Goal: Communication & Community: Answer question/provide support

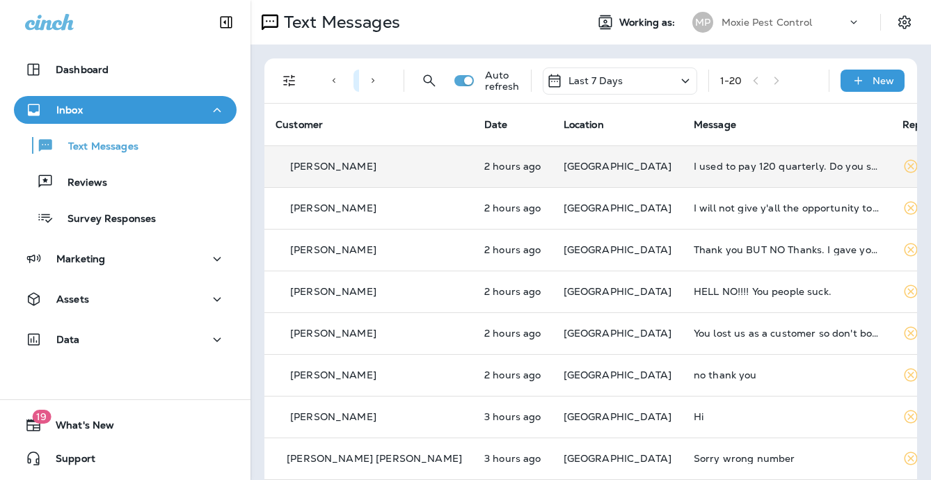
click at [603, 167] on p "[GEOGRAPHIC_DATA]" at bounding box center [618, 166] width 108 height 11
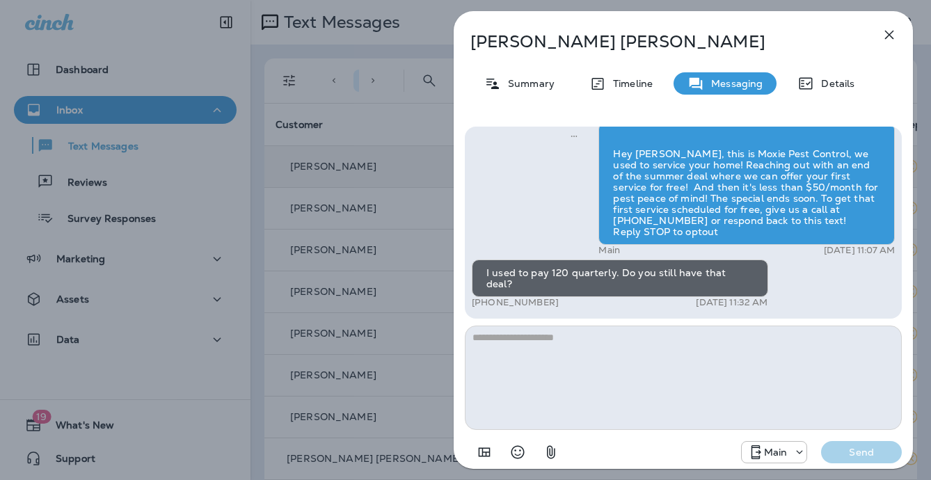
scroll to position [1, 0]
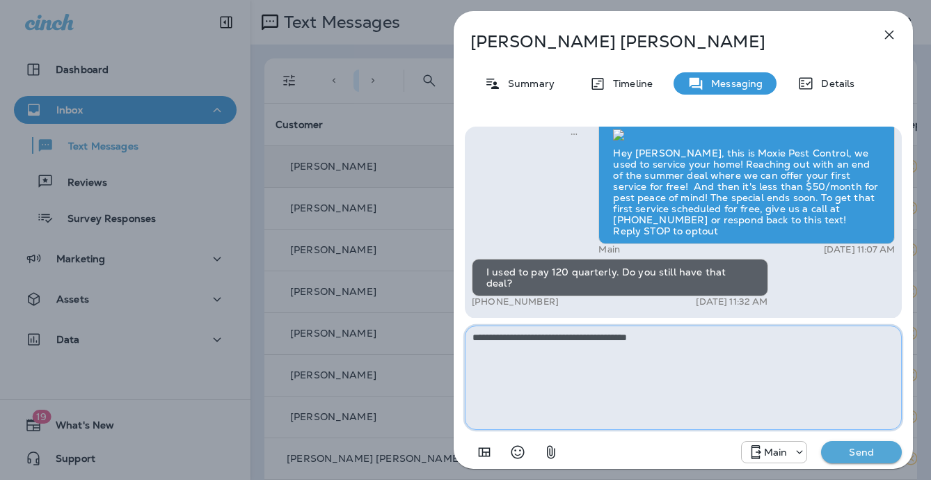
click at [528, 341] on textarea "**********" at bounding box center [683, 378] width 437 height 104
click at [560, 338] on textarea "**********" at bounding box center [683, 378] width 437 height 104
click at [557, 345] on textarea "**********" at bounding box center [683, 378] width 437 height 104
click at [560, 342] on textarea "**********" at bounding box center [683, 378] width 437 height 104
click at [694, 336] on textarea "**********" at bounding box center [683, 378] width 437 height 104
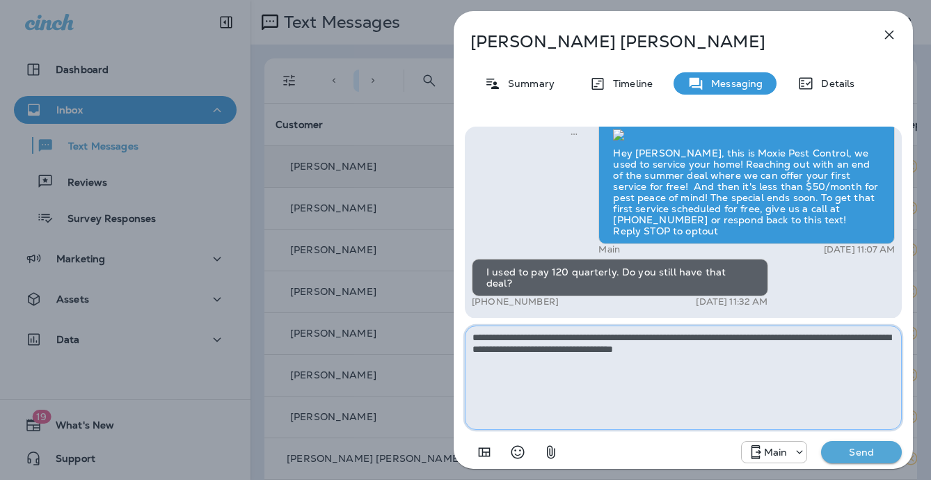
click at [530, 339] on textarea "**********" at bounding box center [683, 378] width 437 height 104
drag, startPoint x: 850, startPoint y: 339, endPoint x: 762, endPoint y: 340, distance: 87.7
click at [762, 340] on textarea "**********" at bounding box center [683, 378] width 437 height 104
click at [752, 353] on textarea "**********" at bounding box center [683, 378] width 437 height 104
drag, startPoint x: 625, startPoint y: 348, endPoint x: 642, endPoint y: 360, distance: 21.0
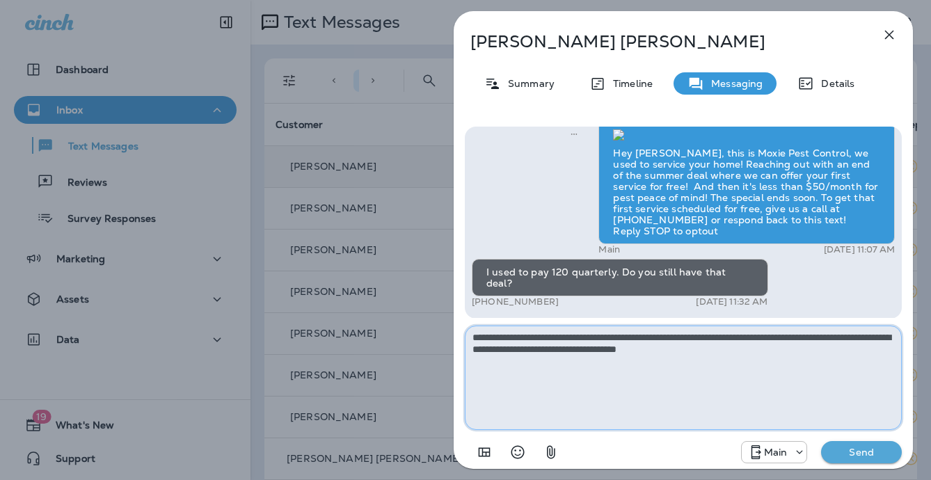
click at [625, 348] on textarea "**********" at bounding box center [683, 378] width 437 height 104
drag, startPoint x: 812, startPoint y: 350, endPoint x: 819, endPoint y: 353, distance: 7.5
click at [812, 350] on textarea "**********" at bounding box center [683, 378] width 437 height 104
click at [610, 374] on textarea "**********" at bounding box center [683, 378] width 437 height 104
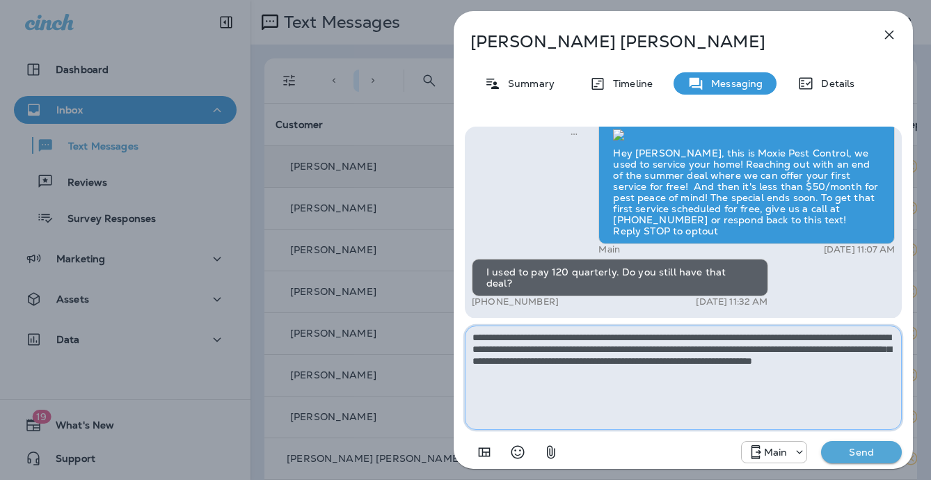
click at [834, 363] on textarea "**********" at bounding box center [683, 378] width 437 height 104
click at [649, 372] on textarea "**********" at bounding box center [683, 378] width 437 height 104
type textarea "**********"
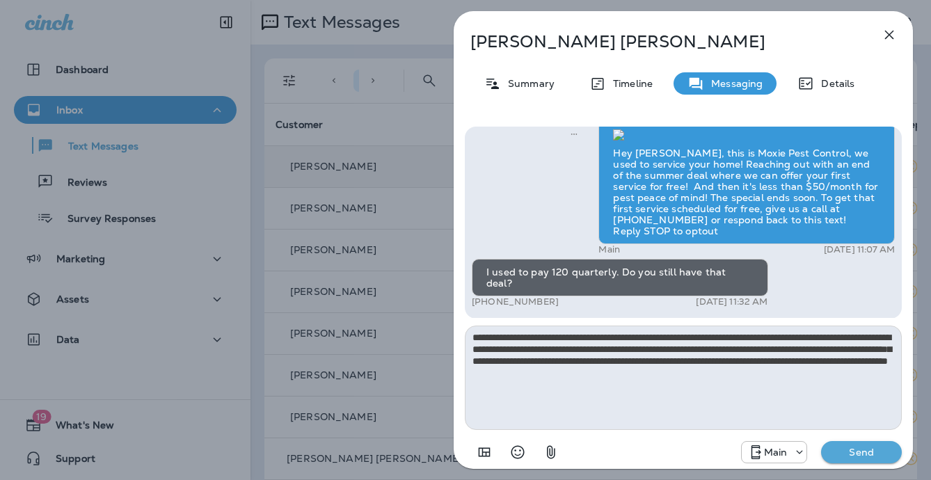
click at [872, 447] on p "Send" at bounding box center [861, 452] width 58 height 13
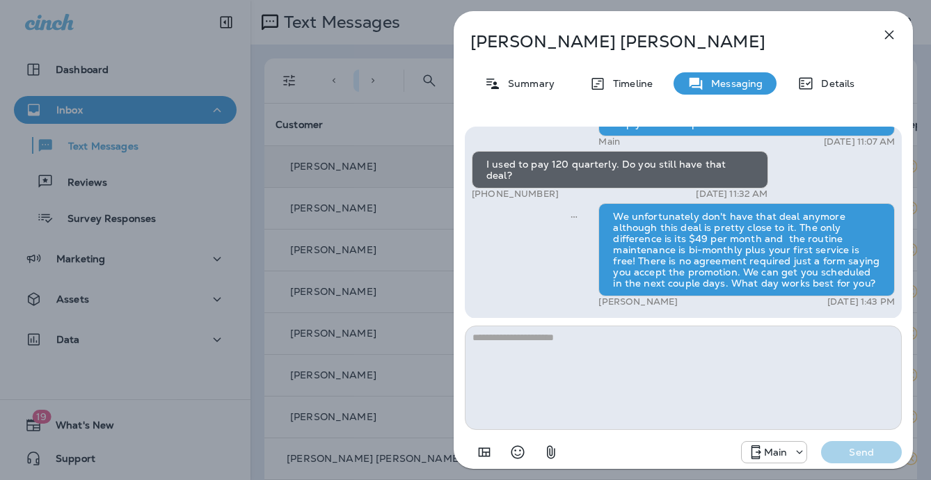
click at [425, 250] on div "Joanne Velez Summary Timeline Messaging Details Hey Joanne, this is Moxie Pest …" at bounding box center [465, 240] width 931 height 480
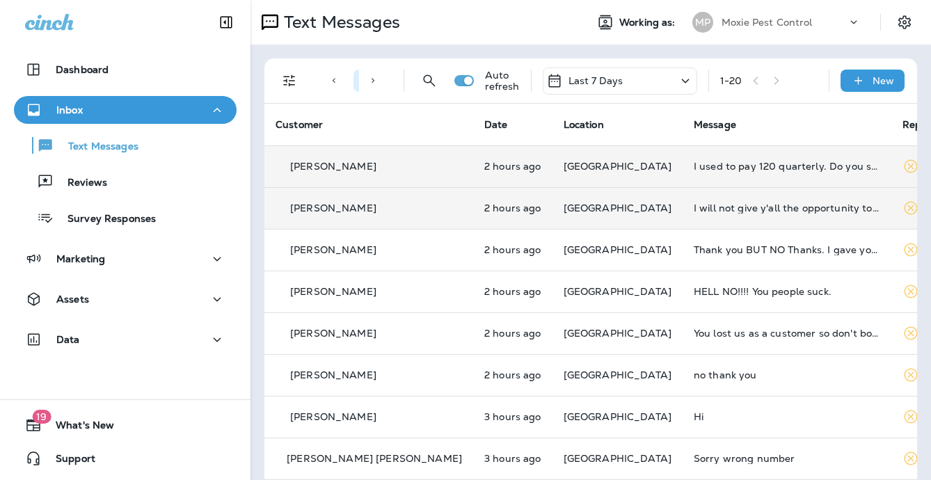
click at [710, 215] on td "I will not give y'all the opportunity to screw me over gain." at bounding box center [787, 208] width 209 height 42
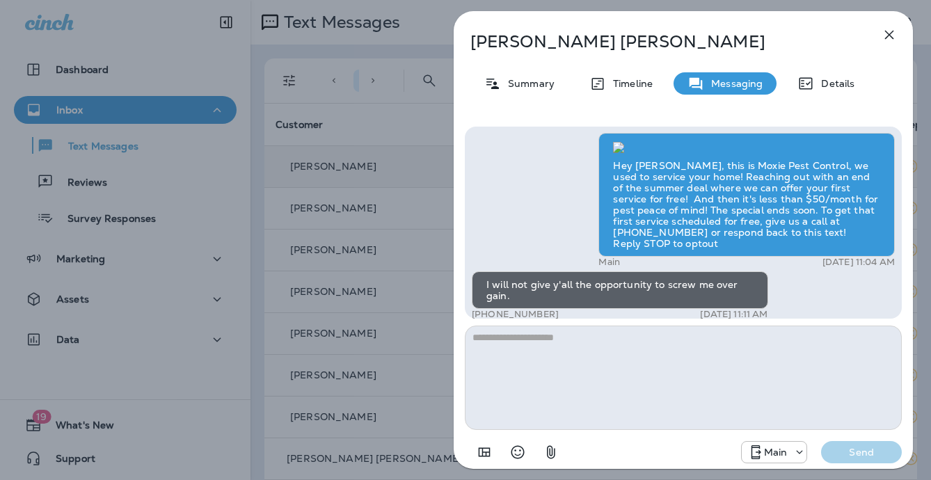
scroll to position [-75, 0]
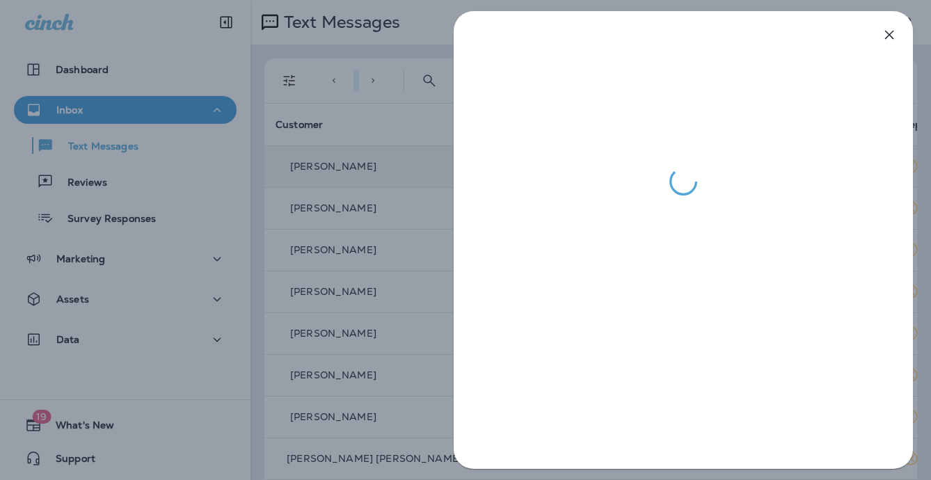
drag, startPoint x: 421, startPoint y: 263, endPoint x: 434, endPoint y: 261, distance: 12.7
click at [421, 263] on div at bounding box center [465, 240] width 931 height 480
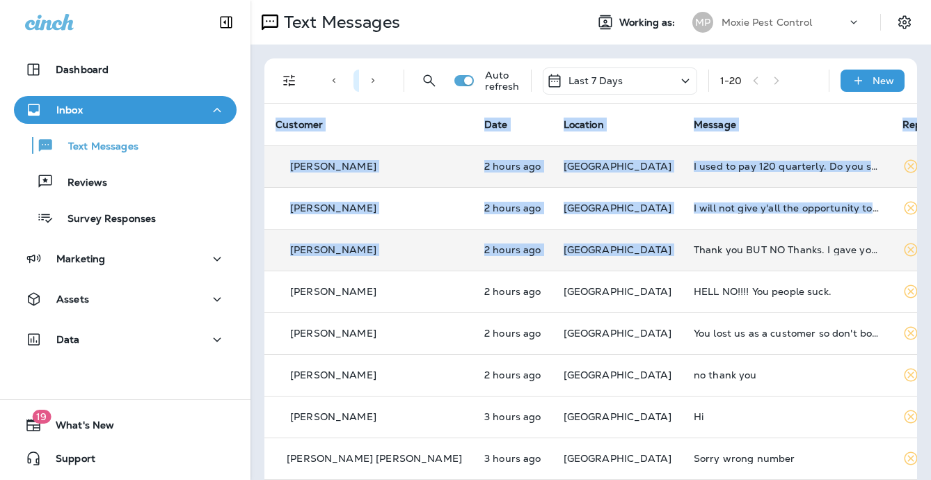
click at [694, 245] on div "Thank you BUT NO Thanks. I gave you guys my credit card number and it was almos…" at bounding box center [787, 249] width 187 height 11
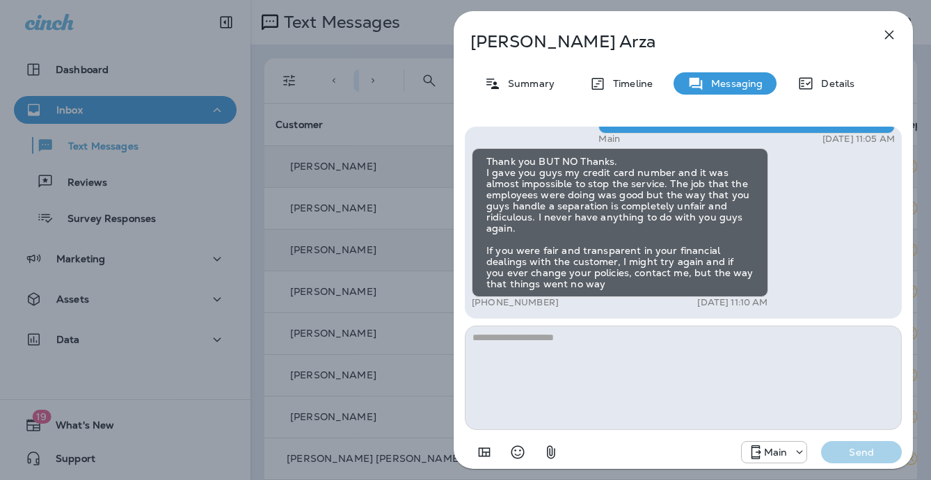
click at [430, 234] on div "Vince Arza Summary Timeline Messaging Details Hey Vince, this is Moxie Pest Con…" at bounding box center [465, 240] width 931 height 480
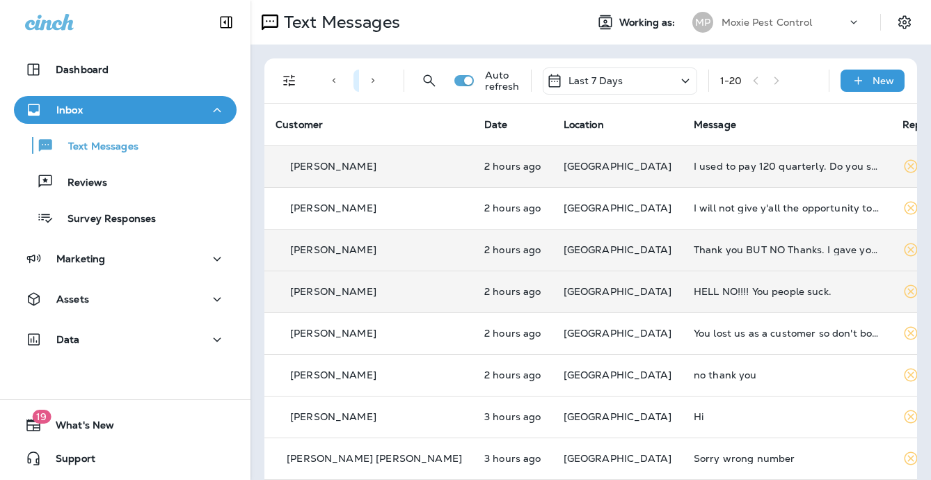
click at [694, 293] on div "HELL NO!!!! You people suck." at bounding box center [787, 291] width 187 height 11
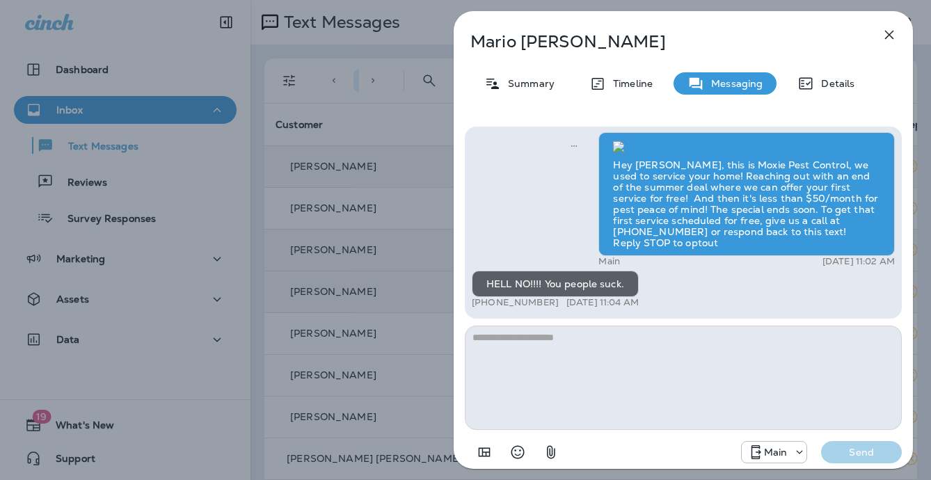
click at [440, 285] on div "Mario Librizzi Summary Timeline Messaging Details Hey Mario, this is Moxie Pest…" at bounding box center [465, 240] width 931 height 480
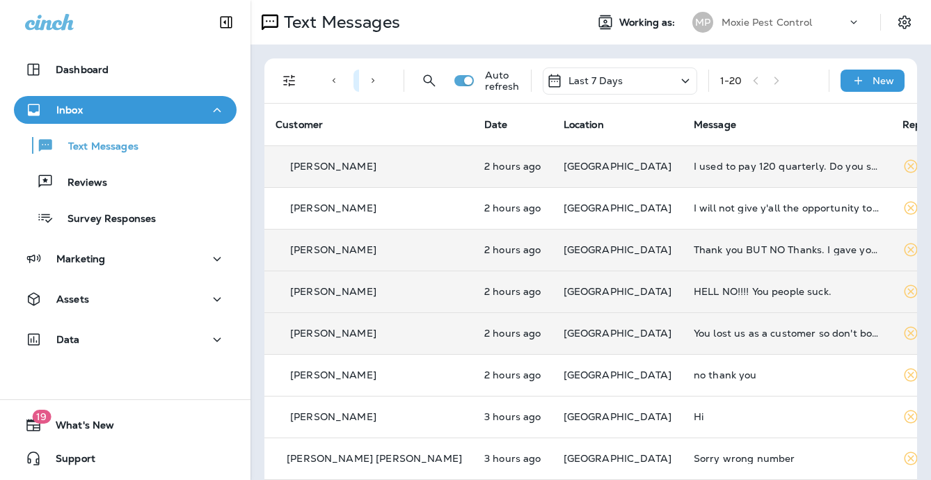
click at [683, 324] on td "You lost us as a customer so don't bother reaching out to [GEOGRAPHIC_DATA]..th…" at bounding box center [787, 333] width 209 height 42
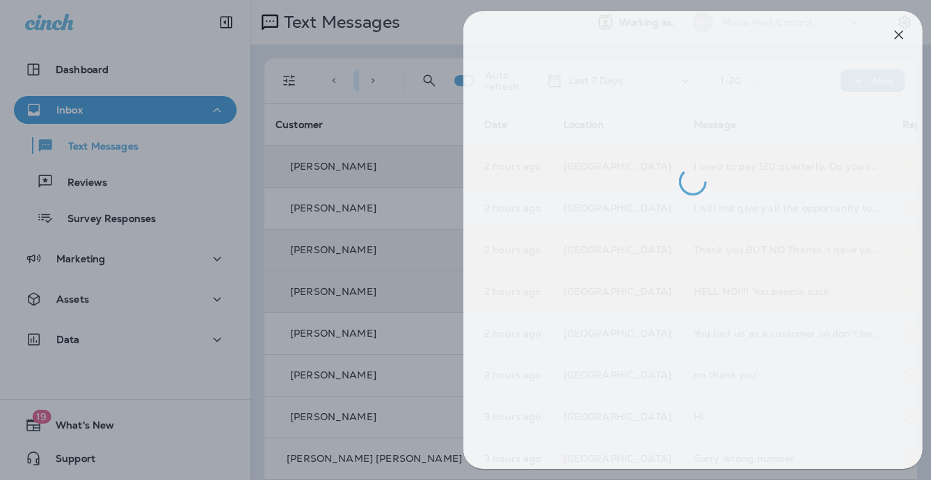
click at [346, 293] on div at bounding box center [475, 240] width 931 height 480
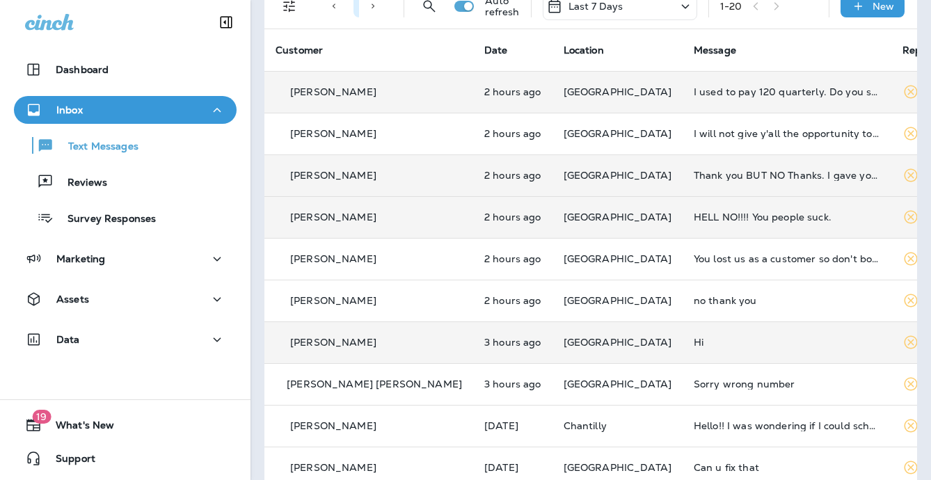
scroll to position [76, 0]
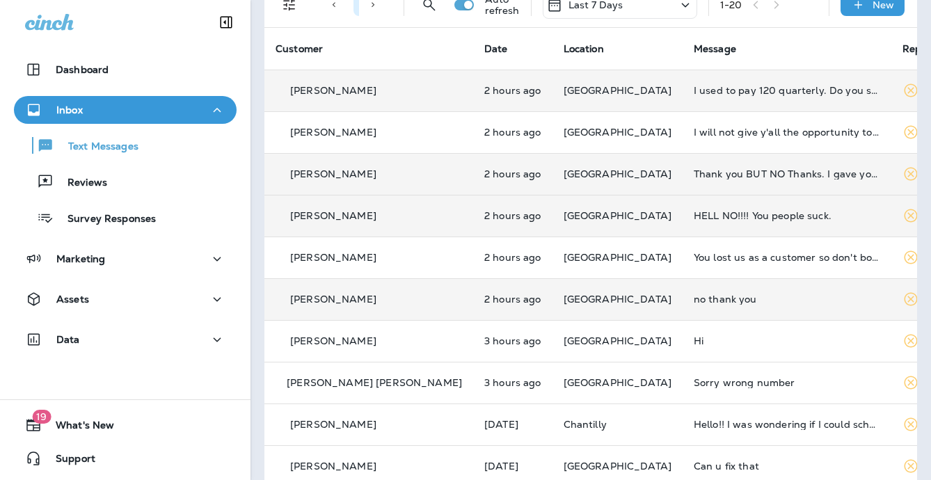
click at [694, 294] on div "no thank you" at bounding box center [787, 299] width 187 height 11
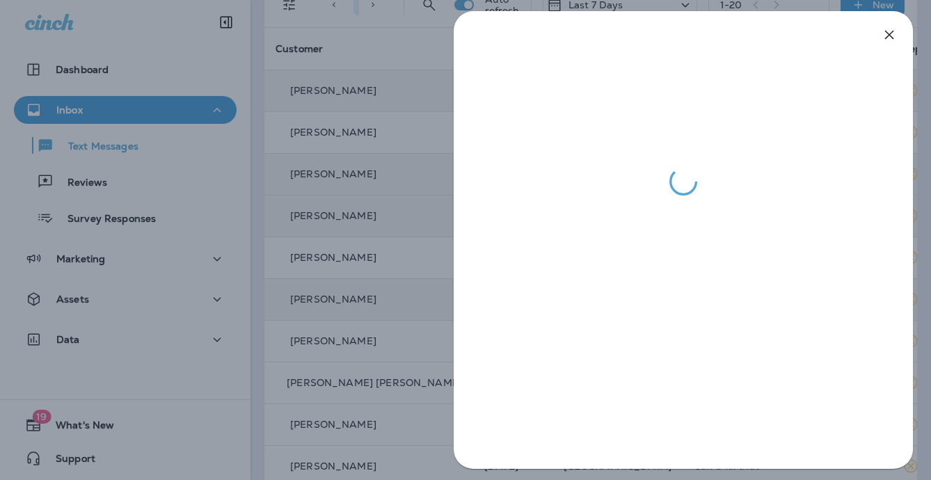
click at [369, 283] on div at bounding box center [465, 240] width 931 height 480
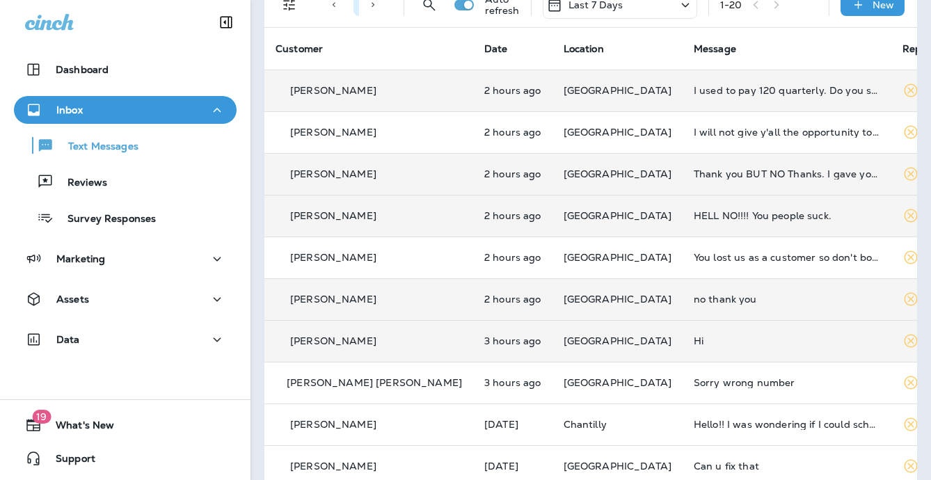
click at [683, 330] on td "Hi" at bounding box center [787, 341] width 209 height 42
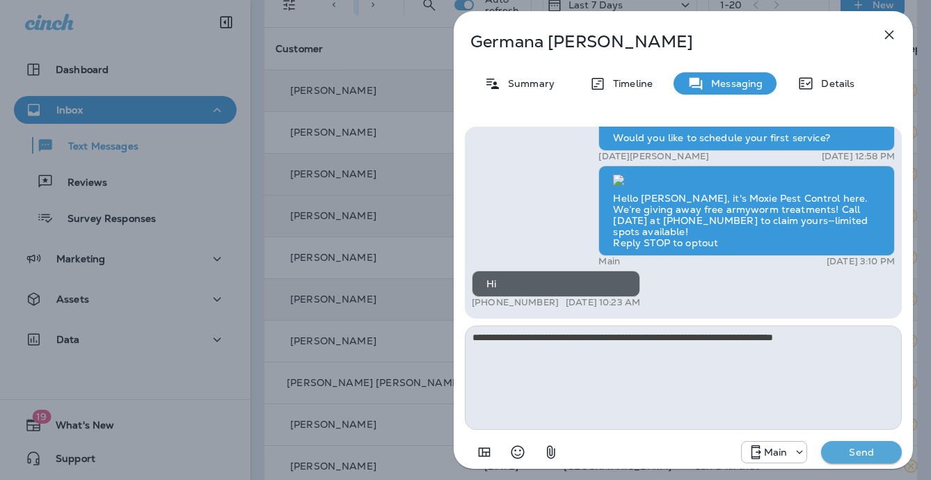
type textarea "**********"
click at [853, 448] on p "Send" at bounding box center [861, 452] width 58 height 13
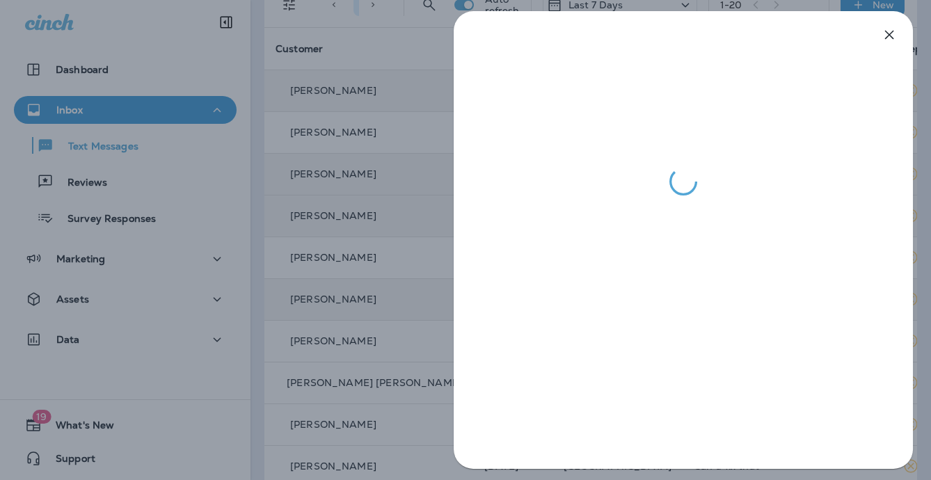
drag, startPoint x: 303, startPoint y: 301, endPoint x: 312, endPoint y: 303, distance: 9.3
click at [303, 301] on div at bounding box center [465, 240] width 931 height 480
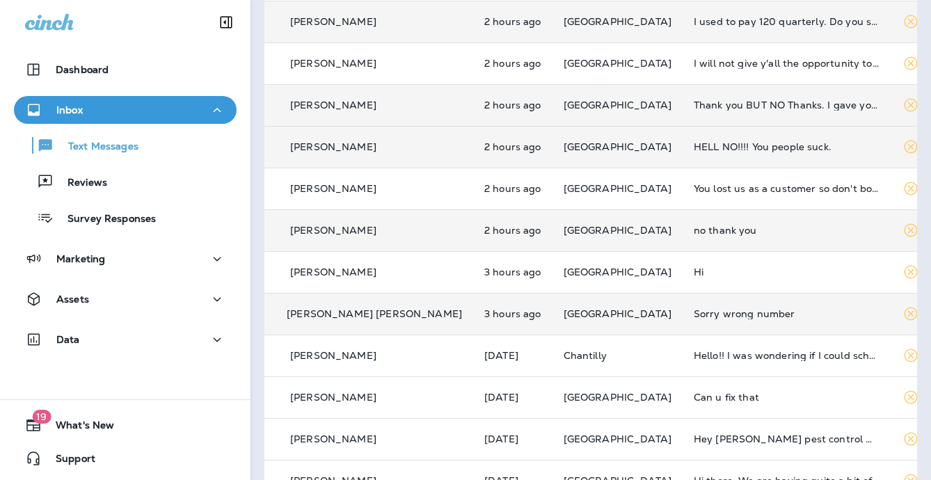
scroll to position [145, 0]
click at [731, 314] on div "Sorry wrong number" at bounding box center [787, 313] width 187 height 11
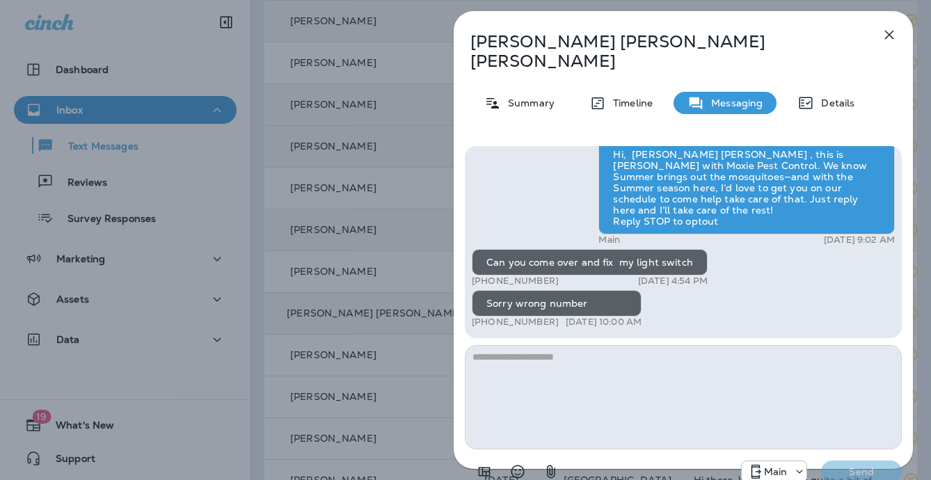
click at [390, 255] on div "Jo Ann Keeney Summary Timeline Messaging Details Exciting News! Joshua’s Pest C…" at bounding box center [465, 240] width 931 height 480
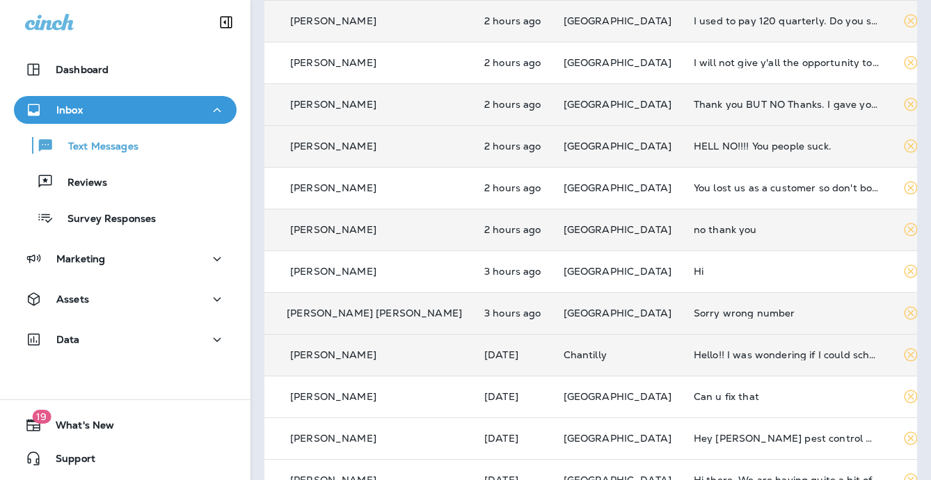
click at [683, 345] on td "Hello!! I was wondering if I could schedule service to look at a possible mouse…" at bounding box center [787, 355] width 209 height 42
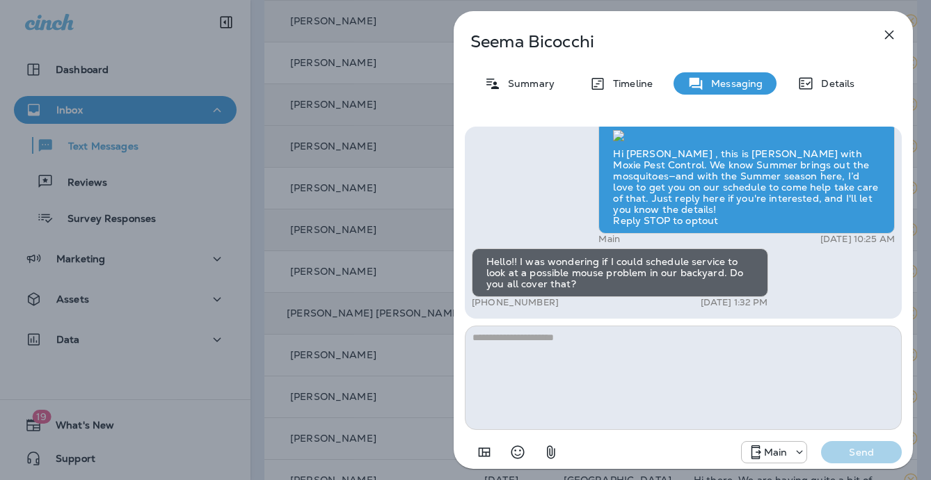
click at [379, 294] on div "Seema Bicocchi Summary Timeline Messaging Details Hi Seema , this is Steven wit…" at bounding box center [465, 240] width 931 height 480
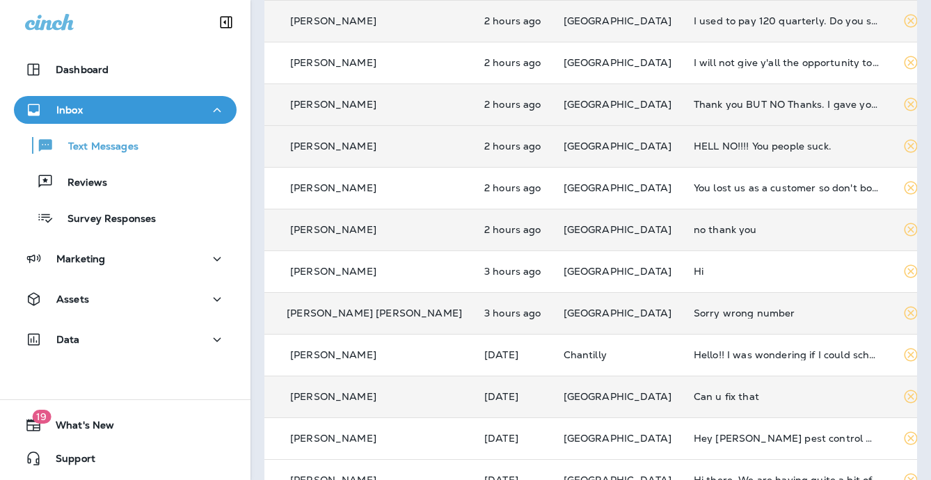
click at [694, 395] on div "Can u fix that" at bounding box center [787, 396] width 187 height 11
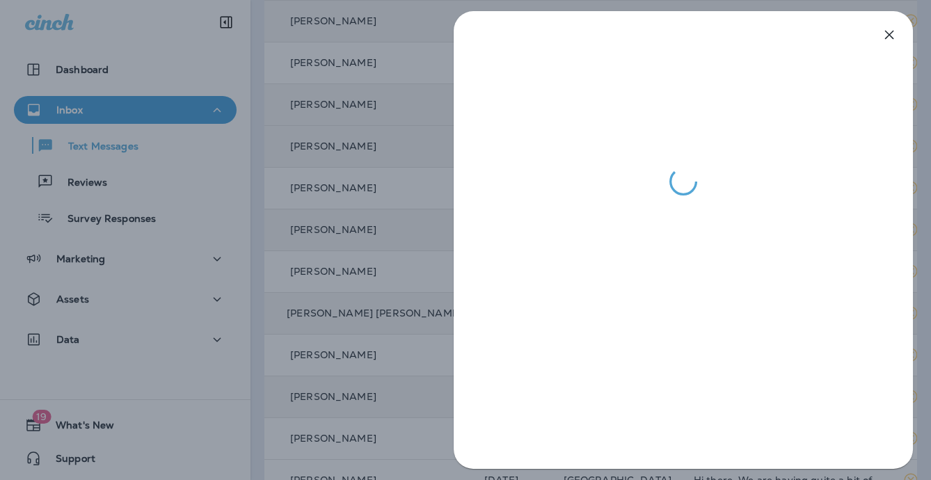
click at [395, 296] on div at bounding box center [465, 240] width 931 height 480
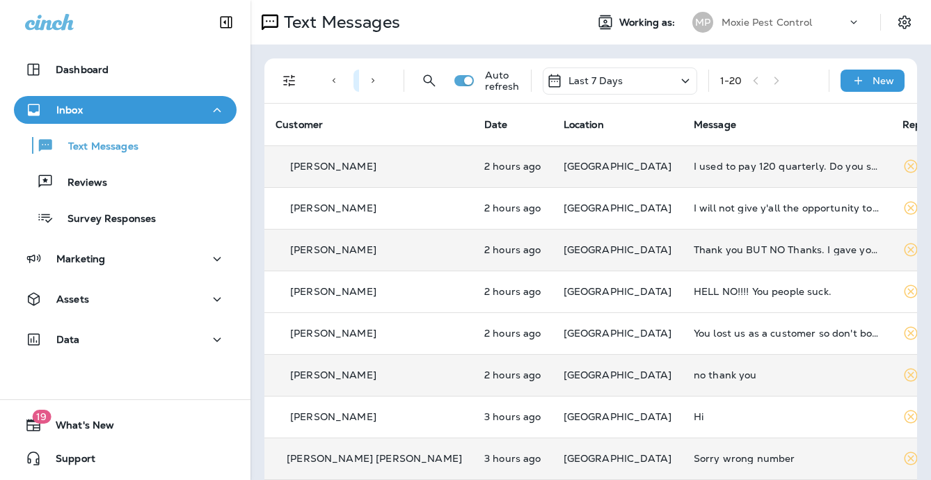
click at [683, 77] on icon at bounding box center [685, 80] width 17 height 17
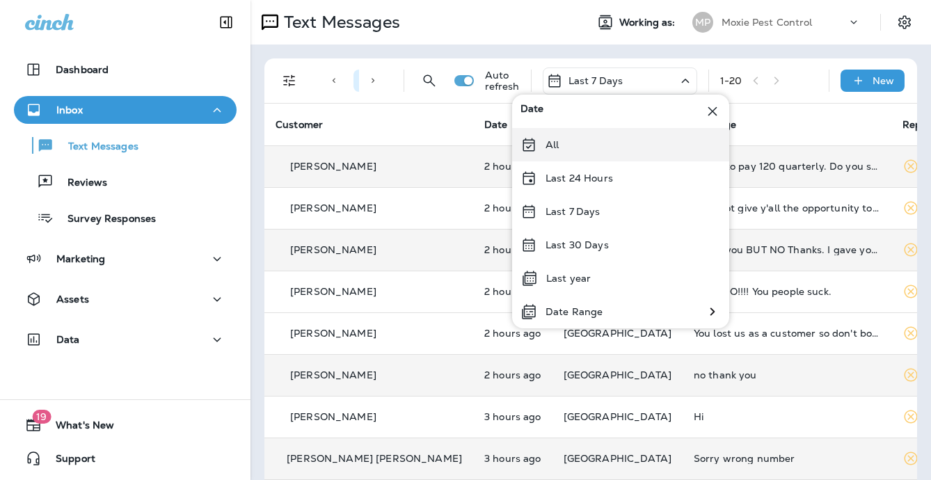
click at [616, 143] on div "All" at bounding box center [620, 144] width 217 height 33
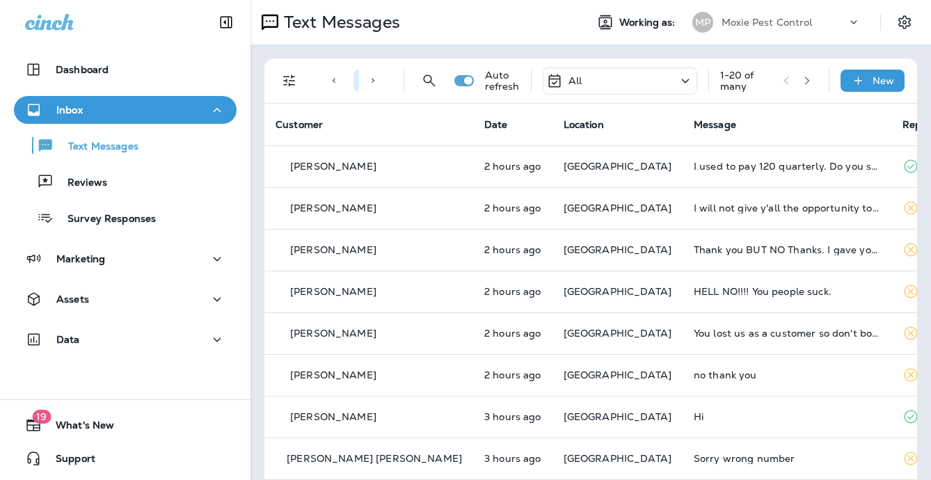
click at [806, 81] on icon "button" at bounding box center [807, 81] width 10 height 10
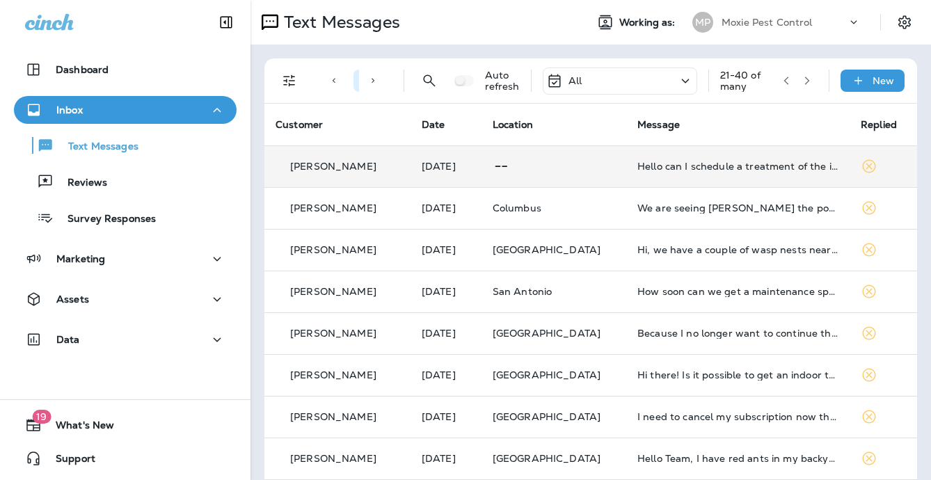
click at [667, 179] on td "Hello can I schedule a treatment of the inside of my home. We are seeing knats" at bounding box center [737, 166] width 223 height 42
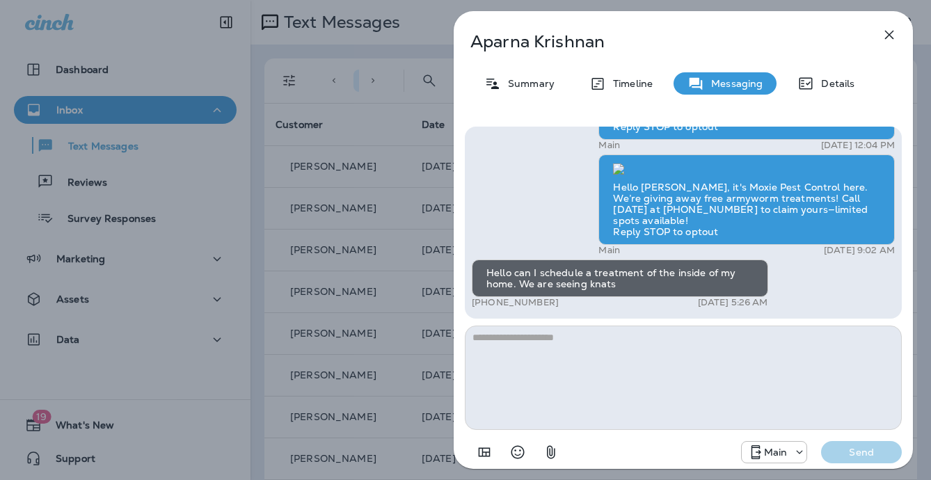
click at [361, 272] on div "Aparna Krishnan Summary Timeline Messaging Details Hello Aparna, Noel from Moxi…" at bounding box center [465, 240] width 931 height 480
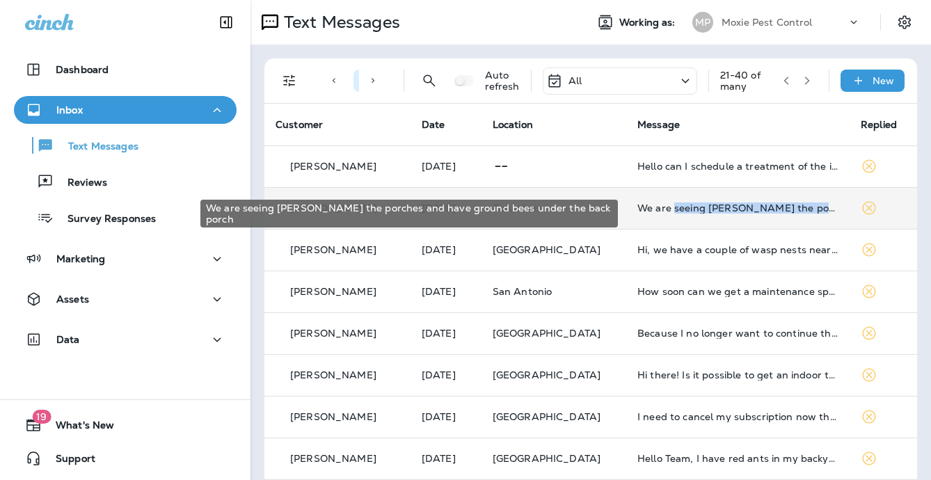
click at [676, 214] on td "We are seeing spider Wesson the porches and have ground bees under the back por…" at bounding box center [737, 208] width 223 height 42
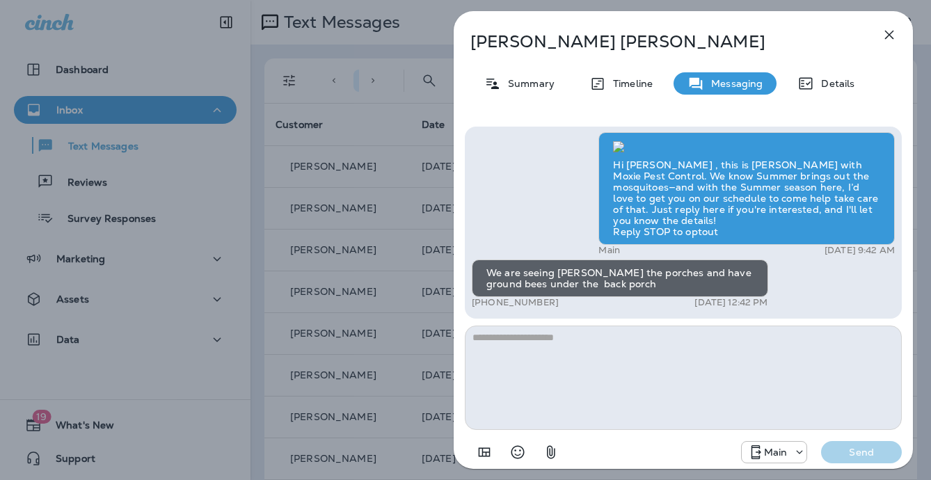
click at [427, 242] on div "Linda Fulmer Summary Timeline Messaging Details Hi Linda , this is Steven with …" at bounding box center [465, 240] width 931 height 480
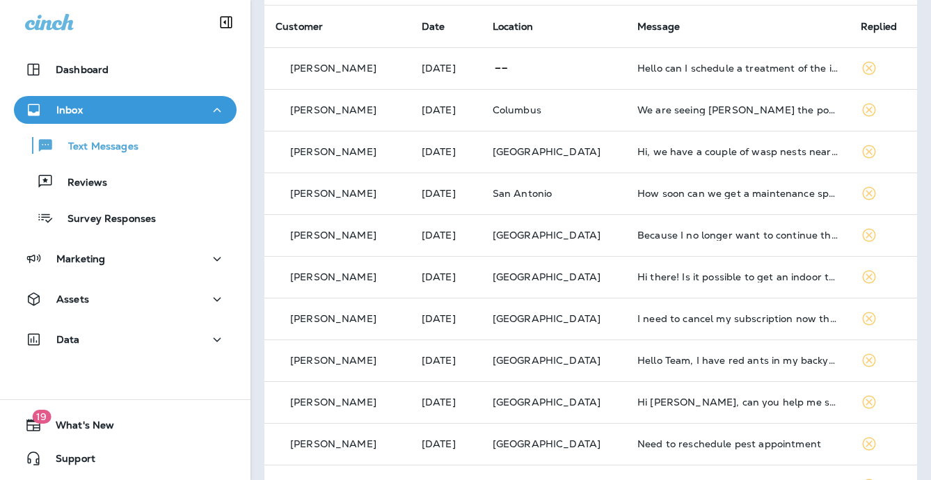
scroll to position [100, 0]
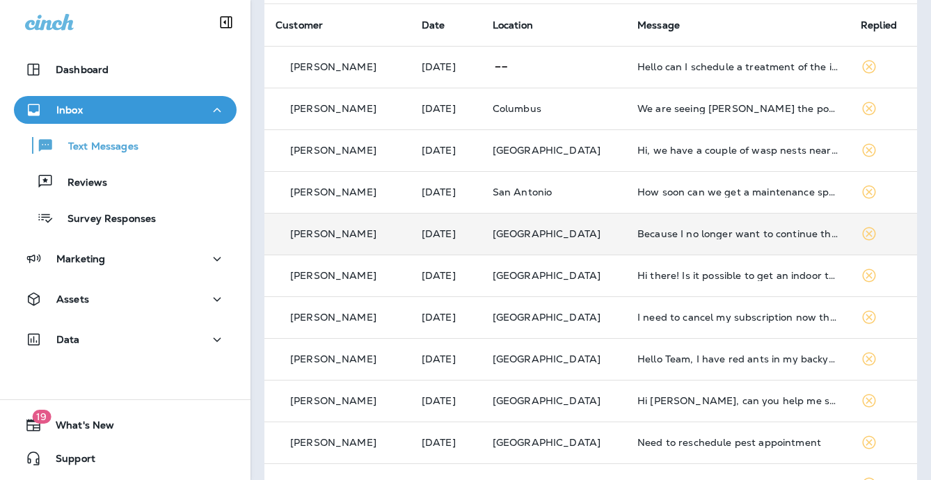
click at [679, 246] on td "Because I no longer want to continue the service" at bounding box center [737, 234] width 223 height 42
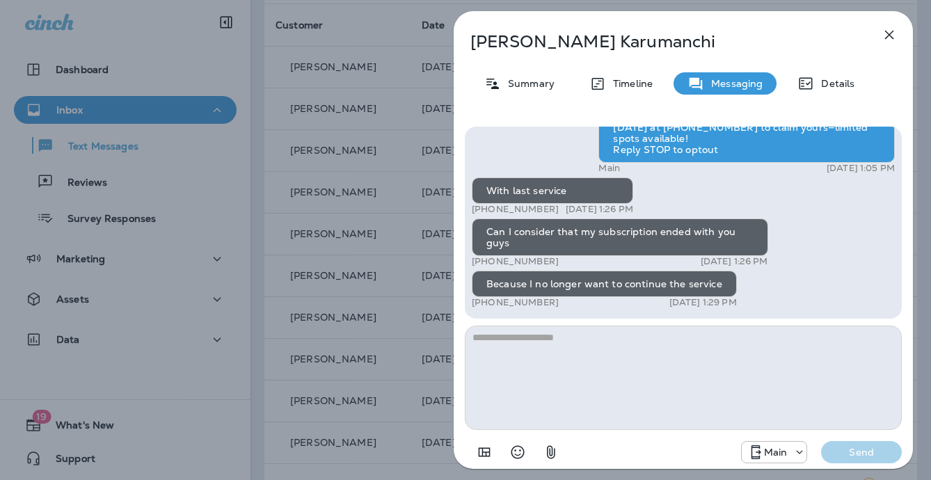
click at [439, 267] on div "Teja Karumanchi Summary Timeline Messaging Details Prepare for the unpredictabl…" at bounding box center [465, 240] width 931 height 480
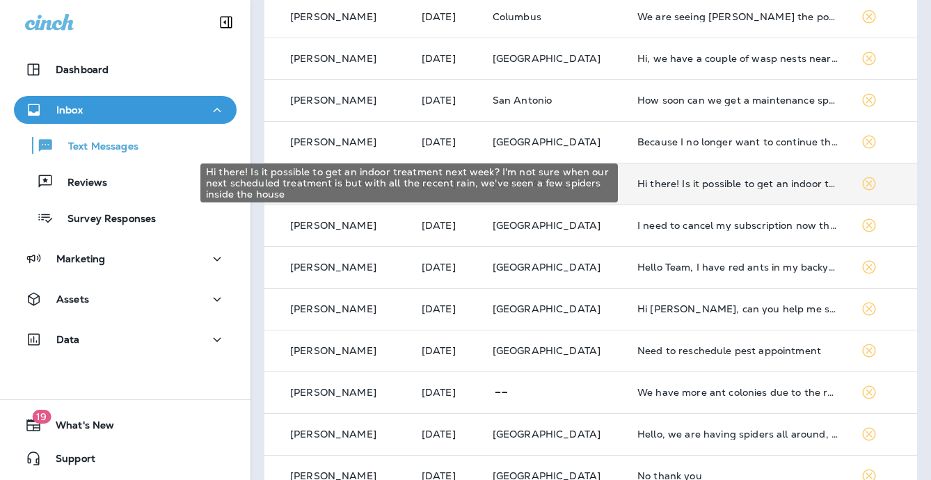
scroll to position [193, 0]
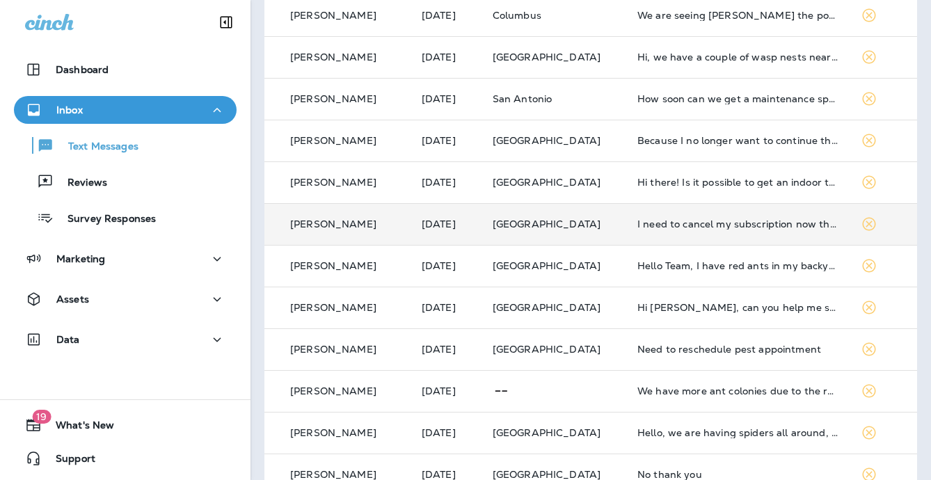
click at [680, 242] on td "I need to cancel my subscription now thank you" at bounding box center [737, 224] width 223 height 42
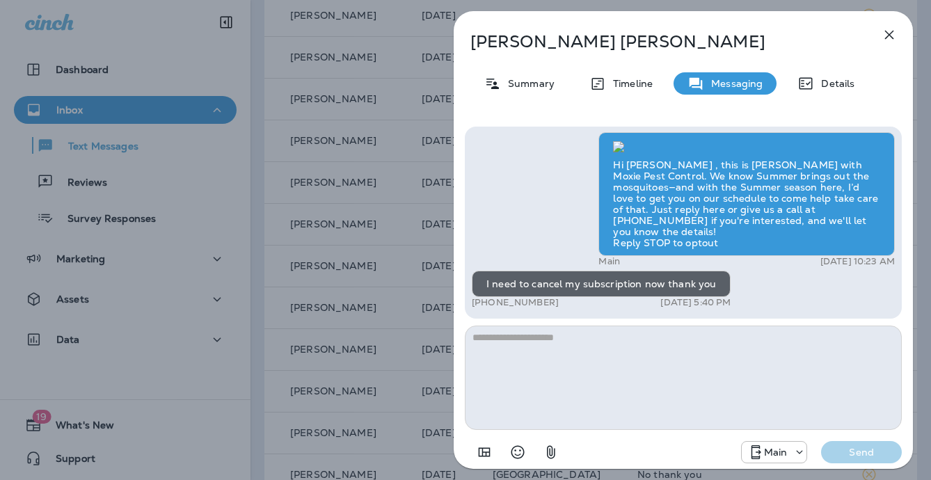
click at [413, 255] on div "Beckie Brenner Summary Timeline Messaging Details Hi Beckie , this is Steven wi…" at bounding box center [465, 240] width 931 height 480
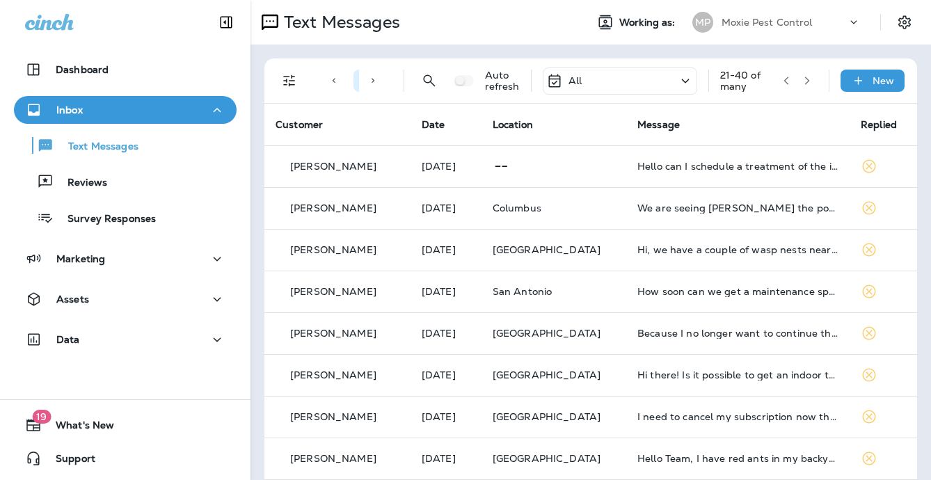
click at [804, 82] on icon "button" at bounding box center [807, 81] width 10 height 10
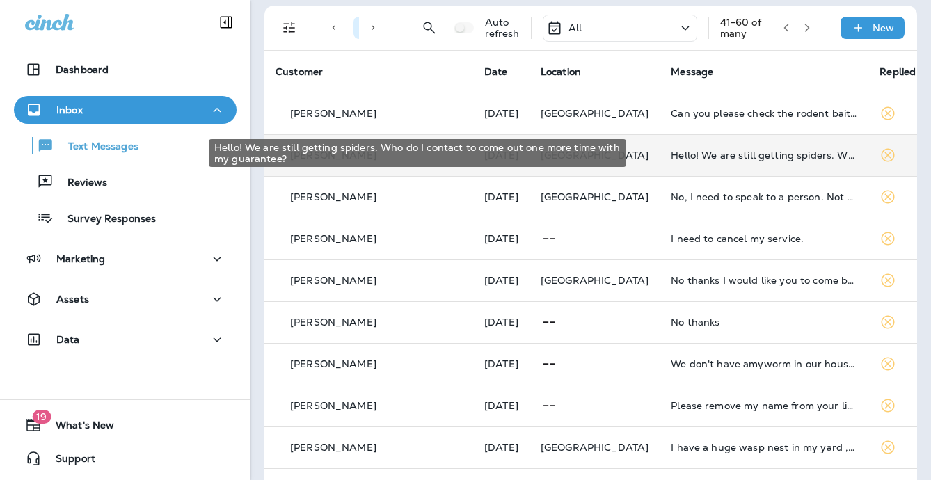
scroll to position [55, 0]
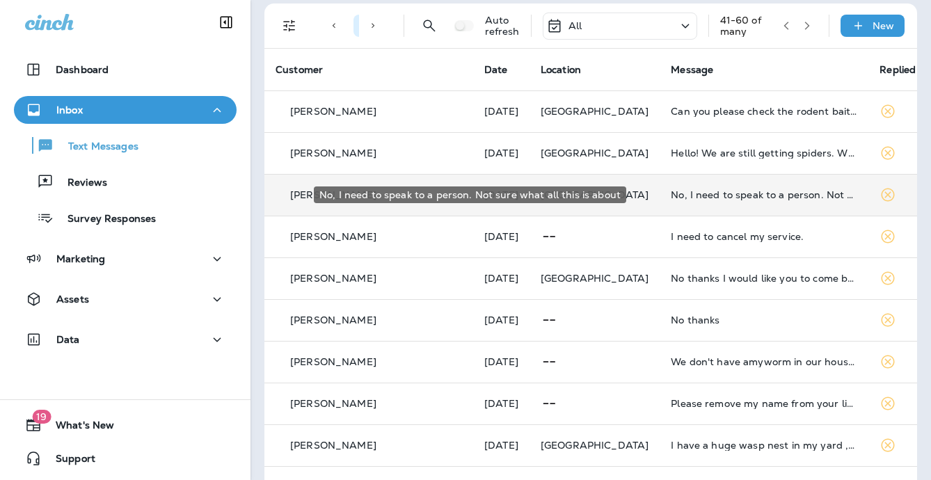
click at [671, 192] on div "No, I need to speak to a person. Not sure what all this is about" at bounding box center [764, 194] width 187 height 11
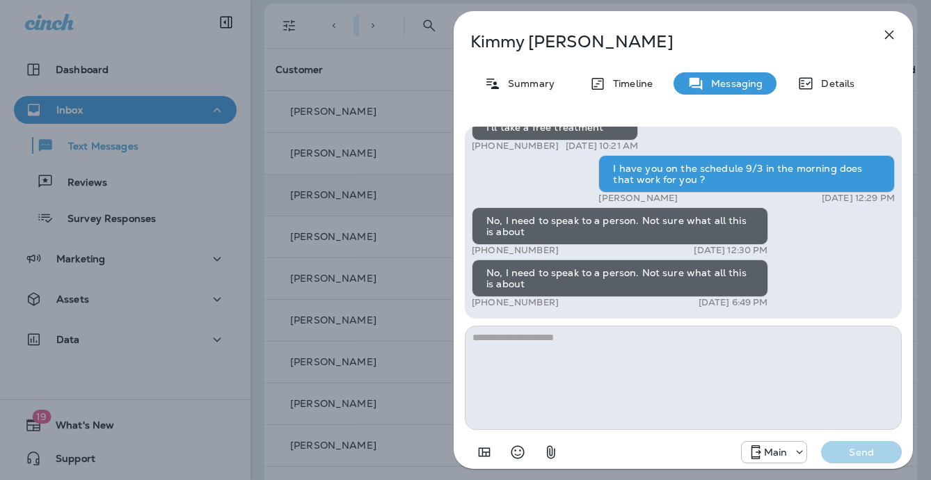
click at [413, 224] on div "Kimmy Jones Summary Timeline Messaging Details Hi, Kimmy , this is Noel with Mo…" at bounding box center [465, 240] width 931 height 480
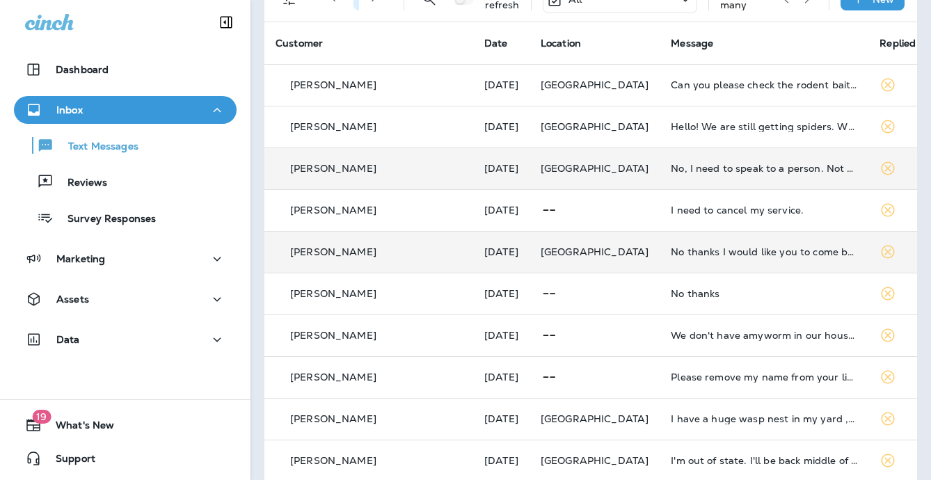
scroll to position [88, 0]
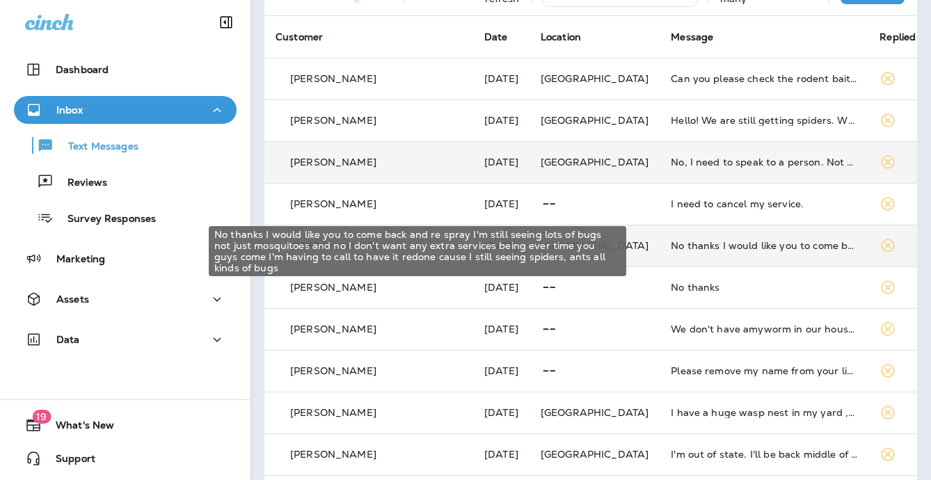
click at [671, 241] on div "No thanks I would like you to come back and re spray I'm still seeing lots of b…" at bounding box center [764, 245] width 187 height 11
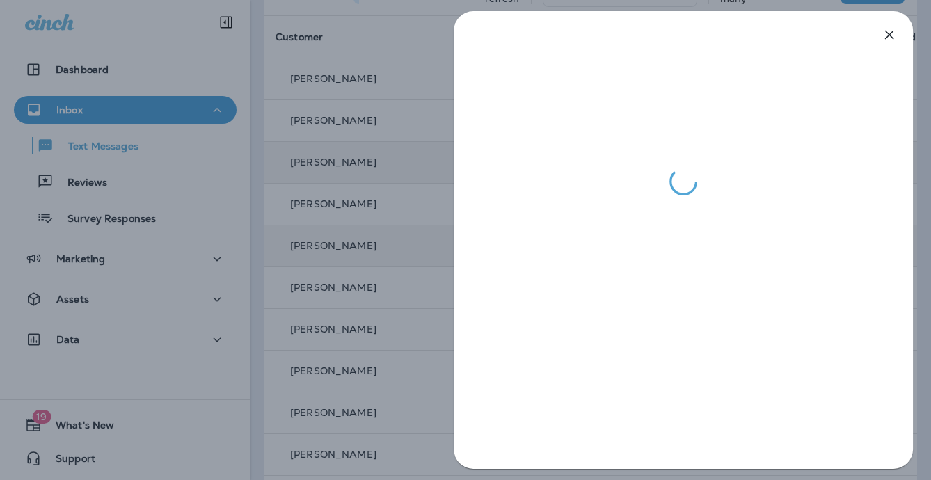
click at [444, 241] on div at bounding box center [684, 240] width 496 height 480
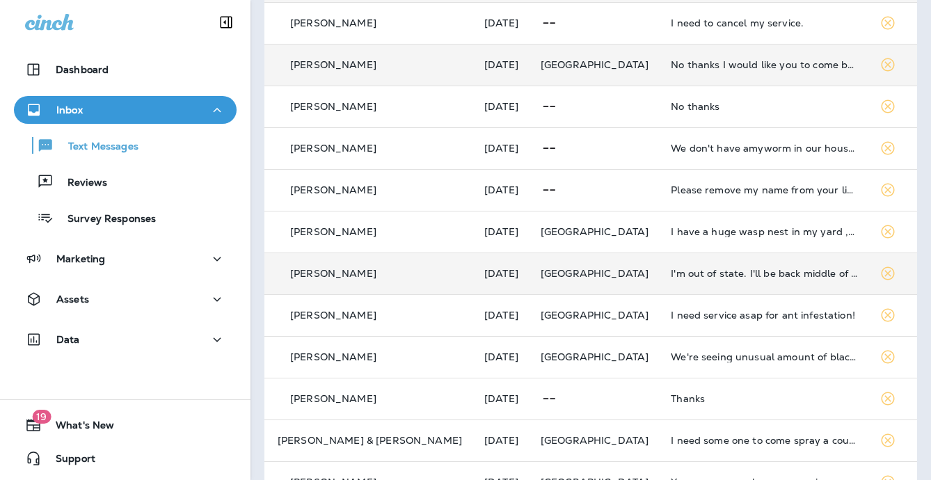
scroll to position [269, 0]
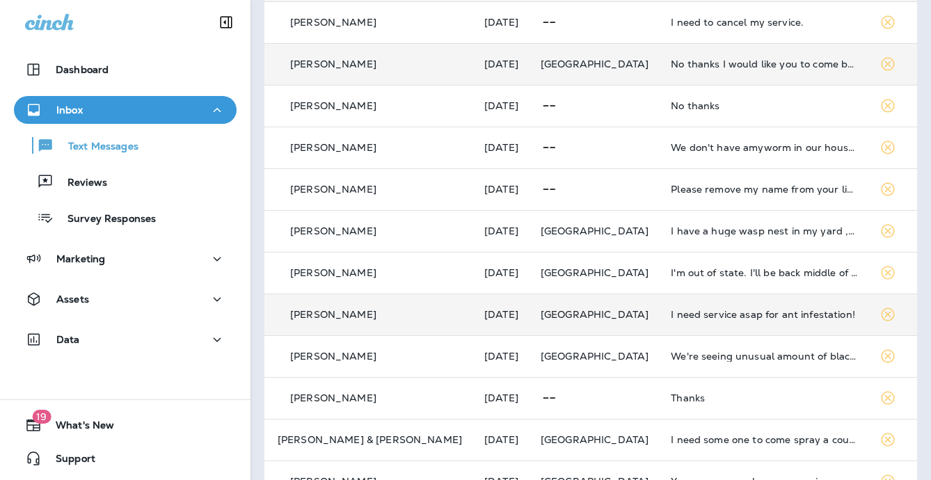
click at [711, 301] on td "I need service asap for ant infestation!" at bounding box center [764, 315] width 209 height 42
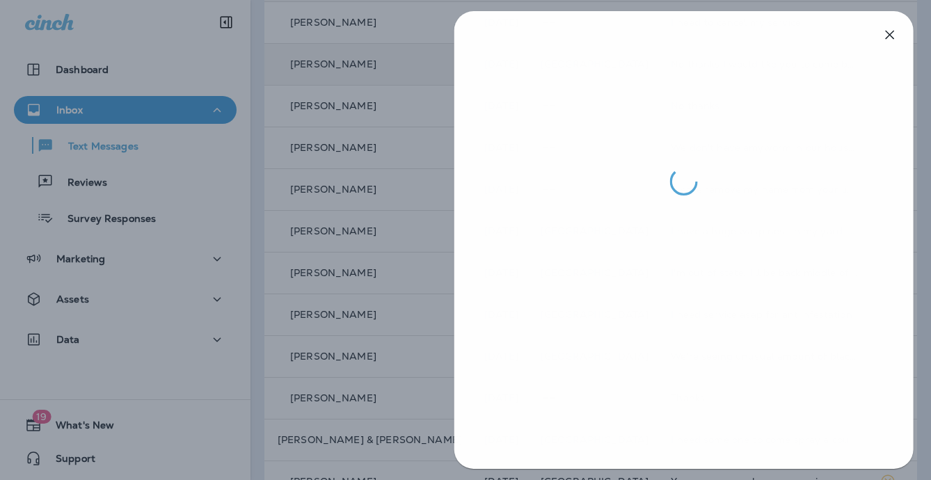
click at [436, 274] on div at bounding box center [466, 240] width 931 height 480
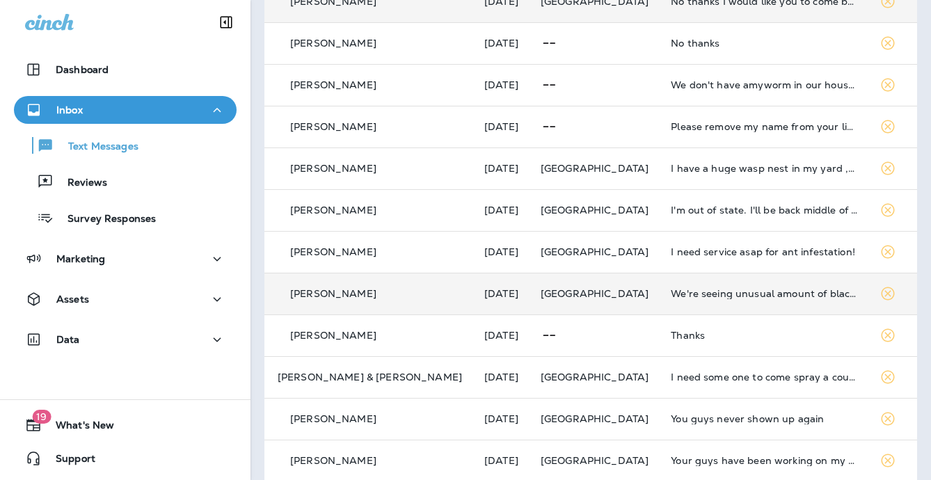
scroll to position [334, 0]
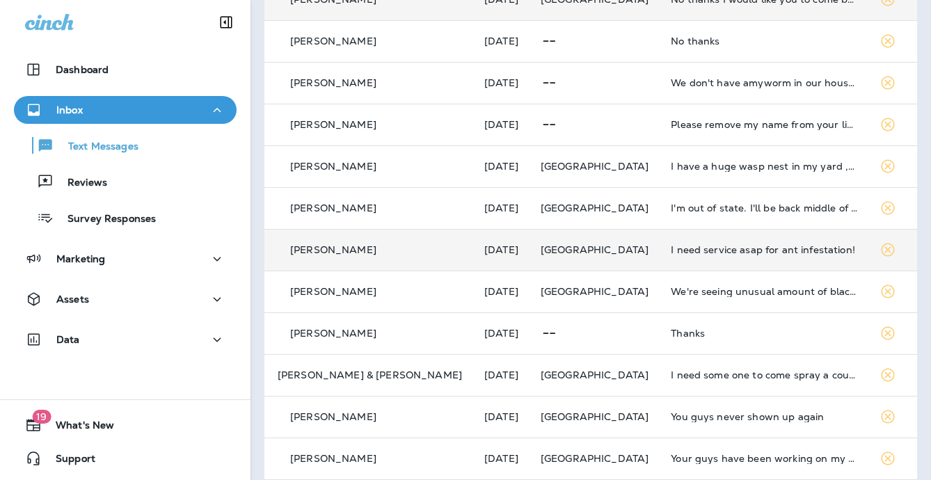
click at [680, 263] on td "I need service asap for ant infestation!" at bounding box center [764, 250] width 209 height 42
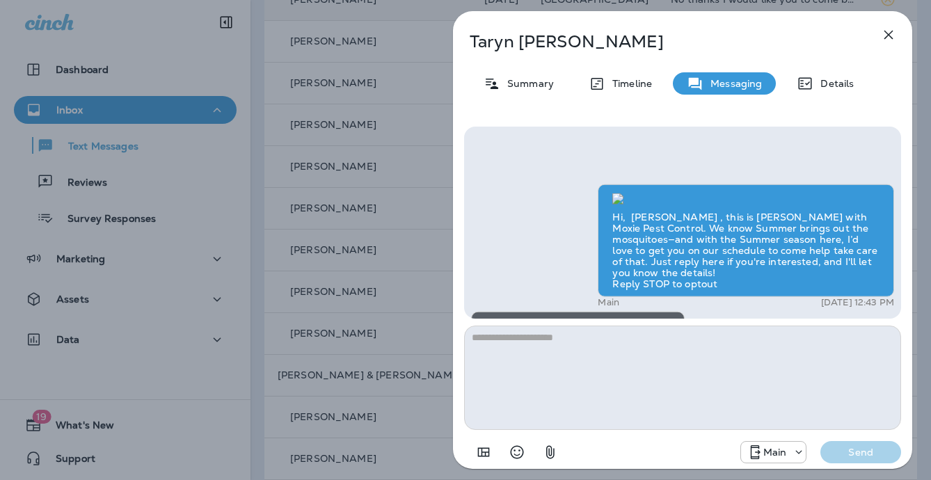
drag, startPoint x: 376, startPoint y: 212, endPoint x: 384, endPoint y: 215, distance: 9.0
click at [376, 212] on div "Taryn Shannon Summary Timeline Messaging Details Hi, Taryn , this is Cameron wi…" at bounding box center [464, 240] width 931 height 480
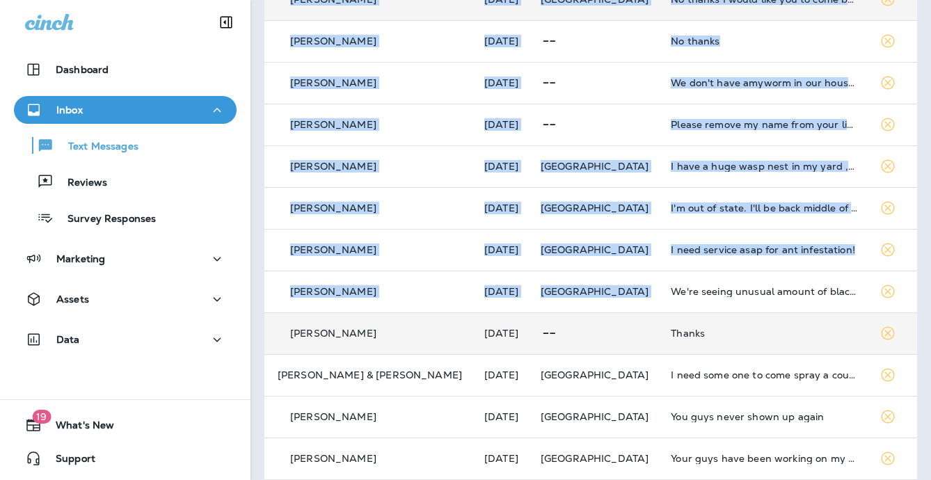
click at [723, 334] on div "Thanks" at bounding box center [764, 333] width 187 height 11
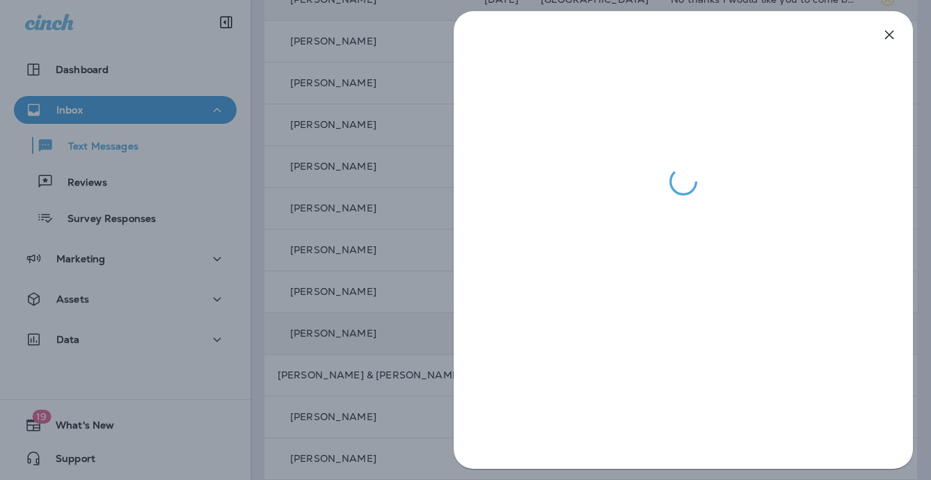
click at [434, 262] on div at bounding box center [465, 240] width 931 height 480
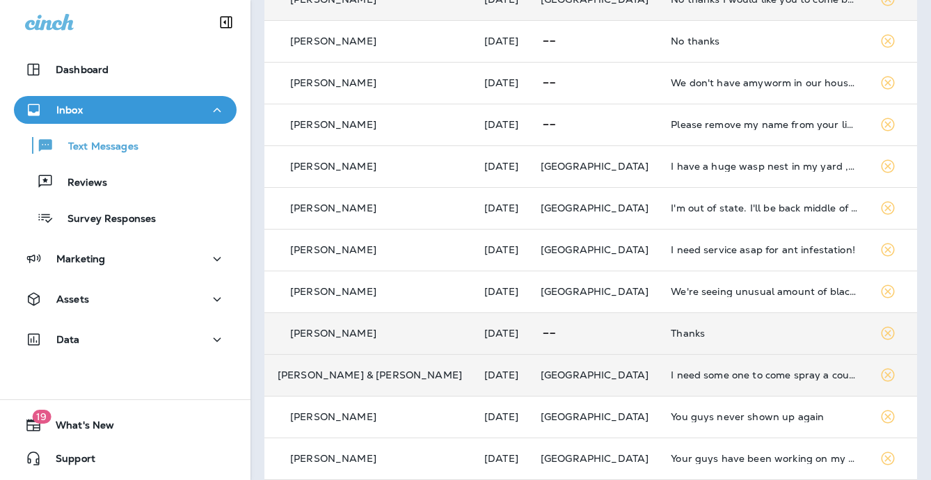
click at [693, 368] on td "I need some one to come spray a couple wasp nest" at bounding box center [764, 375] width 209 height 42
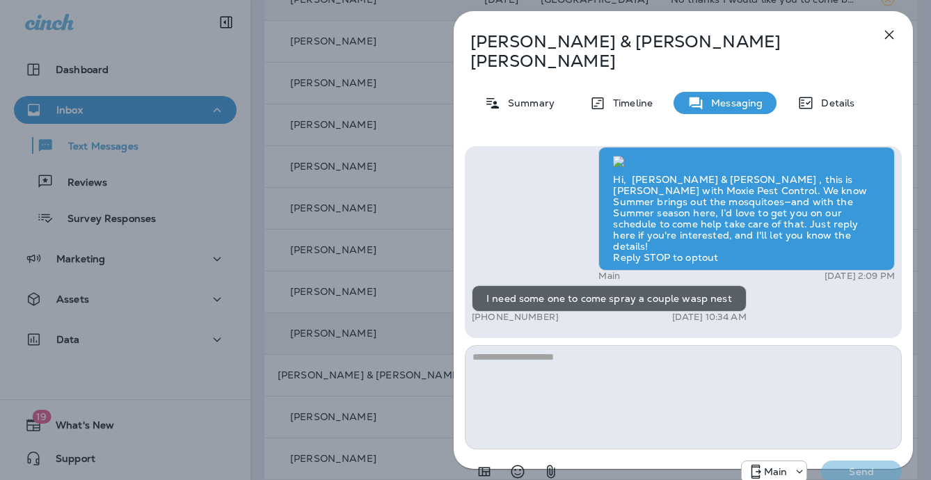
click at [409, 287] on div "Wayne & Tacora Santos Summary Timeline Messaging Details Hi, Wayne & Tacora , t…" at bounding box center [465, 240] width 931 height 480
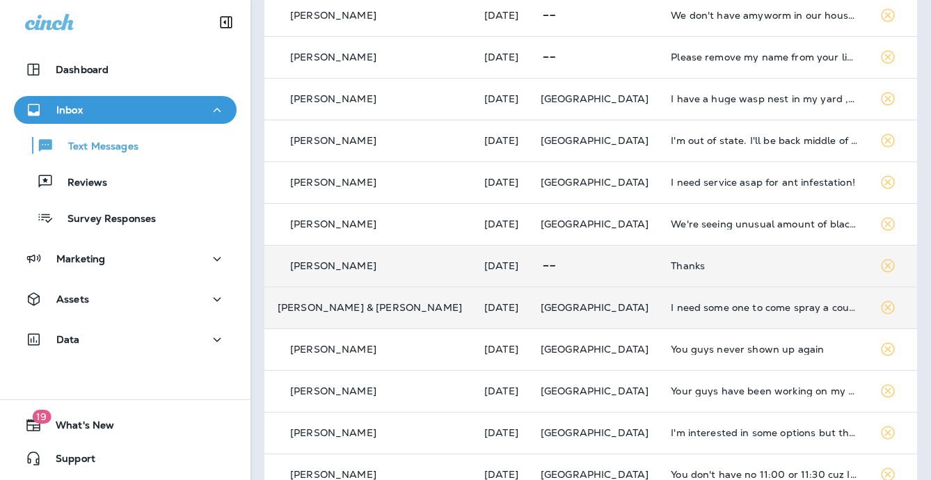
scroll to position [403, 0]
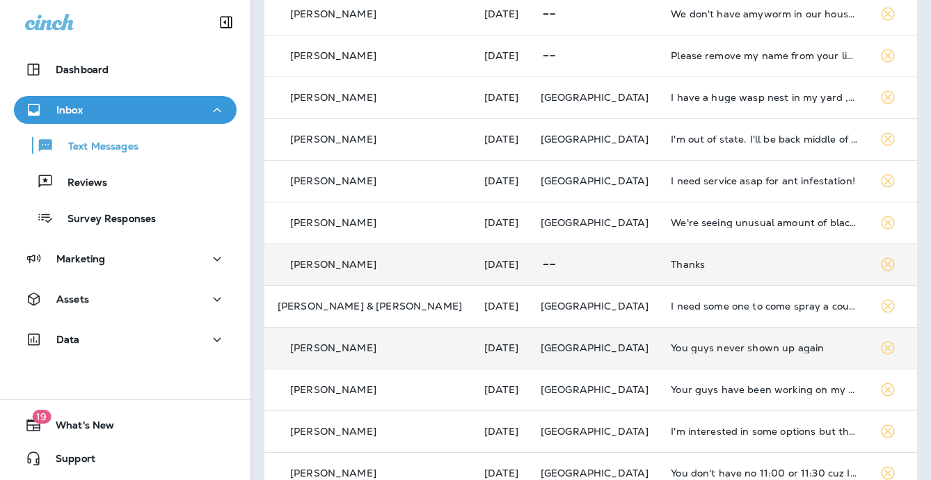
click at [683, 343] on div "You guys never shown up again" at bounding box center [764, 347] width 187 height 11
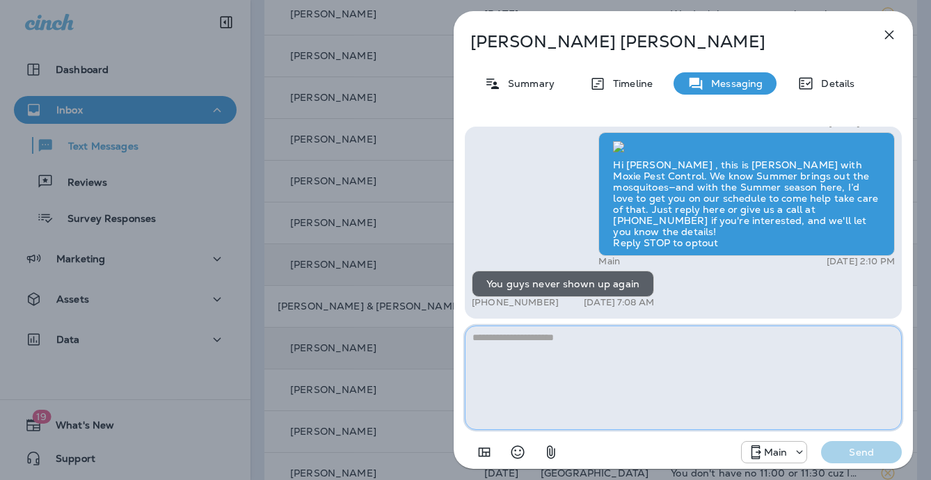
paste textarea "**********"
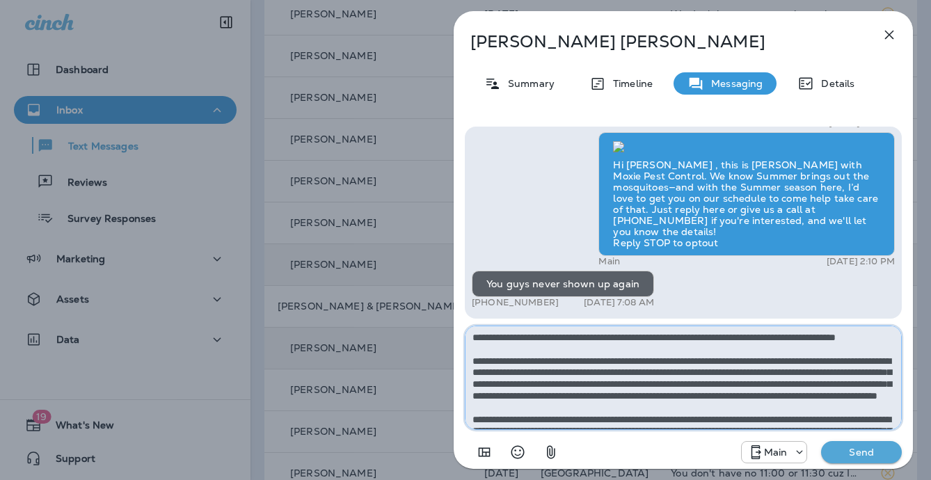
scroll to position [78, 0]
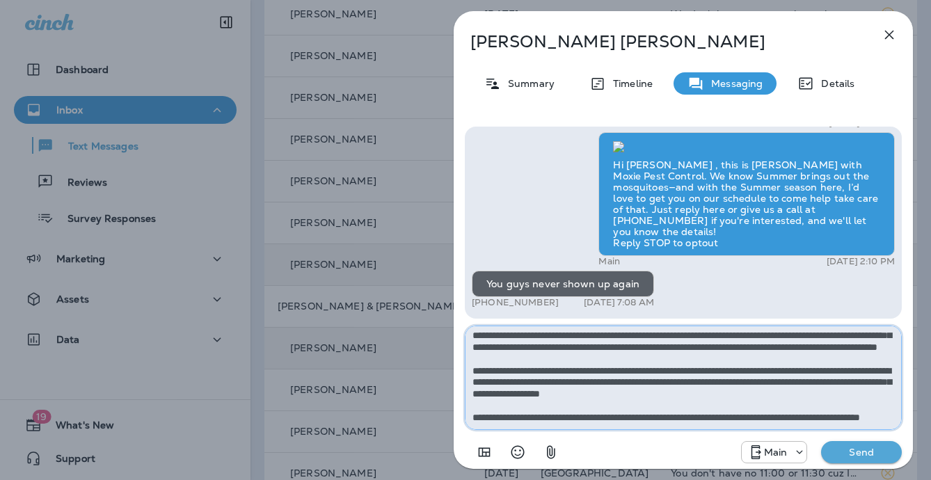
type textarea "**********"
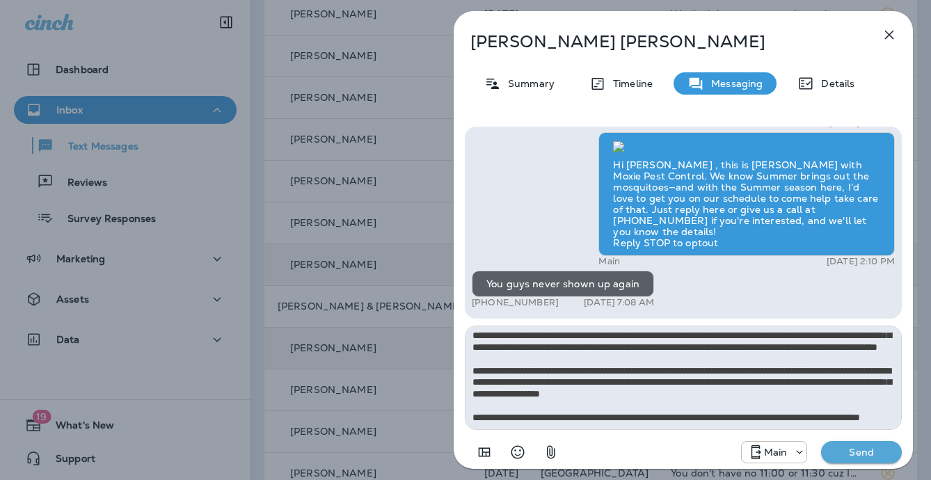
click at [839, 452] on p "Send" at bounding box center [861, 452] width 58 height 13
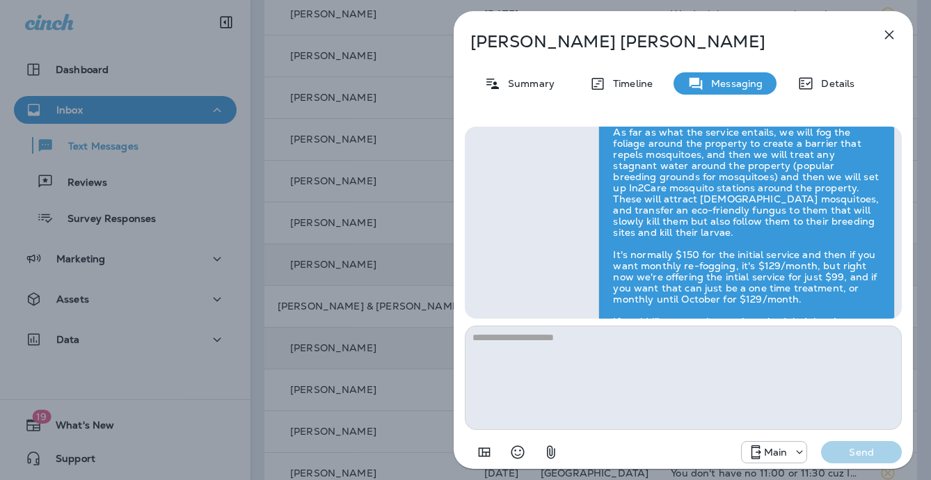
scroll to position [0, 0]
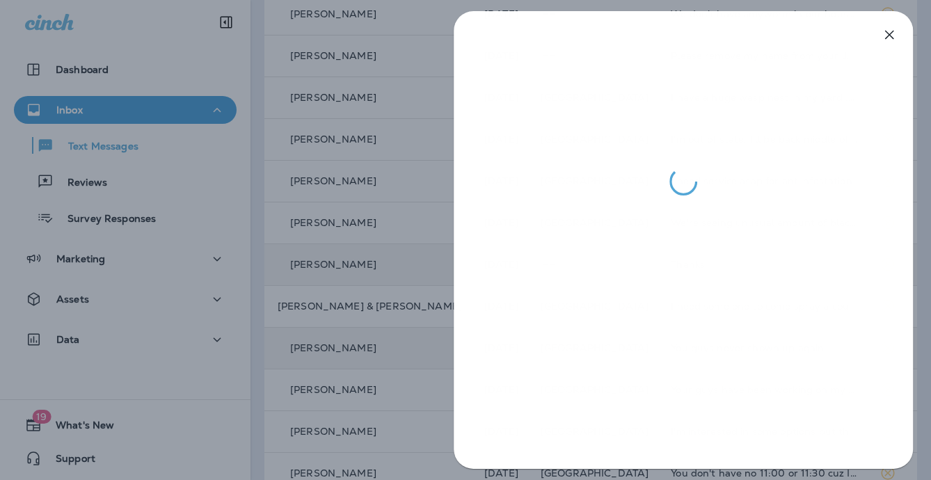
drag, startPoint x: 331, startPoint y: 279, endPoint x: 391, endPoint y: 277, distance: 59.9
click at [331, 279] on div at bounding box center [465, 240] width 931 height 480
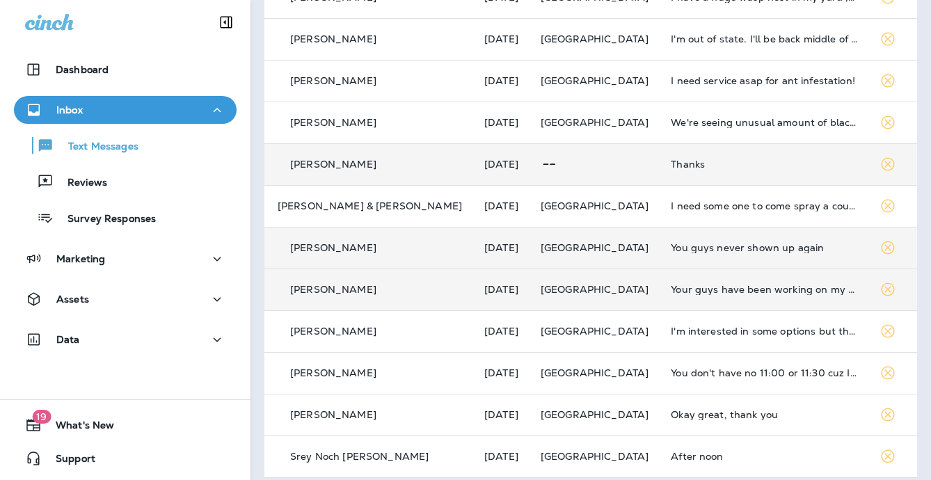
scroll to position [504, 0]
click at [679, 322] on td "I'm interested in some options but the majority of trees / stagnant water is on…" at bounding box center [764, 331] width 209 height 42
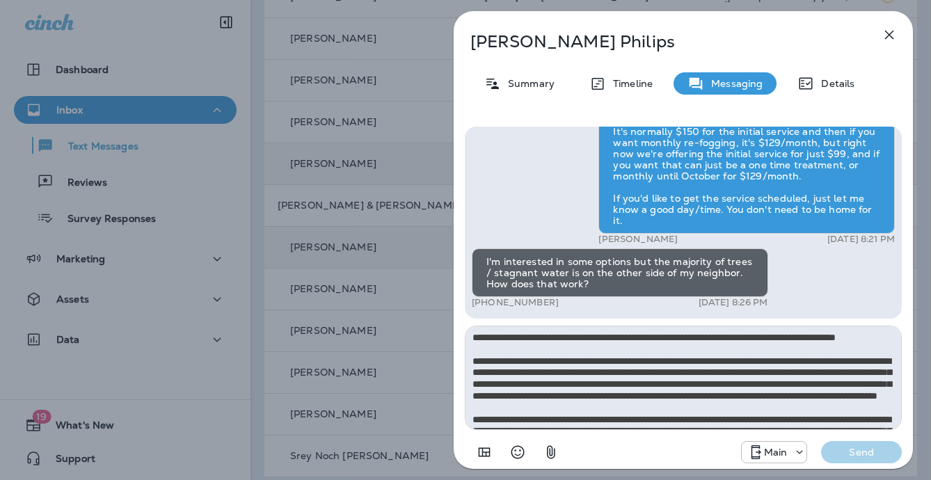
scroll to position [78, 0]
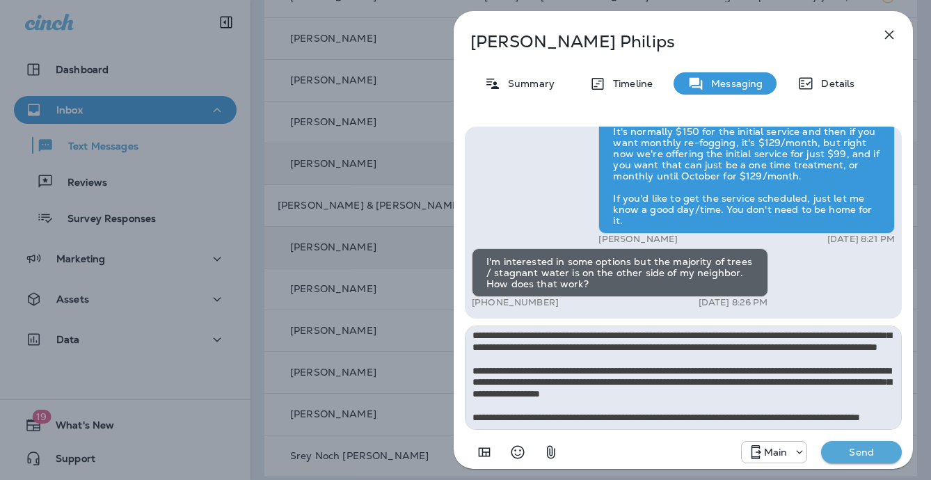
type textarea "**********"
click at [868, 452] on p "Send" at bounding box center [861, 452] width 58 height 13
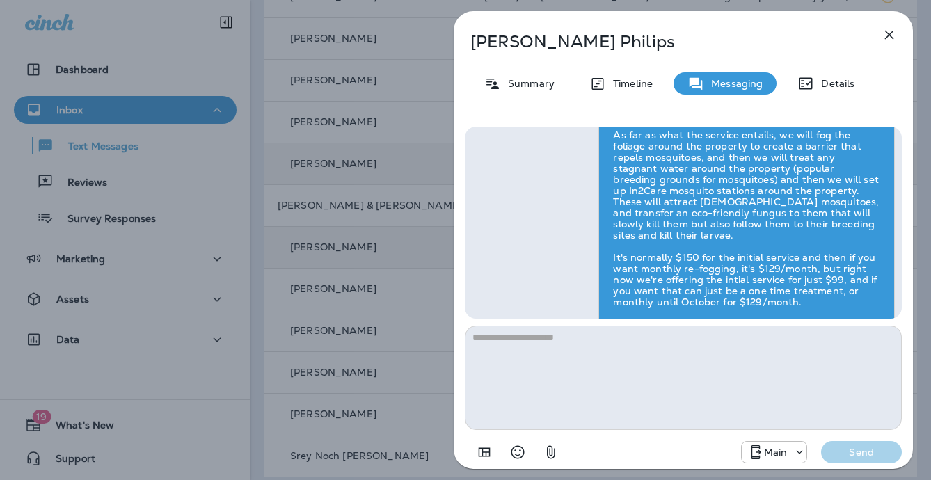
scroll to position [0, 0]
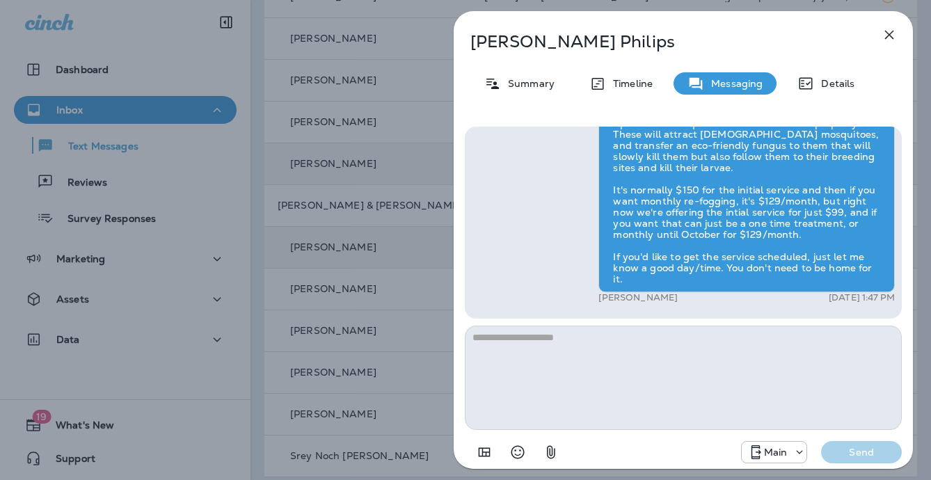
click at [339, 284] on div "Ryan Philips Summary Timeline Messaging Details Hi Ryan , this is Steven with M…" at bounding box center [465, 240] width 931 height 480
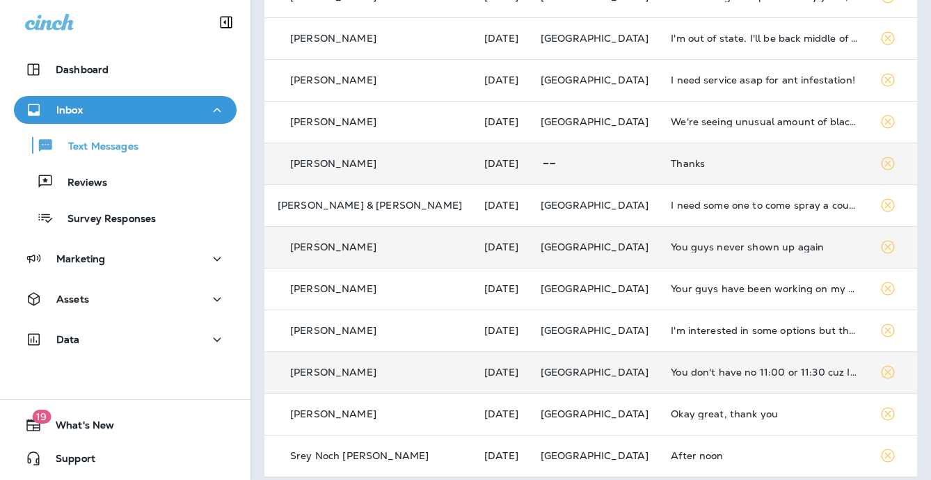
scroll to position [515, 0]
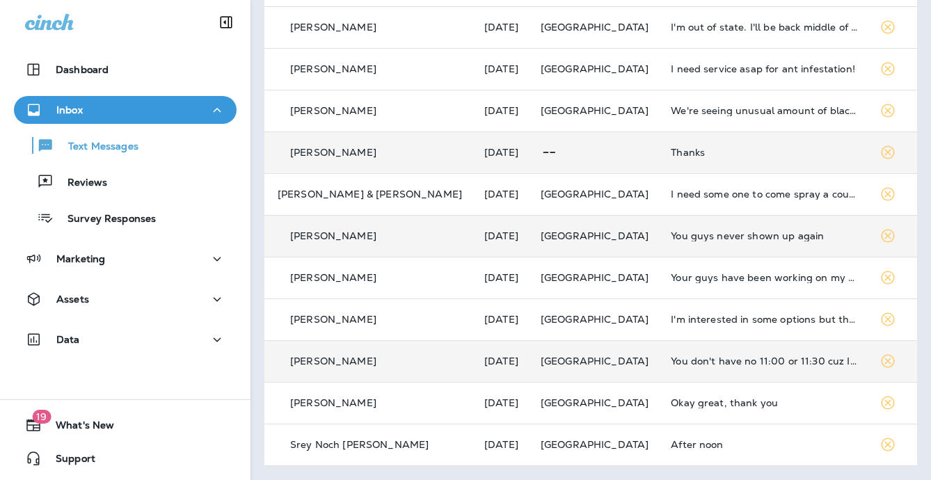
click at [679, 352] on td "You don't have no 11:00 or 11:30 cuz I get off at 10:00 a.m." at bounding box center [764, 361] width 209 height 42
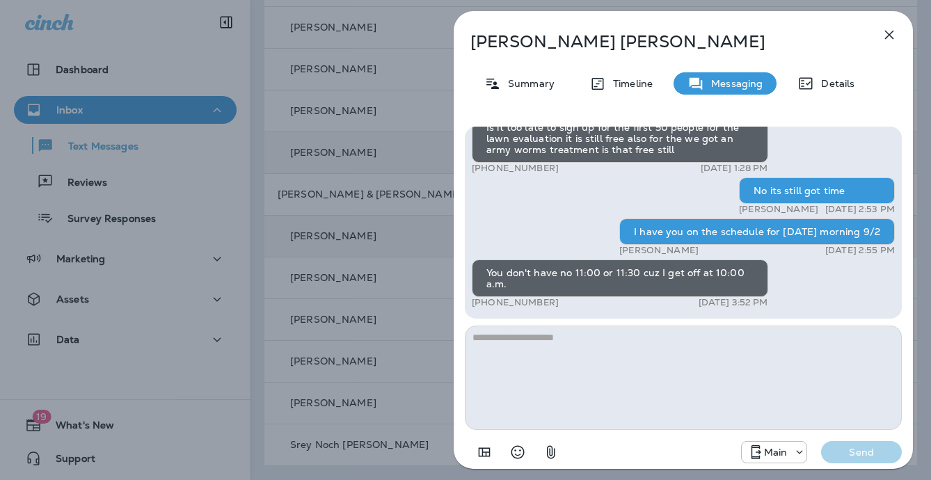
click at [381, 266] on div "Vickie Jones Summary Timeline Messaging Details Prepare for the unpredictable N…" at bounding box center [465, 240] width 931 height 480
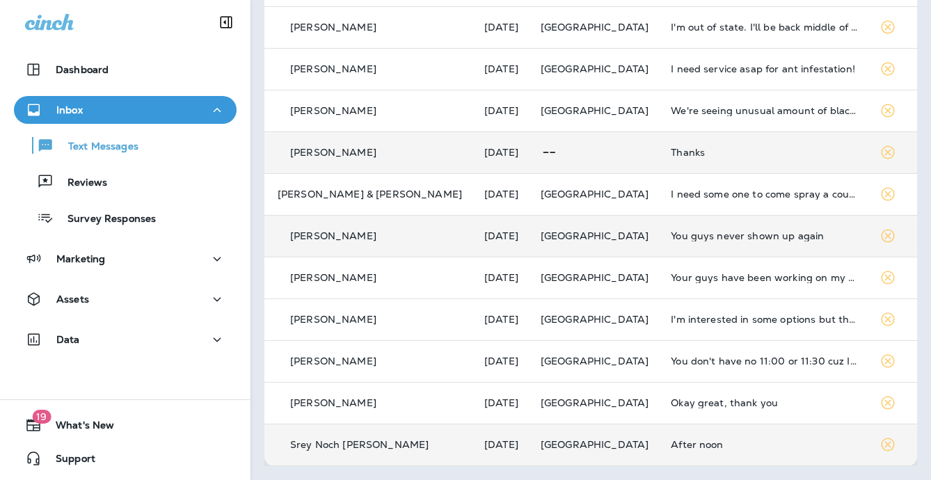
click at [688, 445] on div "After noon" at bounding box center [764, 444] width 187 height 11
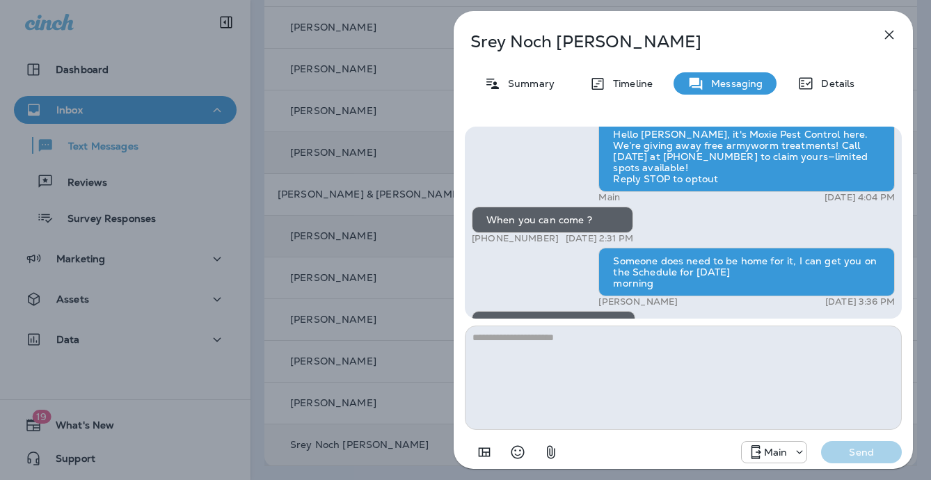
scroll to position [1, 0]
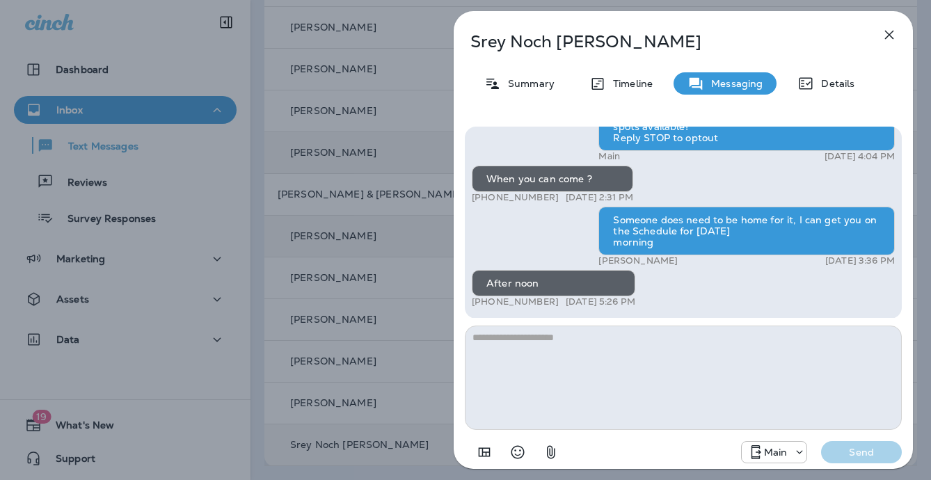
click at [313, 271] on div "Srey Noch Kim Summary Timeline Messaging Details Hello Srey Noch, it's Moxie Pe…" at bounding box center [465, 240] width 931 height 480
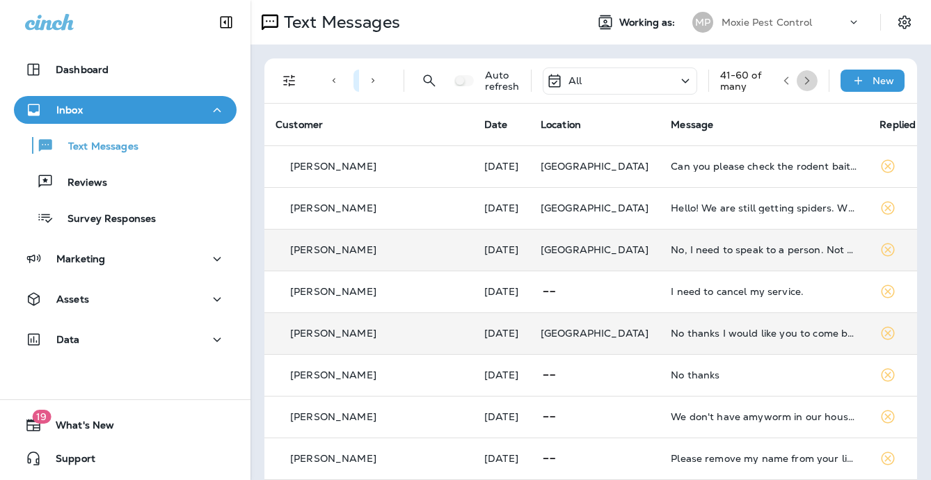
click at [817, 79] on button "button" at bounding box center [807, 80] width 21 height 21
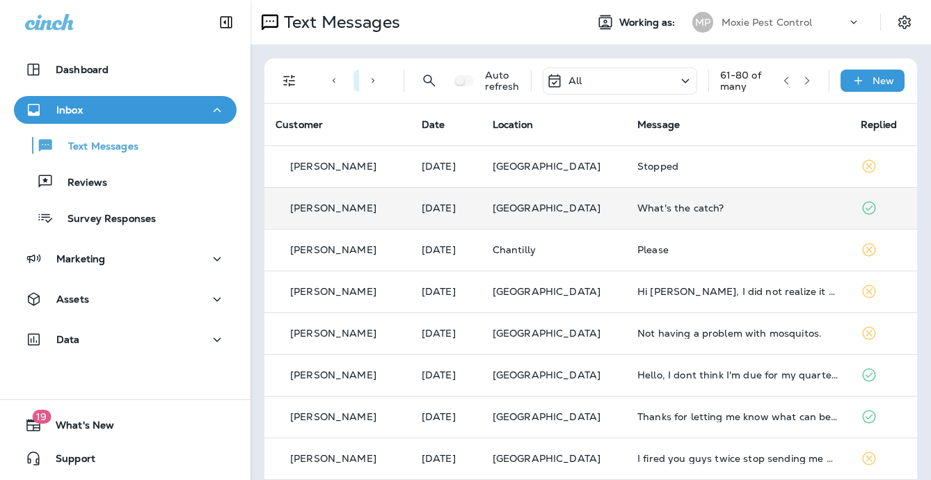
click at [638, 203] on div "What's the catch?" at bounding box center [738, 208] width 201 height 11
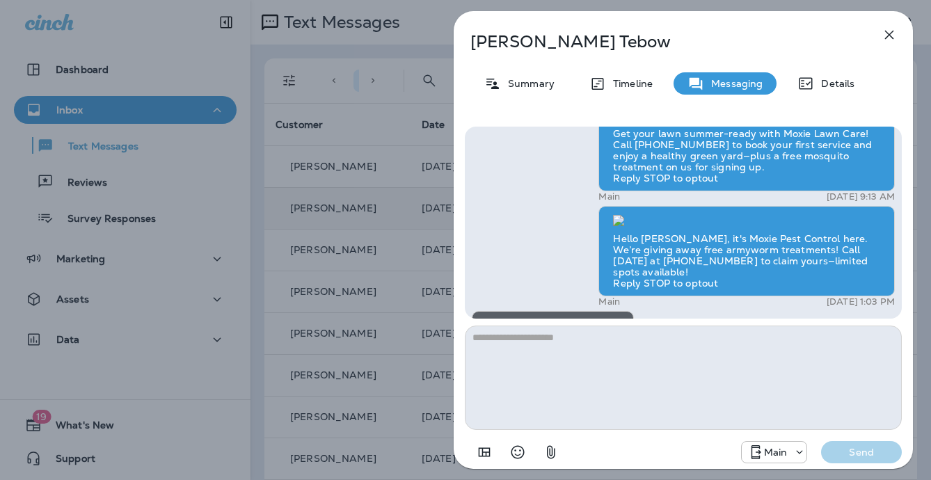
scroll to position [-127, 0]
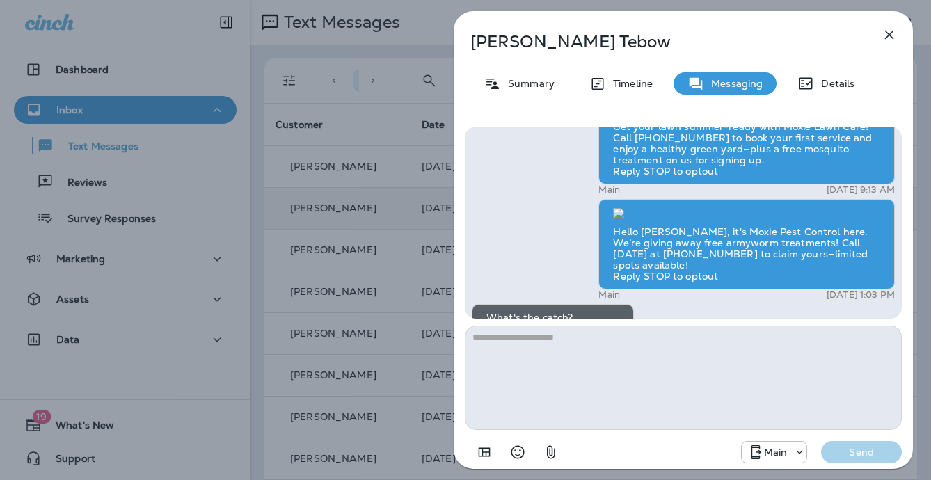
click at [426, 248] on div "Brendan Tebow Summary Timeline Messaging Details Get your lawn summer-ready wit…" at bounding box center [465, 240] width 931 height 480
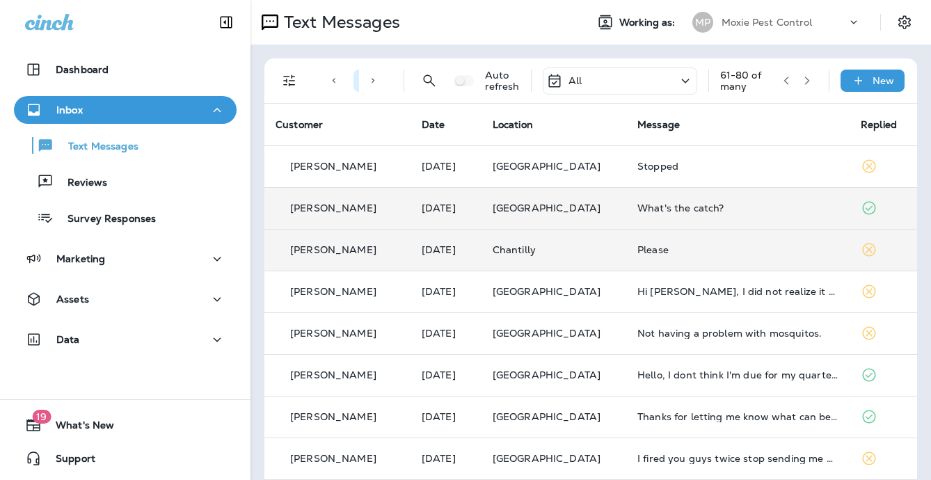
click at [638, 244] on div "Please" at bounding box center [738, 249] width 201 height 11
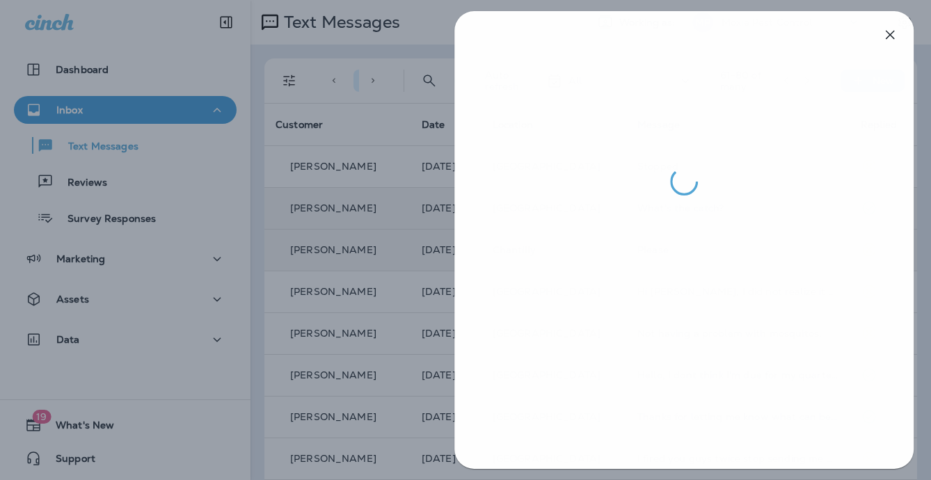
click at [440, 255] on div at bounding box center [684, 240] width 496 height 480
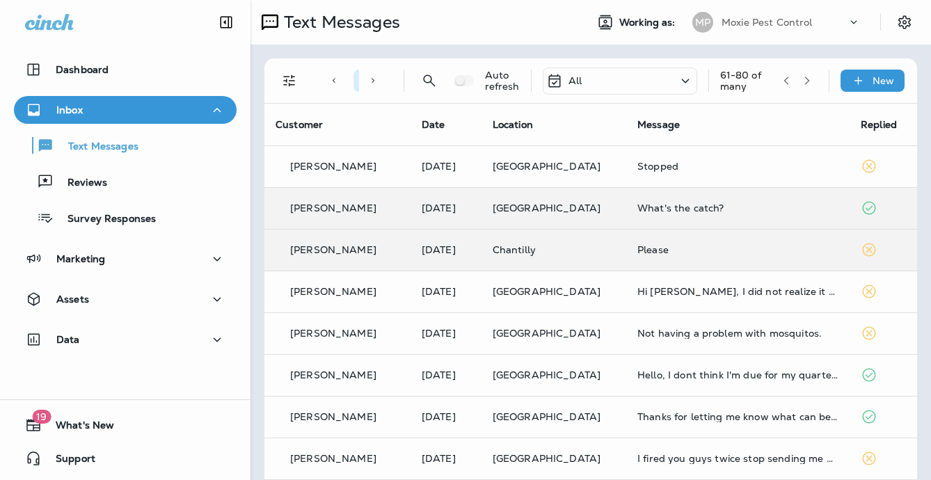
click at [679, 162] on div at bounding box center [465, 240] width 931 height 480
click at [679, 162] on div "Stopped" at bounding box center [738, 166] width 201 height 11
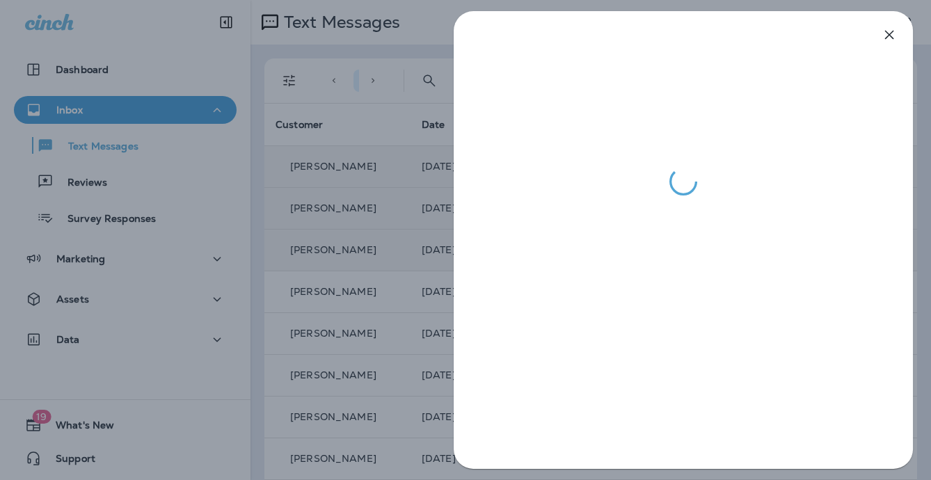
click at [436, 212] on div at bounding box center [465, 240] width 931 height 480
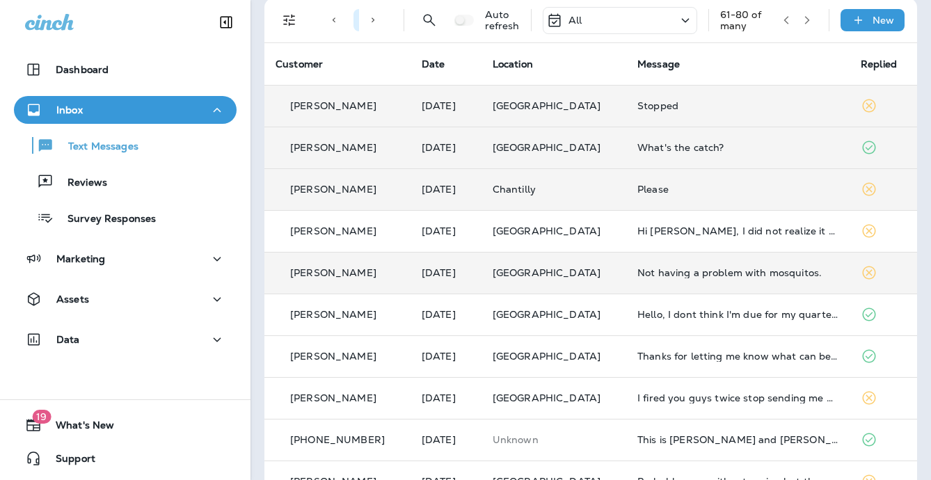
scroll to position [63, 0]
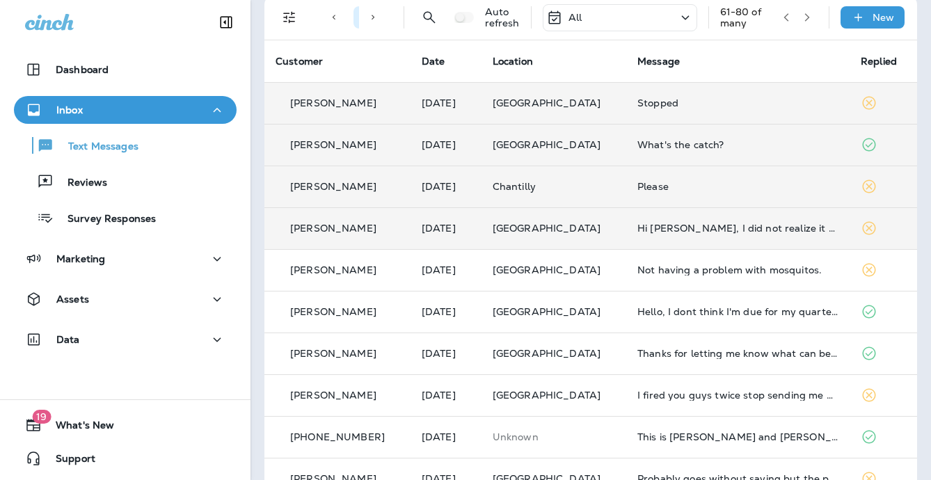
click at [651, 219] on td "Hi Steven, I did not realize it was an extra charge. We will pass. Thank you" at bounding box center [737, 228] width 223 height 42
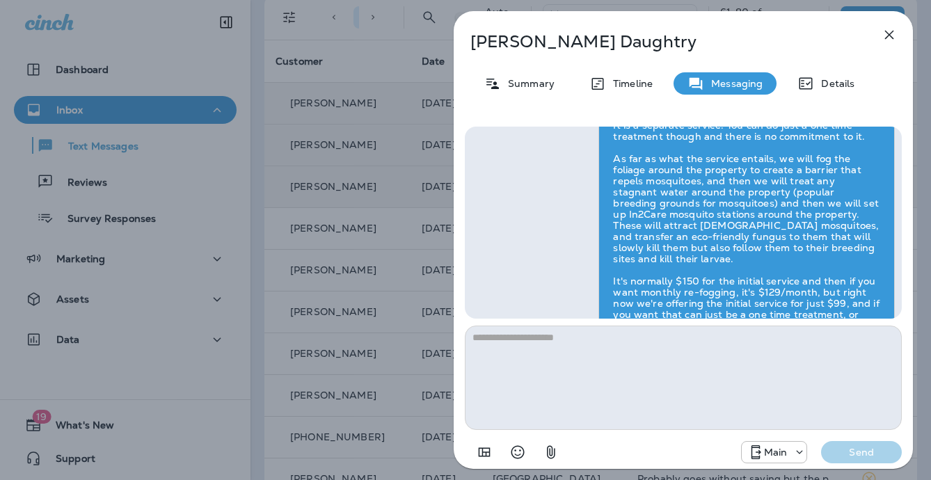
scroll to position [1, 0]
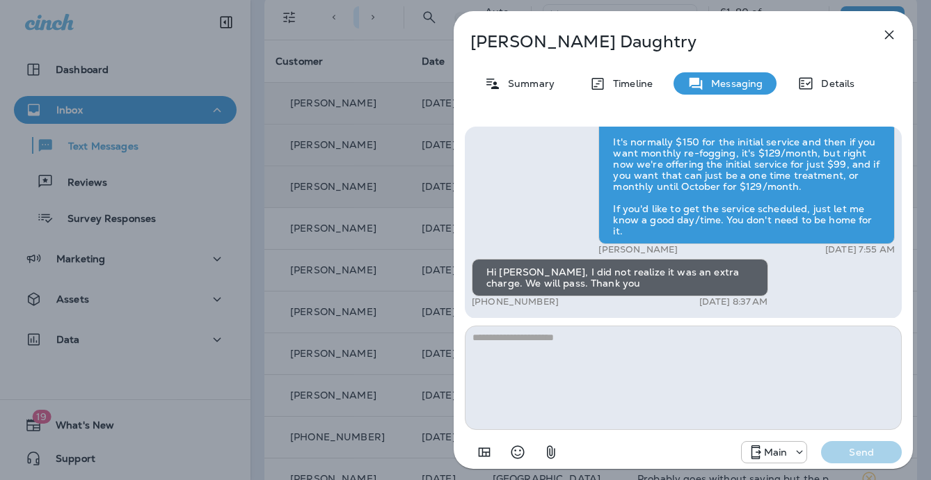
click at [473, 229] on div "Hi Rhonda , this is Steven with Moxie Pest Control. We know Summer brings out t…" at bounding box center [683, 20] width 423 height 581
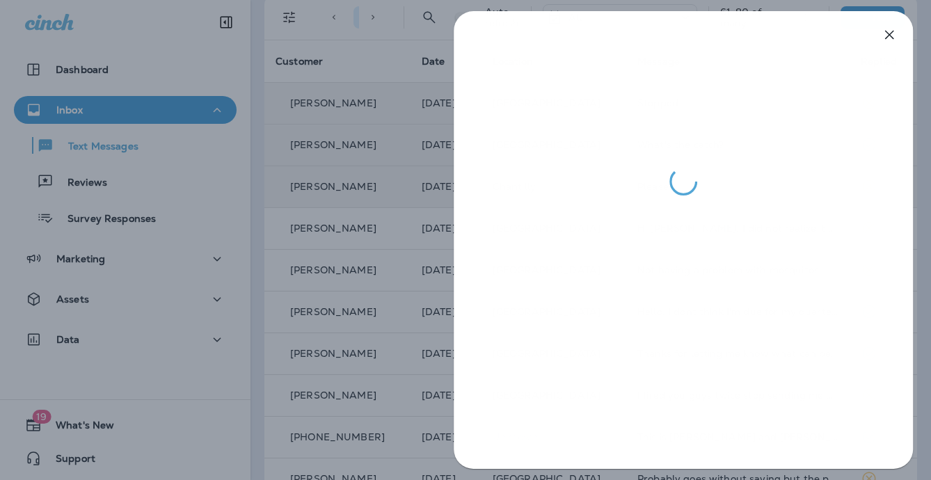
drag, startPoint x: 427, startPoint y: 222, endPoint x: 445, endPoint y: 224, distance: 18.2
click at [426, 222] on div at bounding box center [465, 240] width 931 height 480
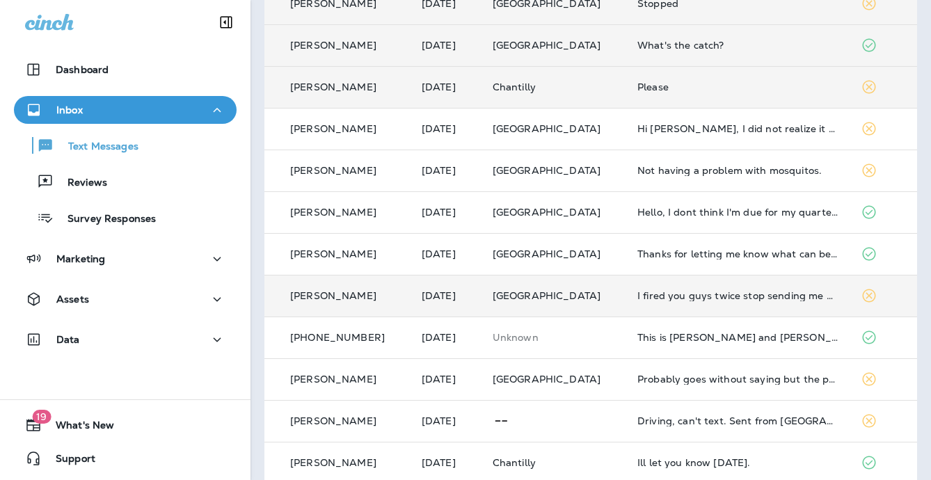
scroll to position [175, 0]
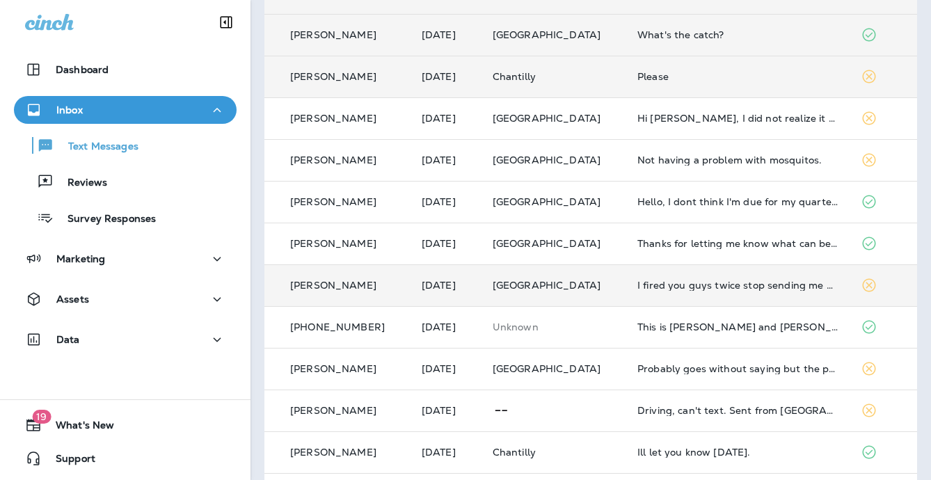
click at [654, 290] on td "I fired you guys twice stop sending me marketing text and emails" at bounding box center [737, 285] width 223 height 42
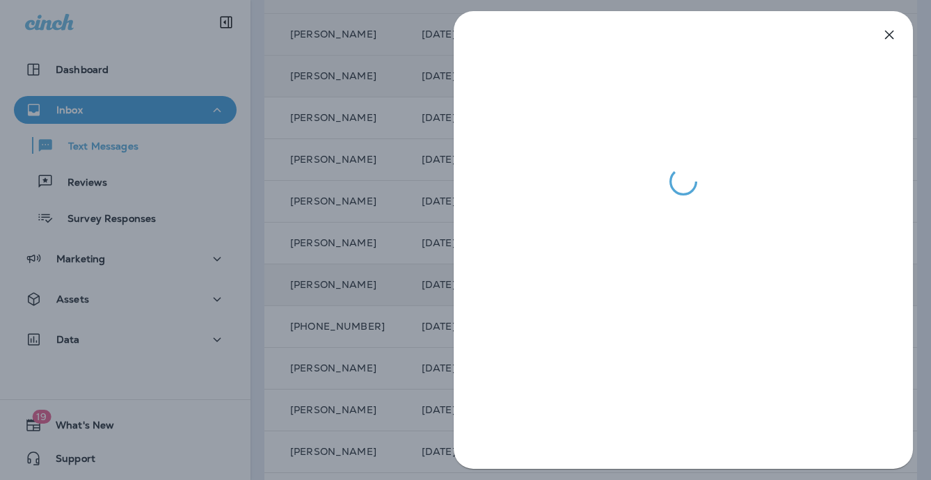
click at [441, 260] on div at bounding box center [465, 240] width 931 height 480
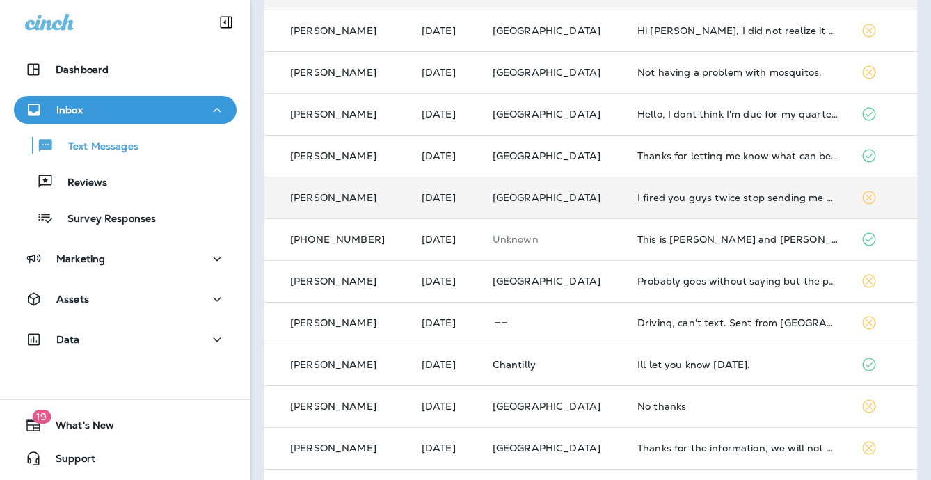
scroll to position [278, 0]
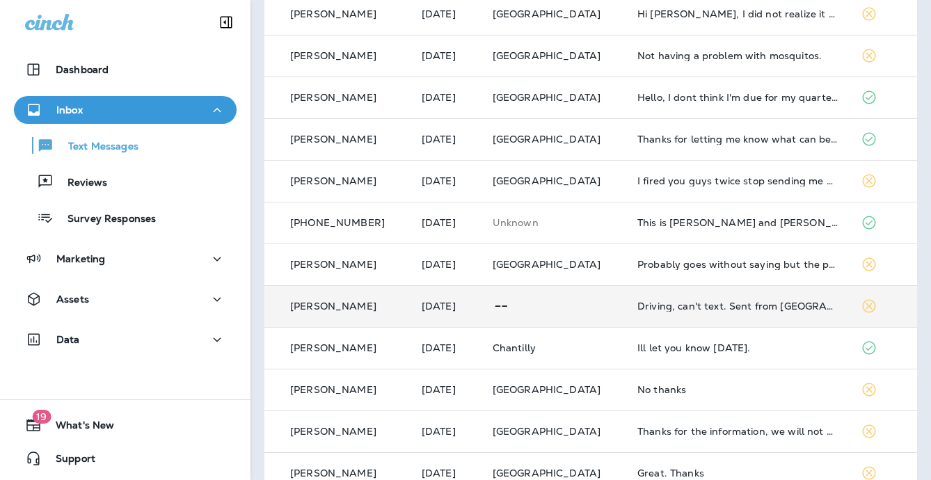
click at [655, 310] on div "Driving, can't text. Sent from MUROGUE" at bounding box center [738, 306] width 201 height 11
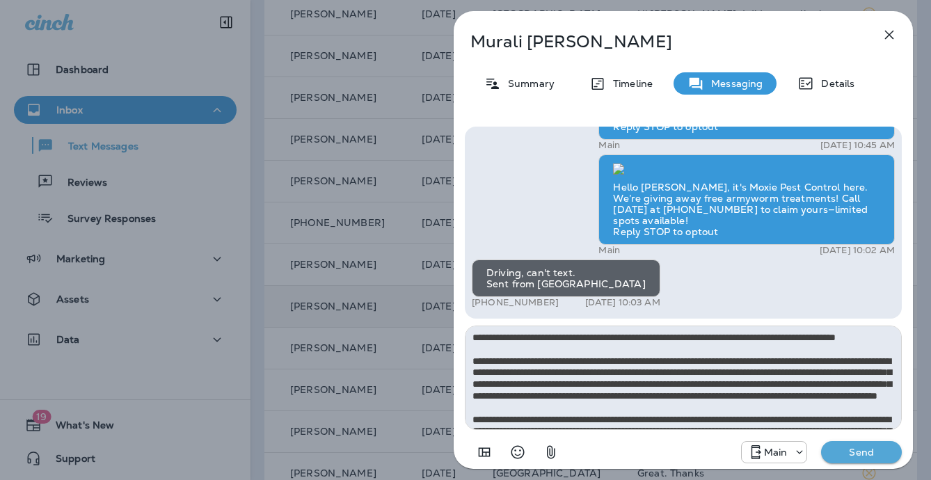
scroll to position [78, 0]
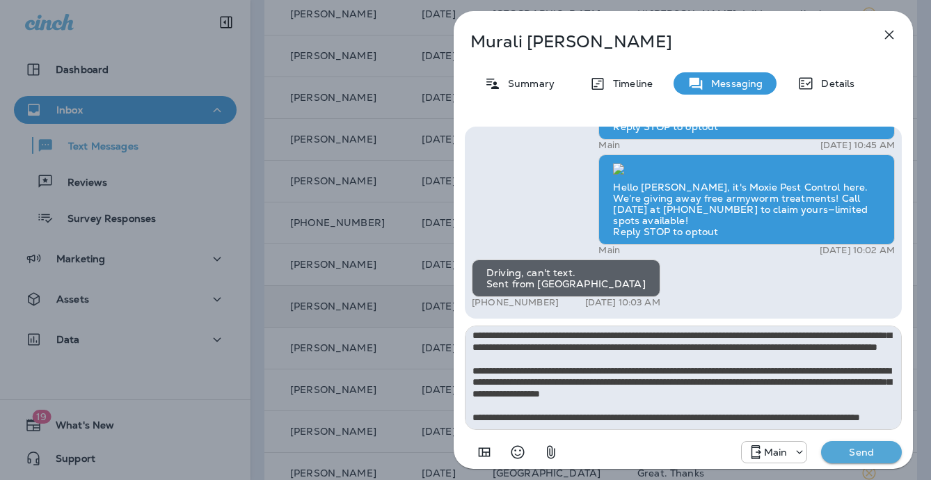
type textarea "**********"
click at [881, 441] on button "Send" at bounding box center [861, 452] width 81 height 22
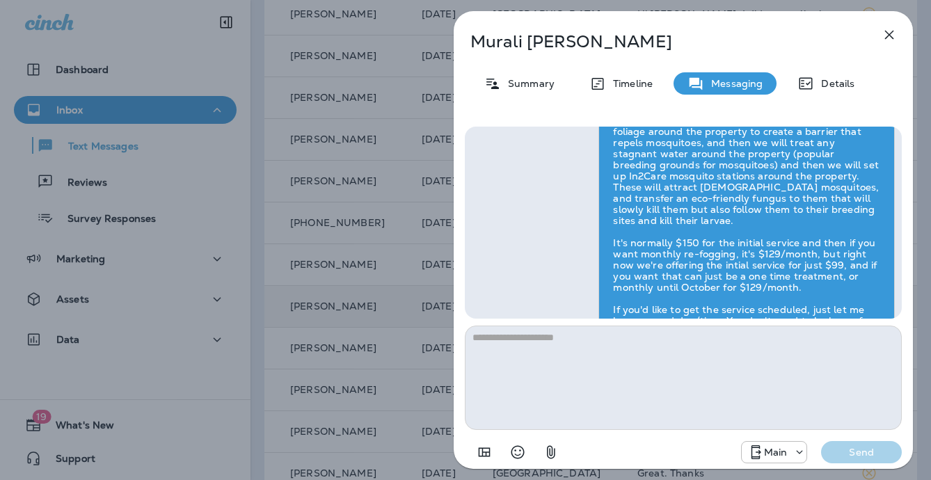
scroll to position [0, 0]
click at [880, 448] on div "Main Send" at bounding box center [821, 452] width 161 height 22
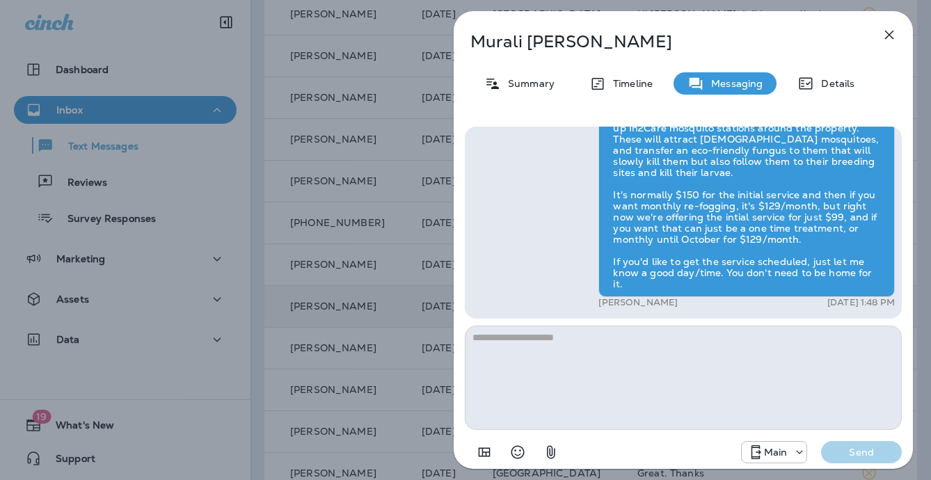
drag, startPoint x: 418, startPoint y: 295, endPoint x: 476, endPoint y: 301, distance: 58.0
click at [418, 295] on div "Murali Ragan Summary Timeline Messaging Details Hello Murali, Noel from Moxie P…" at bounding box center [465, 240] width 931 height 480
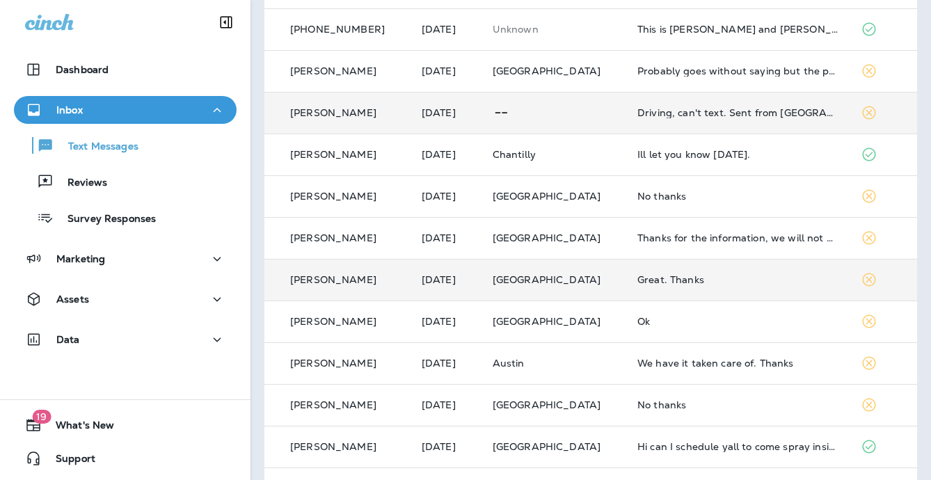
scroll to position [473, 0]
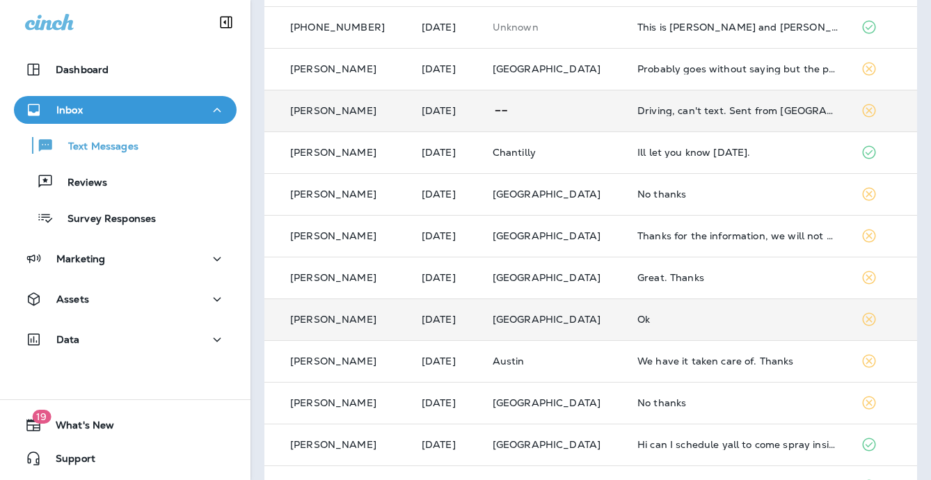
click at [669, 319] on div "Ok" at bounding box center [738, 319] width 201 height 11
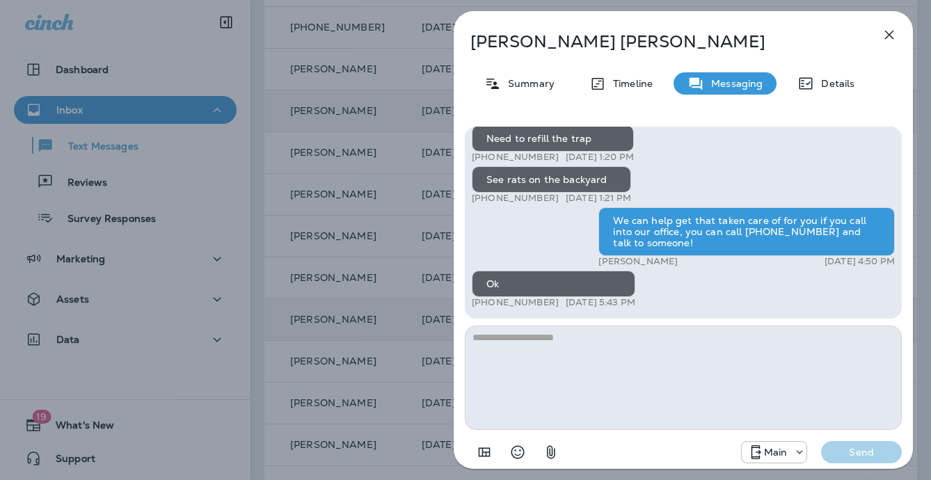
click at [443, 301] on div "Abraham Thomas Summary Timeline Messaging Details Hello Abraham, Noel from Moxi…" at bounding box center [684, 240] width 496 height 480
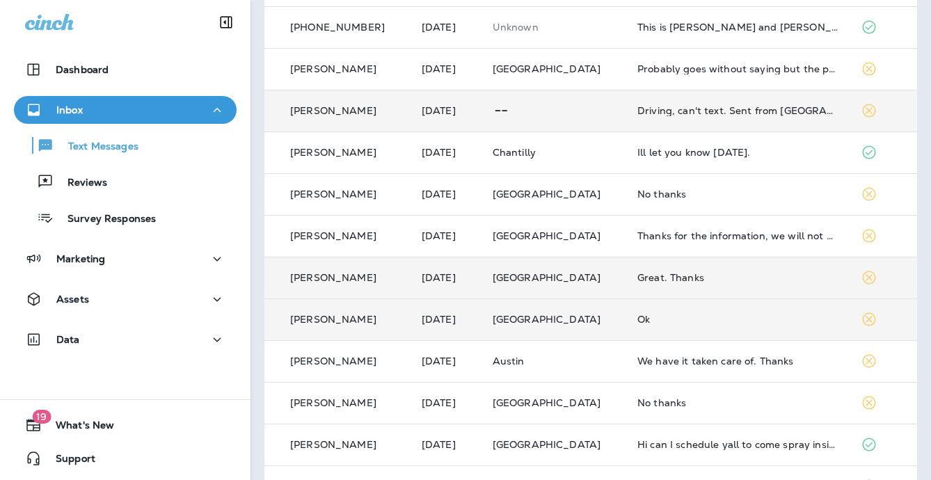
click at [724, 284] on div at bounding box center [465, 240] width 931 height 480
click at [724, 284] on td "Great. Thanks" at bounding box center [737, 278] width 223 height 42
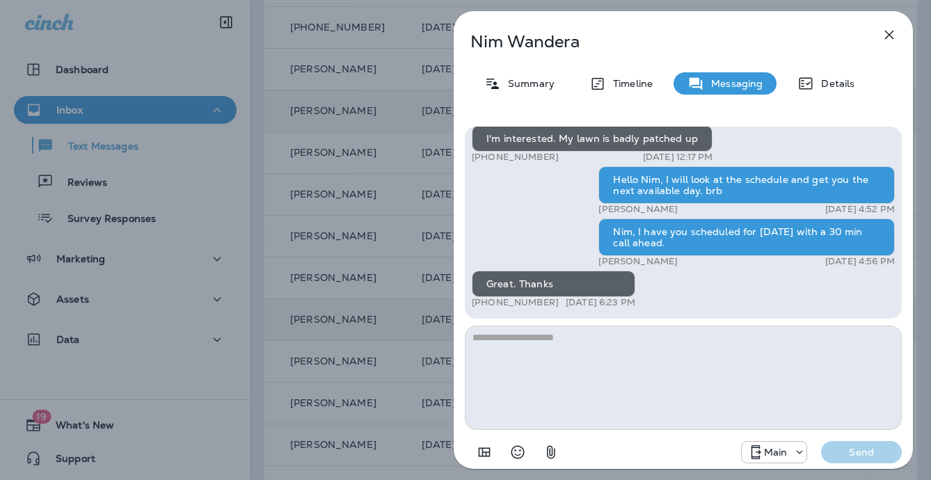
click at [477, 252] on div "Hi, Nim , this is Noel with Moxie Pest Control. We know Summer brings out the m…" at bounding box center [683, 108] width 423 height 407
click at [436, 239] on div "Nim Wandera Summary Timeline Messaging Details Hi, Nim , this is Noel with Moxi…" at bounding box center [465, 240] width 931 height 480
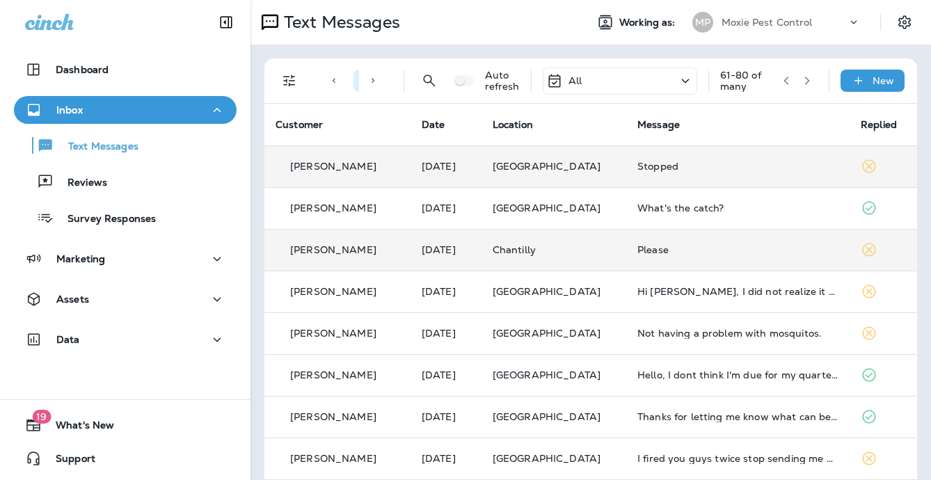
click at [818, 73] on div "Text Direction : Incoming Auto refresh All 61 - 80 of many New" at bounding box center [594, 80] width 636 height 45
click at [811, 81] on icon "button" at bounding box center [807, 81] width 10 height 10
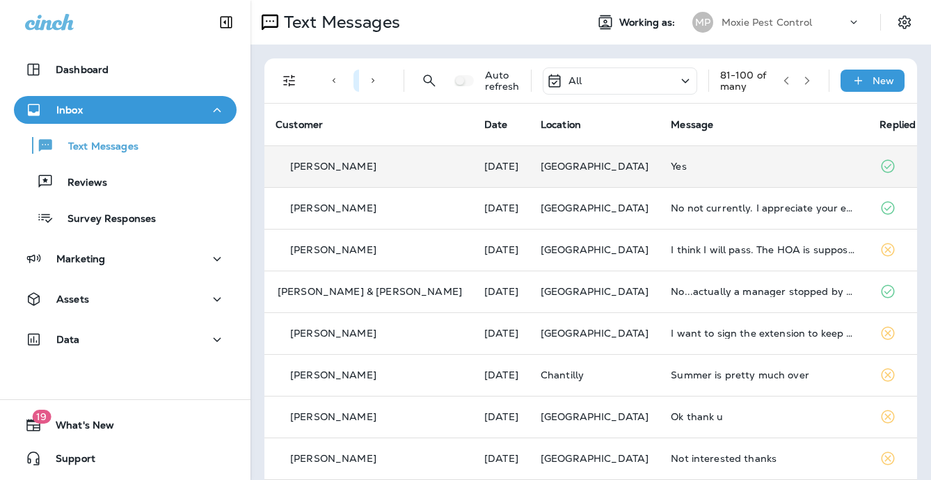
click at [671, 164] on div "Yes" at bounding box center [764, 166] width 187 height 11
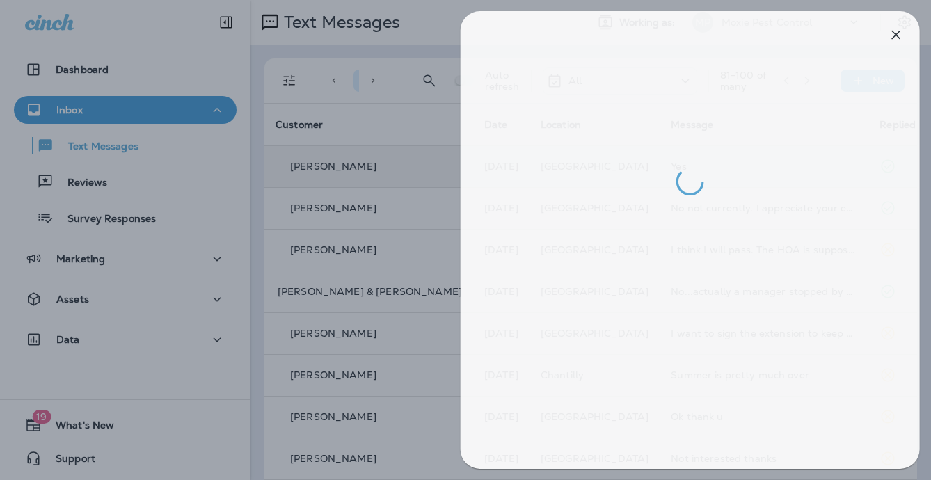
drag, startPoint x: 390, startPoint y: 216, endPoint x: 398, endPoint y: 216, distance: 7.7
click at [390, 217] on div at bounding box center [472, 240] width 931 height 480
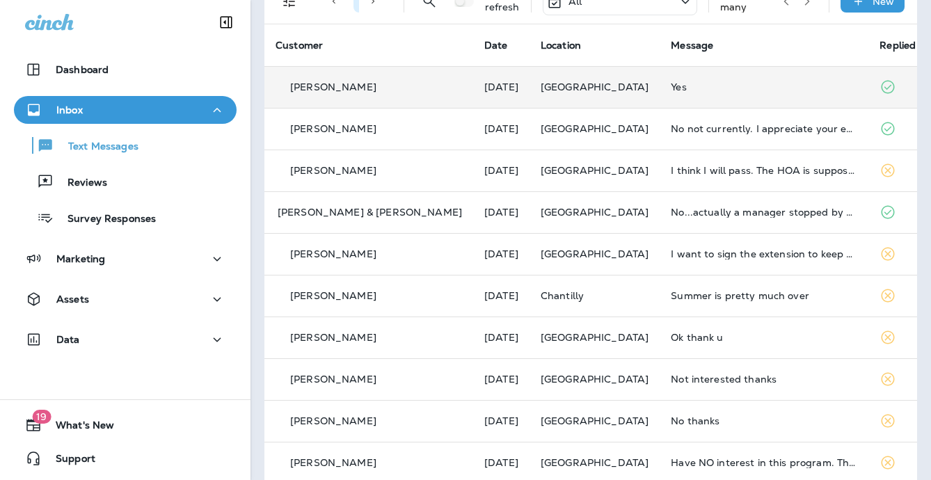
scroll to position [82, 0]
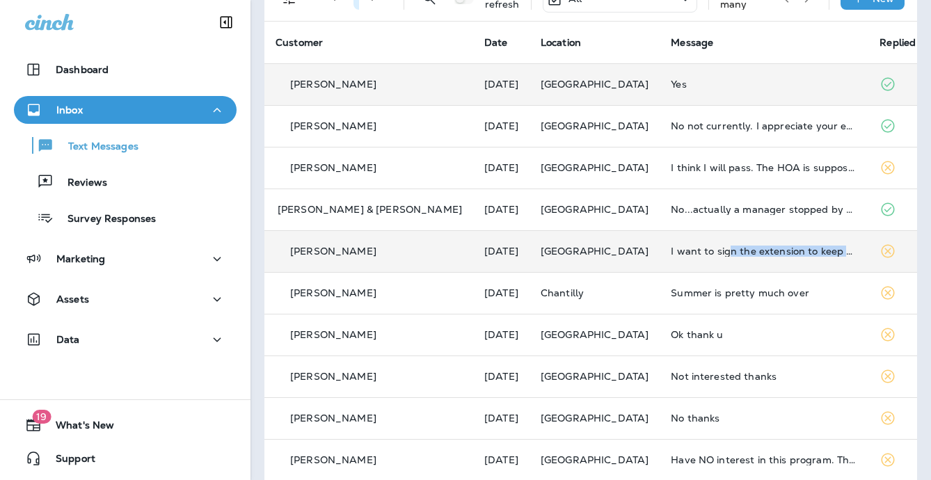
click at [696, 258] on td "I want to sign the extension to keep your guys, but I am not in the market for …" at bounding box center [764, 251] width 209 height 42
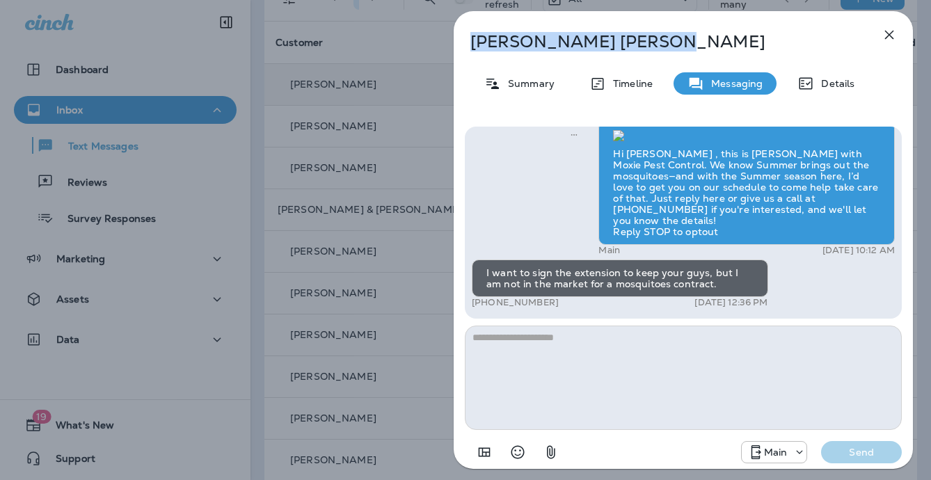
drag, startPoint x: 606, startPoint y: 45, endPoint x: 470, endPoint y: 29, distance: 137.3
click at [457, 28] on div "Robert Johnson Summary Timeline Messaging Details Hi Robert , this is Steven wi…" at bounding box center [683, 244] width 459 height 466
copy p "Robert Johnson"
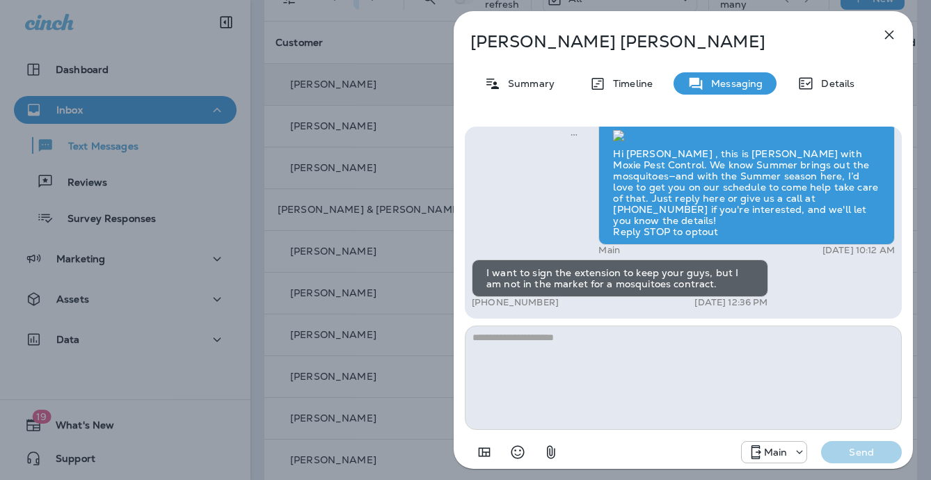
click at [391, 217] on div "Robert Johnson Summary Timeline Messaging Details Hi Robert , this is Steven wi…" at bounding box center [465, 240] width 931 height 480
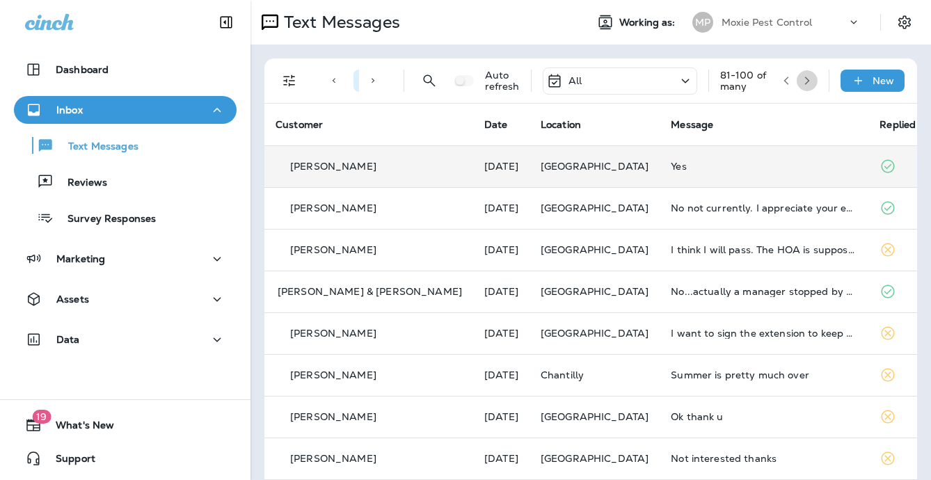
click at [806, 81] on icon "button" at bounding box center [807, 81] width 10 height 10
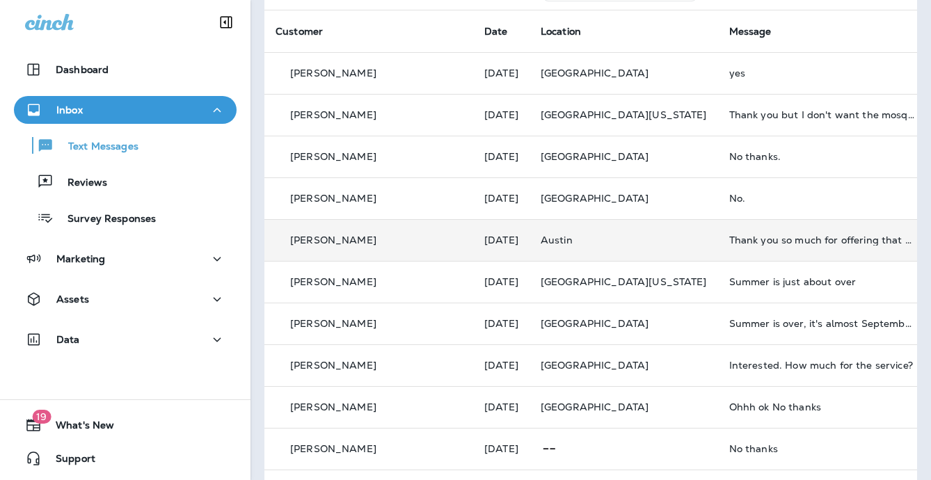
scroll to position [181, 0]
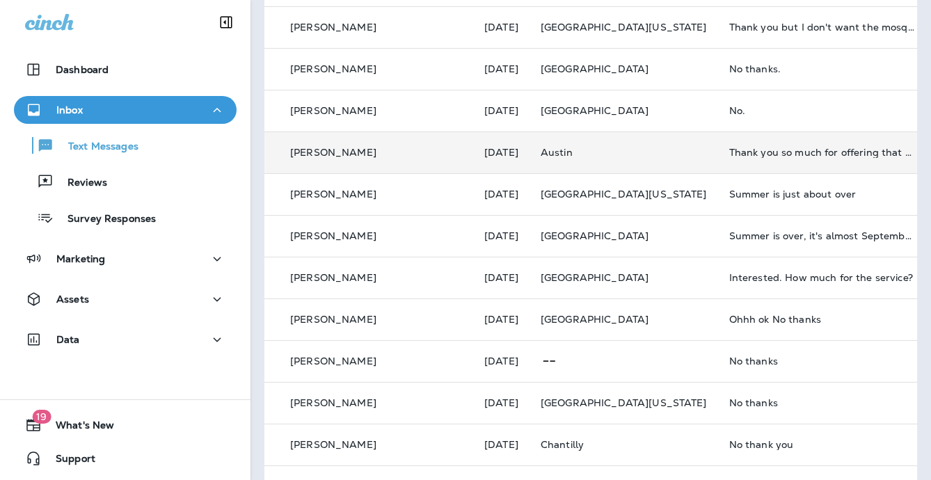
click at [718, 159] on td "Thank you so much for offering that service. However, at this moment I don't th…" at bounding box center [822, 153] width 209 height 42
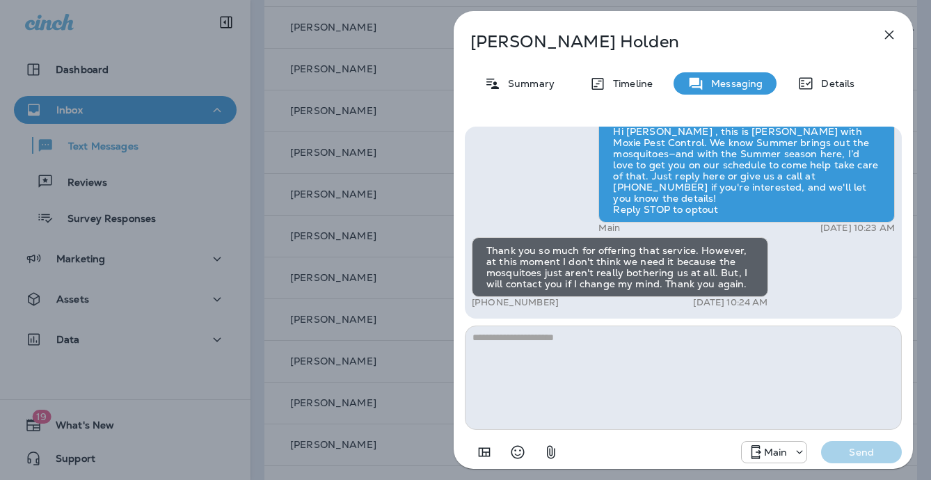
click at [346, 187] on div "Nancy Holden Summary Timeline Messaging Details Hi Nancy , this is Steven with …" at bounding box center [465, 240] width 931 height 480
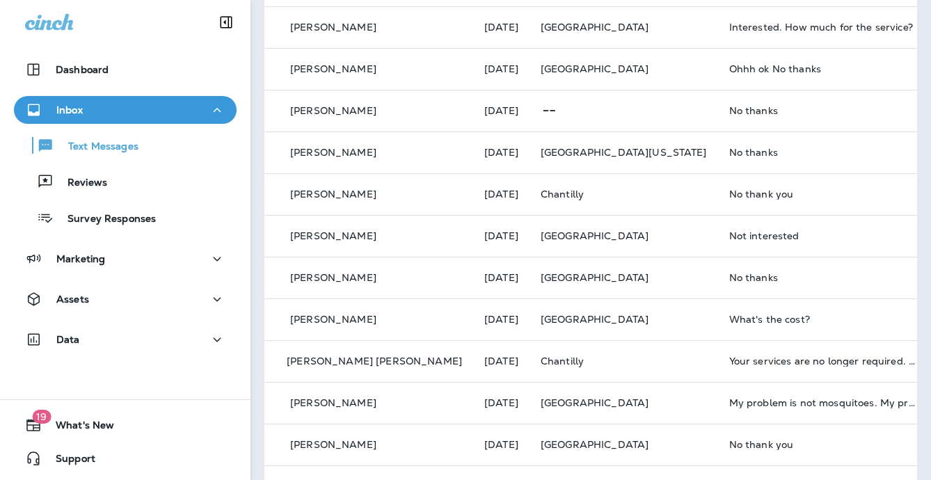
scroll to position [515, 0]
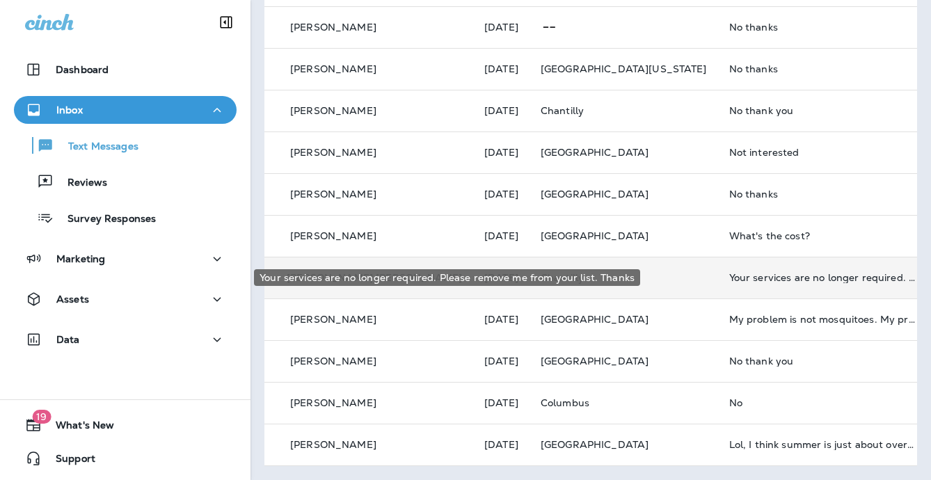
click at [729, 273] on div "Your services are no longer required. Please remove me from your list. Thanks" at bounding box center [822, 277] width 187 height 11
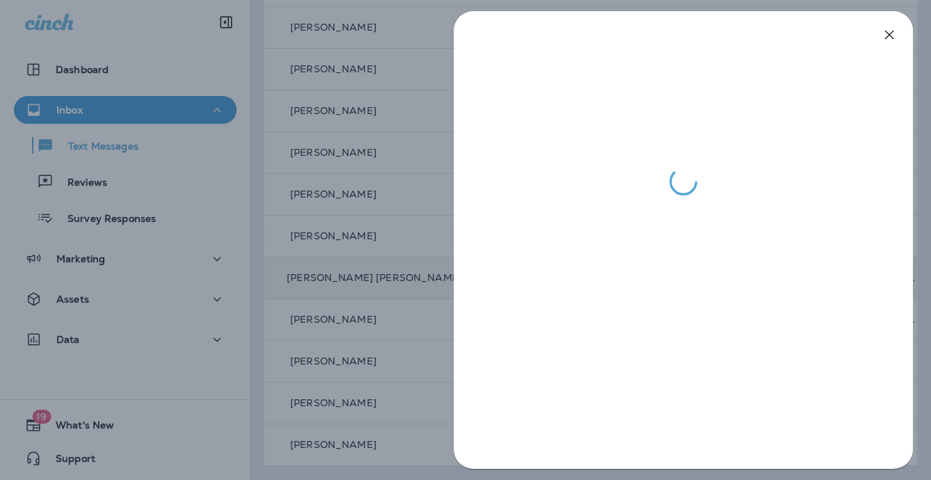
click at [388, 235] on div at bounding box center [465, 240] width 931 height 480
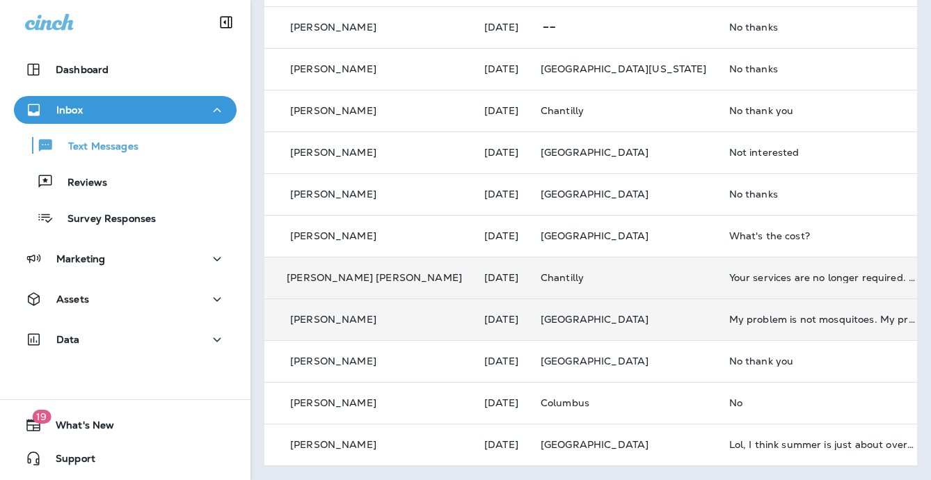
click at [718, 312] on td "My problem is not mosquitoes. My problems are spiders and the wasp it's always …" at bounding box center [822, 320] width 209 height 42
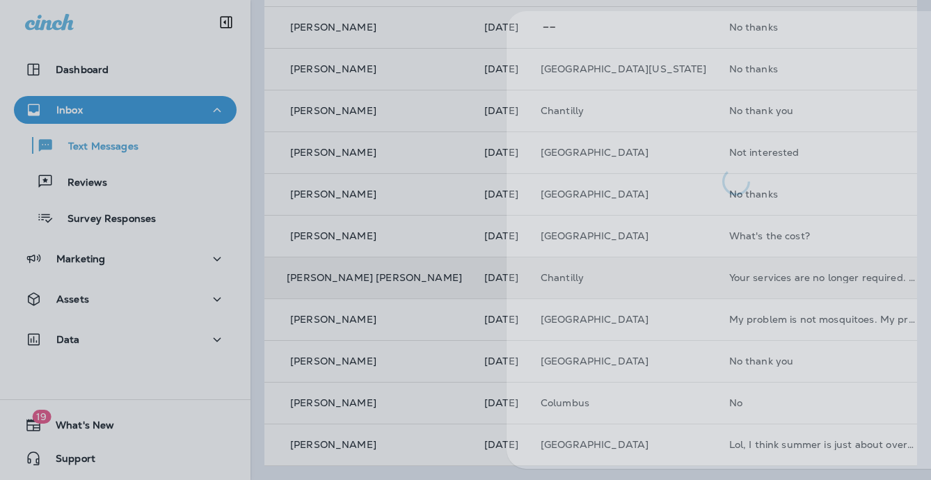
click at [409, 248] on div at bounding box center [518, 240] width 931 height 480
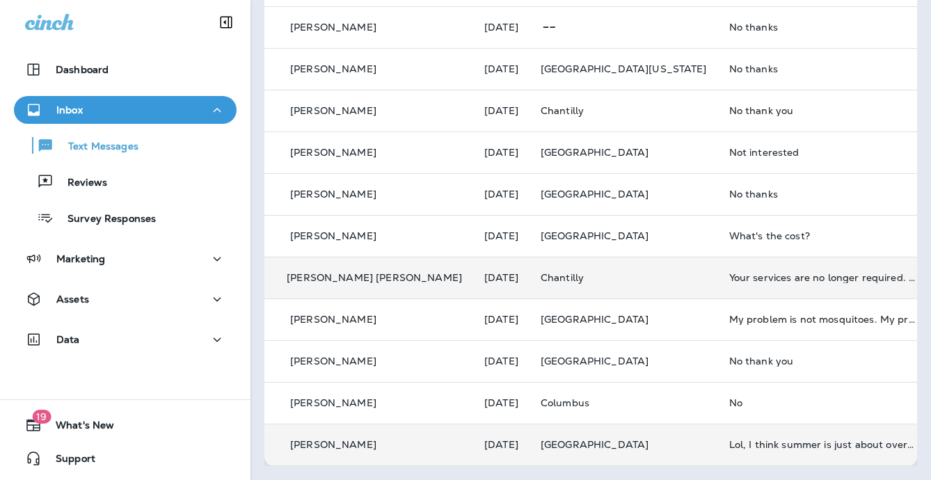
click at [755, 427] on td "Lol, I think summer is just about over. So no would not be interested." at bounding box center [822, 445] width 209 height 42
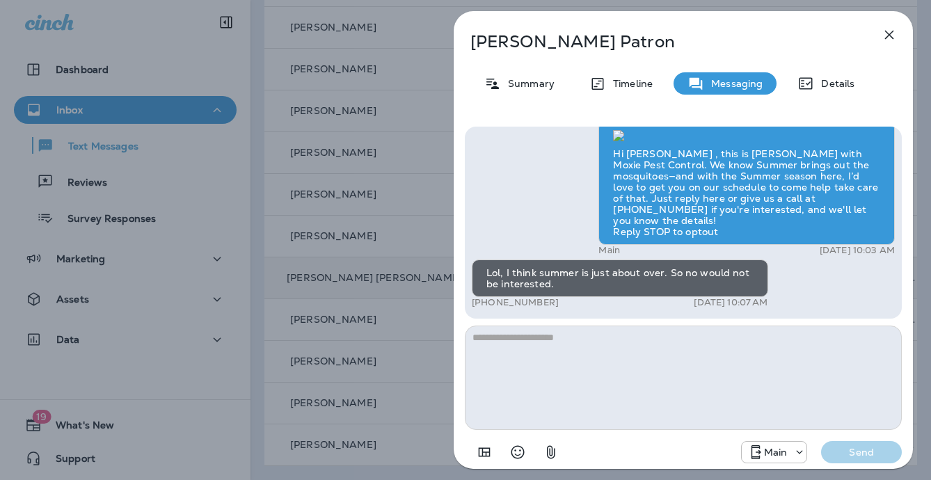
drag, startPoint x: 432, startPoint y: 275, endPoint x: 466, endPoint y: 251, distance: 41.3
click at [432, 275] on div "Jim Patron Summary Timeline Messaging Details Hi Jim , this is Steven with Moxi…" at bounding box center [465, 240] width 931 height 480
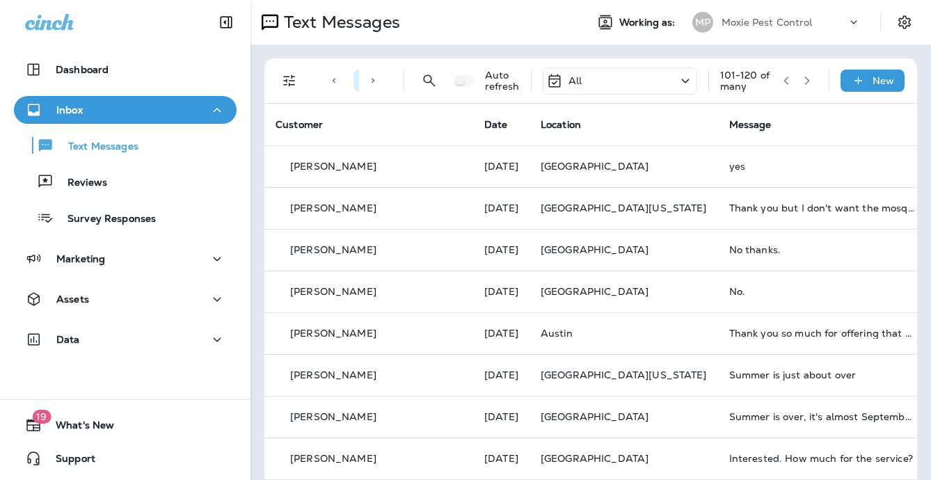
click at [813, 78] on button "button" at bounding box center [807, 80] width 21 height 21
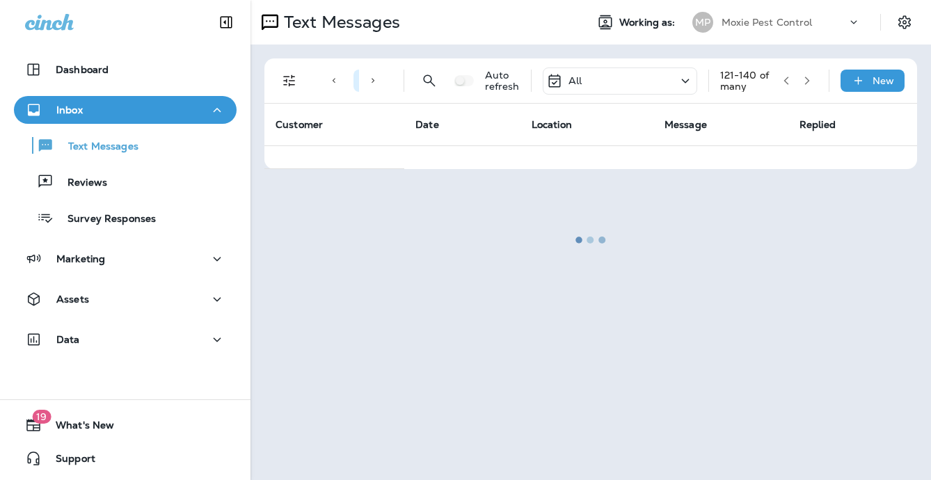
click at [787, 82] on div at bounding box center [591, 239] width 678 height 477
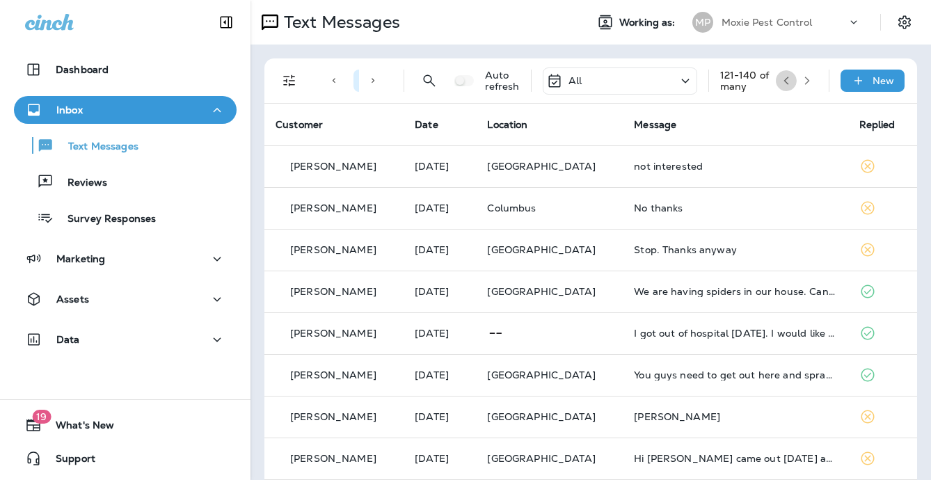
click at [793, 76] on button "button" at bounding box center [786, 80] width 21 height 21
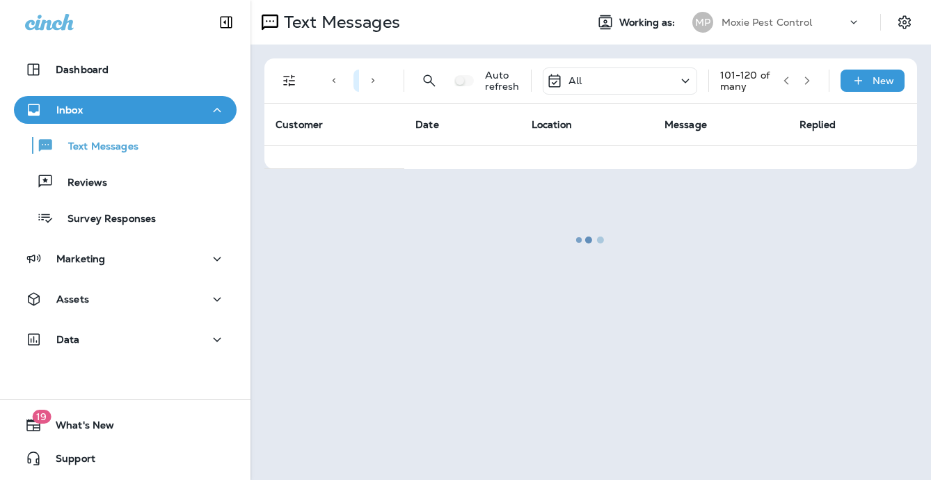
click at [789, 80] on div at bounding box center [591, 239] width 678 height 477
click at [785, 80] on div at bounding box center [591, 239] width 678 height 477
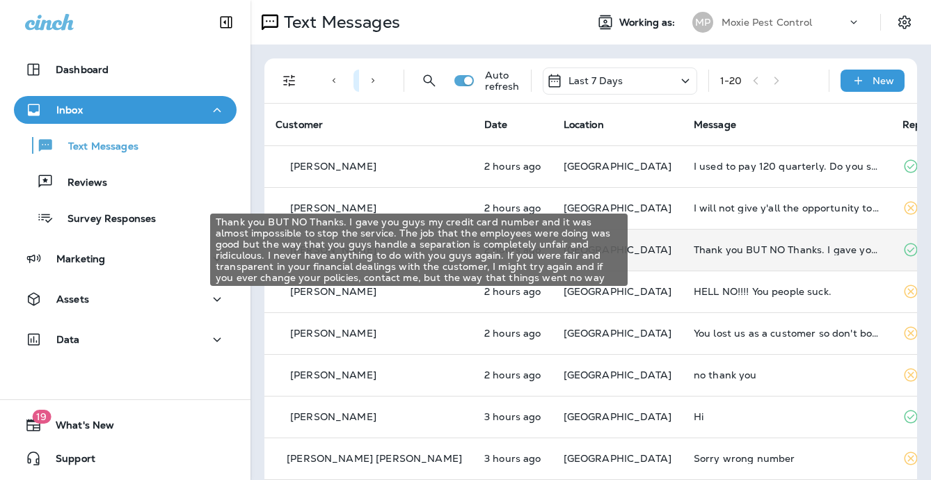
click at [748, 250] on div "Thank you BUT NO Thanks. I gave you guys my credit card number and it was almos…" at bounding box center [787, 249] width 187 height 11
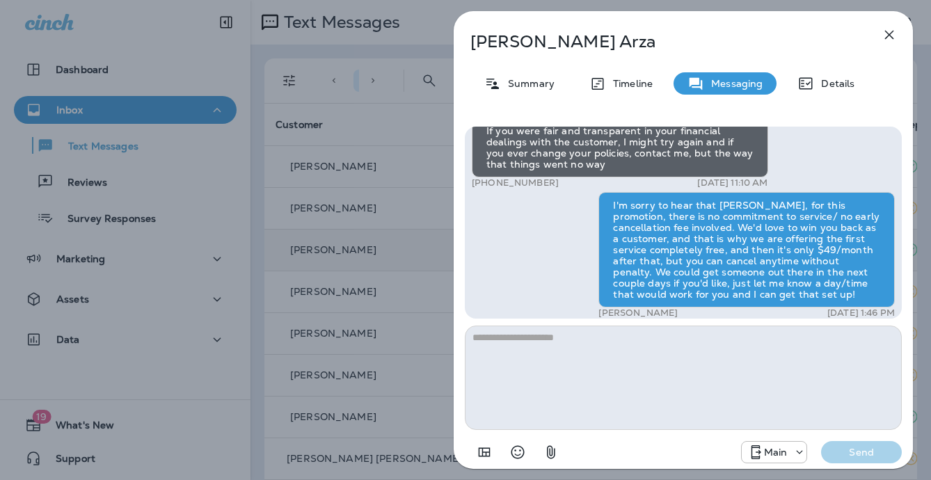
scroll to position [1, 0]
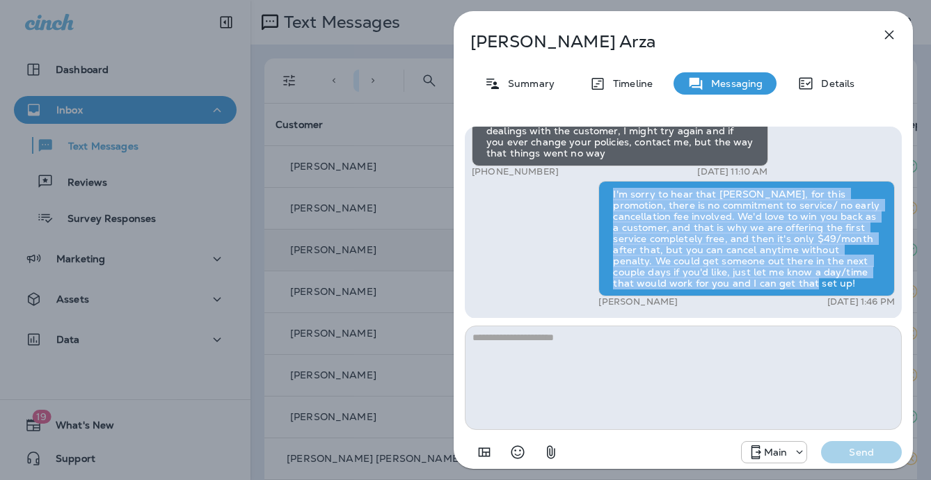
drag, startPoint x: 615, startPoint y: 205, endPoint x: 726, endPoint y: 279, distance: 134.0
click at [737, 288] on div "I'm sorry to hear that Vince, for this promotion, there is no commitment to ser…" at bounding box center [747, 239] width 296 height 116
copy div "I'm sorry to hear that Vince, for this promotion, there is no commitment to ser…"
click at [400, 267] on div "Vince Arza Summary Timeline Messaging Details Hey Vince, this is Moxie Pest Con…" at bounding box center [465, 240] width 931 height 480
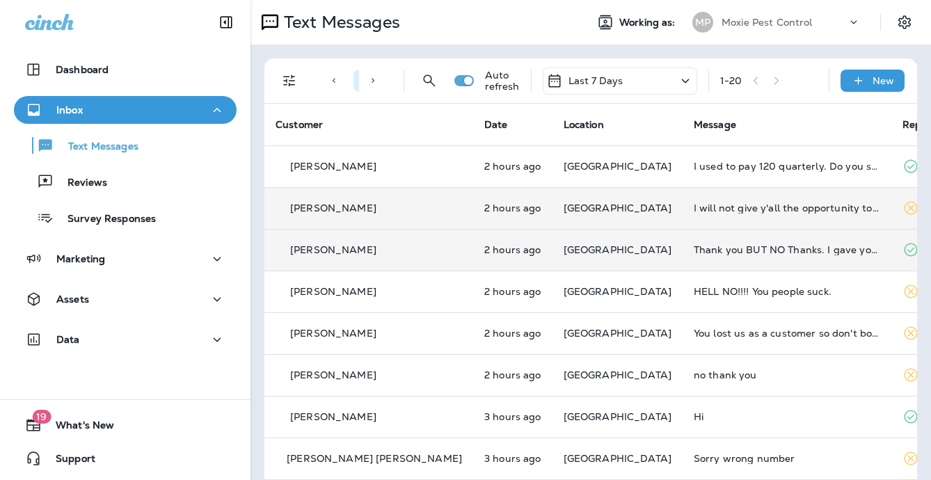
click at [683, 221] on td "I will not give y'all the opportunity to screw me over gain." at bounding box center [787, 208] width 209 height 42
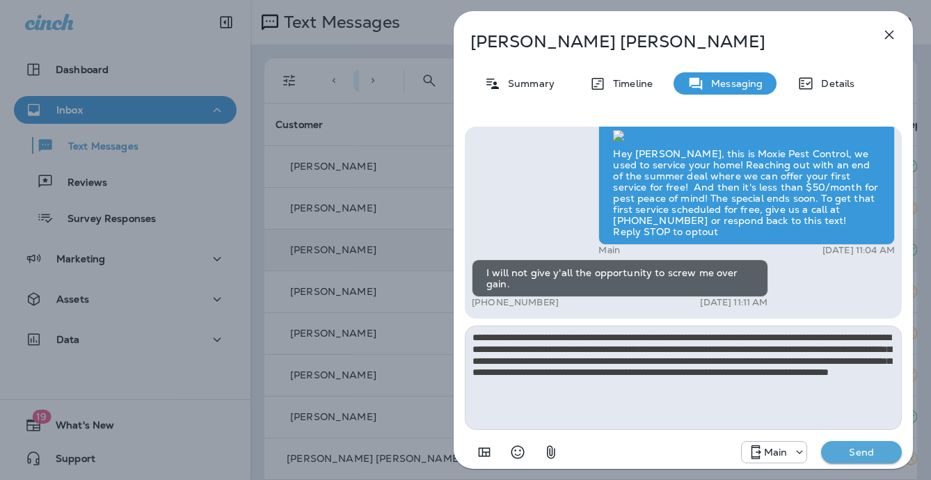
drag, startPoint x: 589, startPoint y: 338, endPoint x: 563, endPoint y: 338, distance: 26.5
click at [563, 338] on textarea "**********" at bounding box center [683, 378] width 437 height 104
type textarea "**********"
click at [848, 447] on p "Send" at bounding box center [861, 452] width 58 height 13
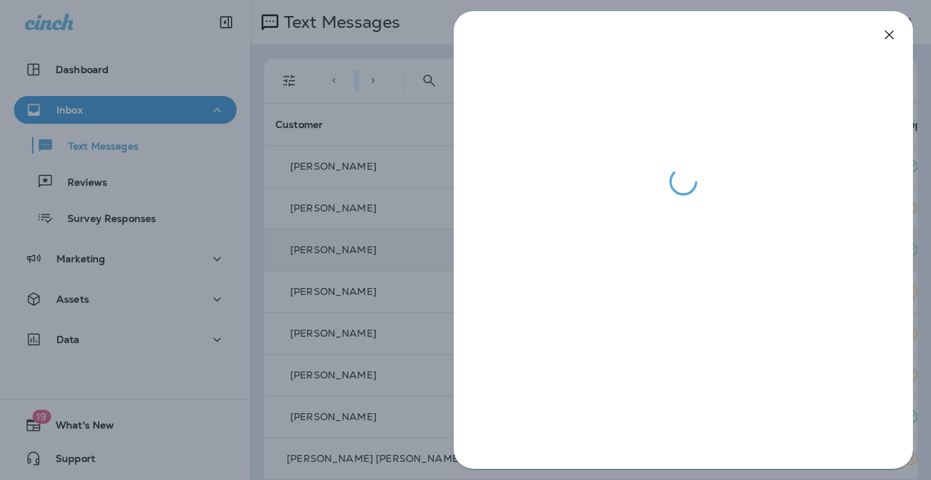
click at [386, 324] on div at bounding box center [465, 240] width 931 height 480
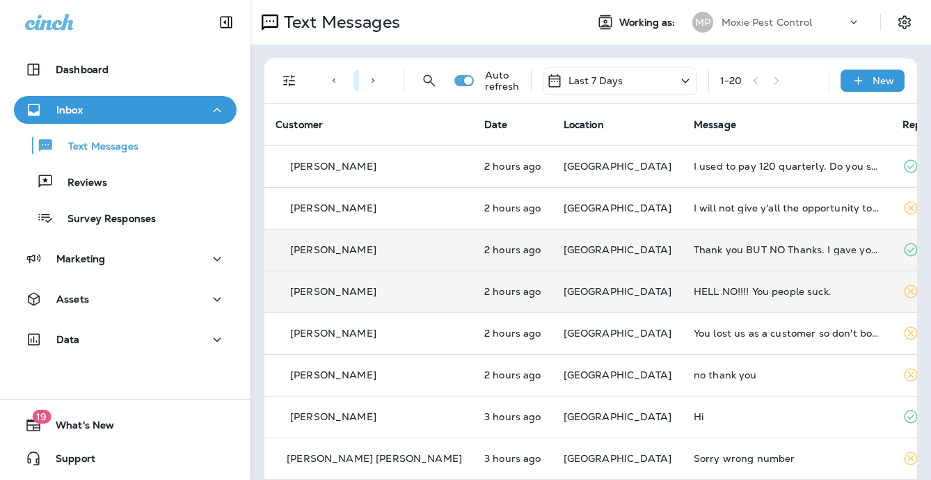
click at [705, 300] on td "HELL NO!!!! You people suck." at bounding box center [787, 292] width 209 height 42
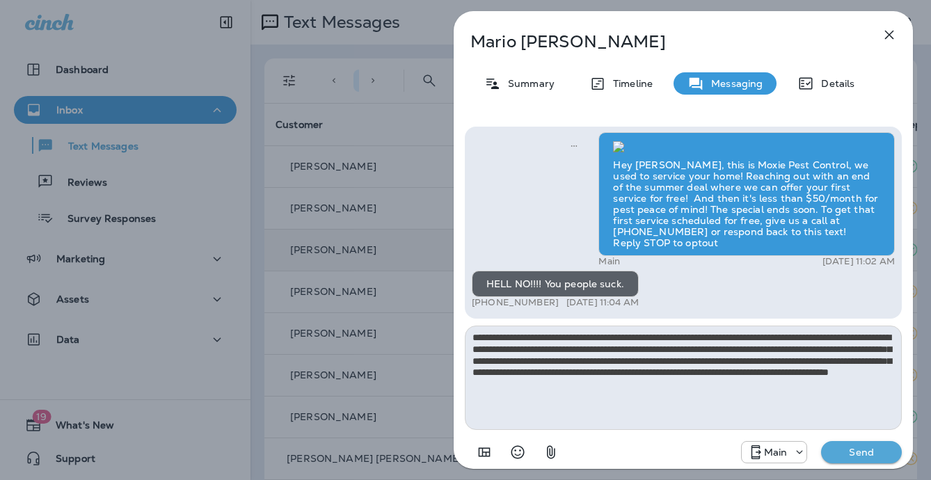
click at [589, 338] on textarea "**********" at bounding box center [683, 378] width 437 height 104
type textarea "**********"
click at [861, 453] on p "Send" at bounding box center [861, 452] width 58 height 13
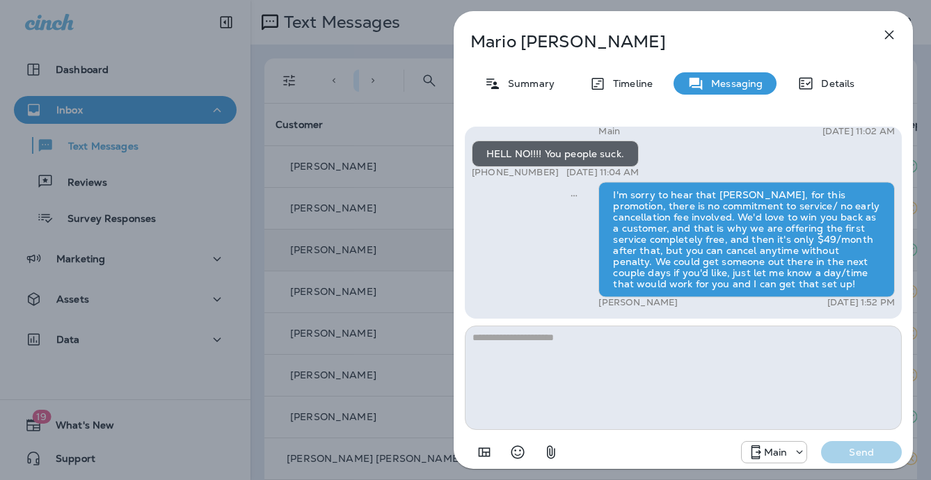
click at [396, 347] on div "Mario Librizzi Summary Timeline Messaging Details Hey Mario, this is Moxie Pest…" at bounding box center [465, 240] width 931 height 480
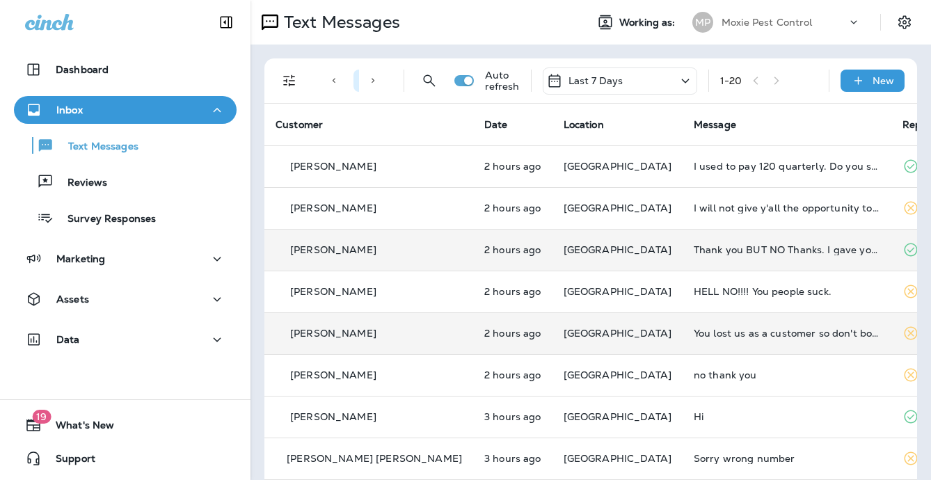
click at [706, 329] on td "You lost us as a customer so don't bother reaching out to [GEOGRAPHIC_DATA]..th…" at bounding box center [787, 333] width 209 height 42
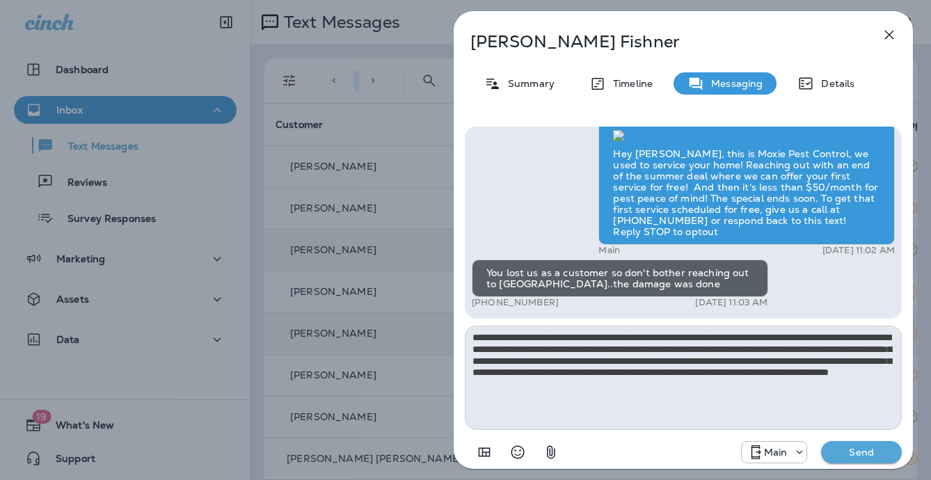
drag, startPoint x: 588, startPoint y: 339, endPoint x: 570, endPoint y: 338, distance: 18.1
click at [562, 338] on textarea "**********" at bounding box center [683, 378] width 437 height 104
type textarea "**********"
click at [854, 456] on p "Send" at bounding box center [861, 452] width 58 height 13
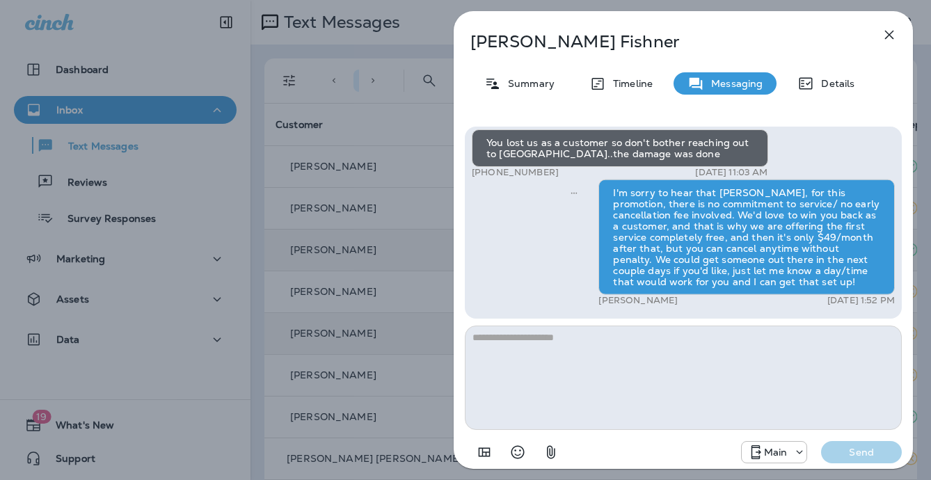
drag, startPoint x: 409, startPoint y: 366, endPoint x: 423, endPoint y: 368, distance: 14.1
click at [409, 367] on div "Dale Fishner Summary Timeline Messaging Details Hey Dale, this is Moxie Pest Co…" at bounding box center [465, 240] width 931 height 480
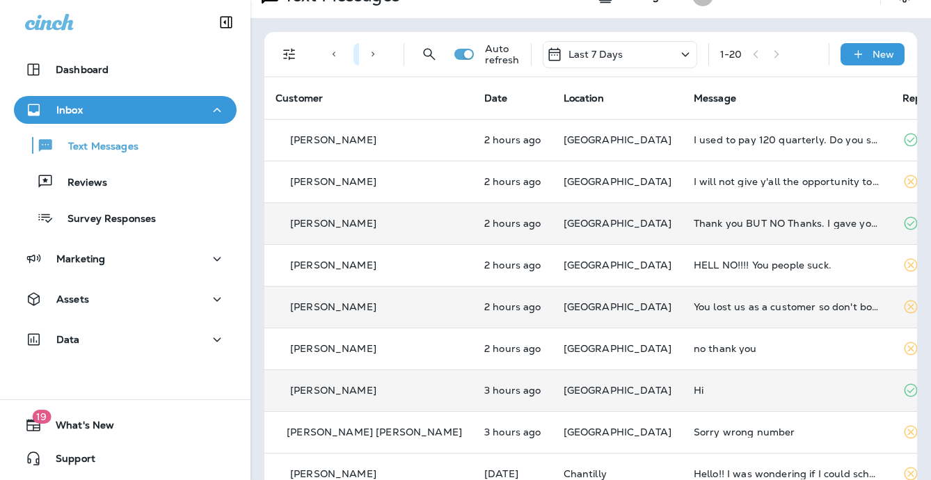
scroll to position [31, 0]
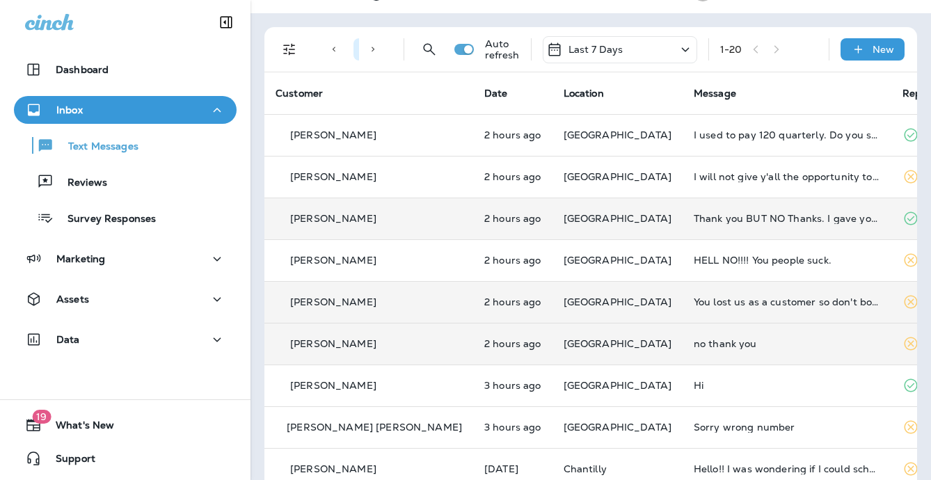
click at [686, 362] on td "no thank you" at bounding box center [787, 344] width 209 height 42
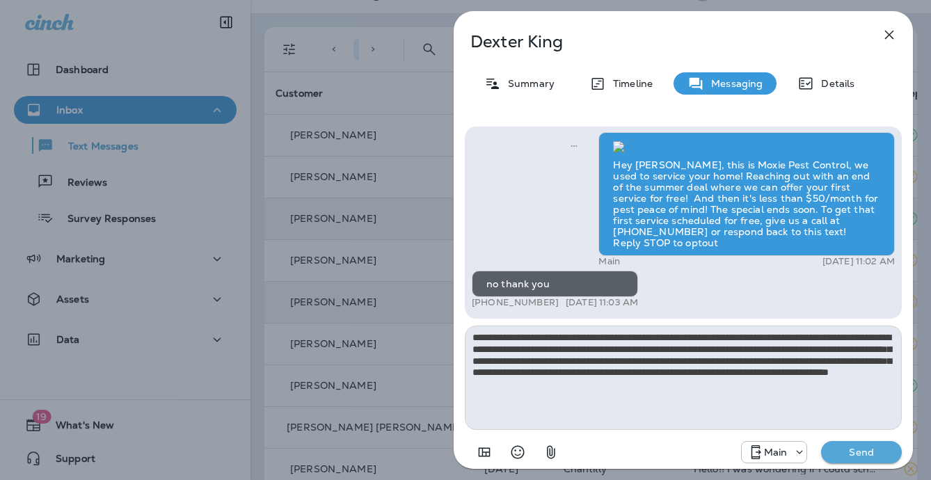
drag, startPoint x: 587, startPoint y: 337, endPoint x: 567, endPoint y: 338, distance: 20.2
click at [562, 338] on textarea "**********" at bounding box center [683, 378] width 437 height 104
type textarea "**********"
click at [874, 447] on p "Send" at bounding box center [861, 452] width 58 height 13
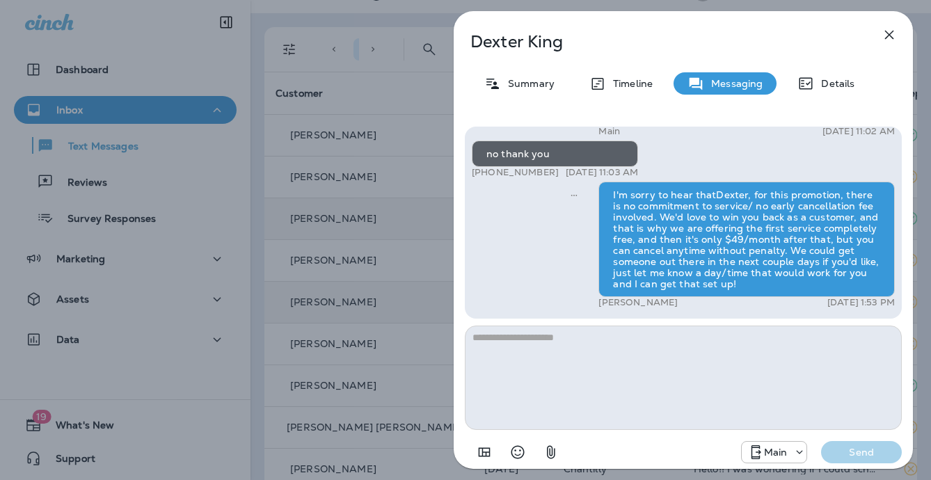
click at [390, 290] on div "Dexter King Summary Timeline Messaging Details Hey Dexter, this is Moxie Pest C…" at bounding box center [465, 240] width 931 height 480
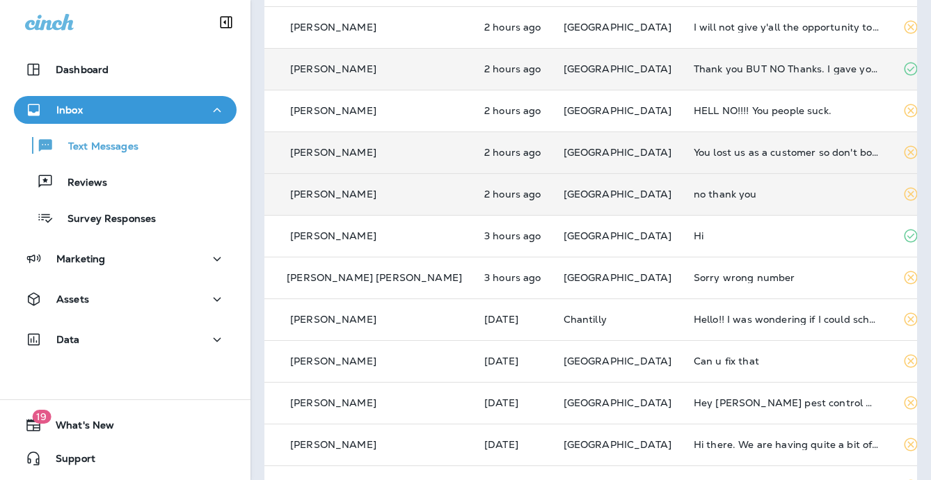
scroll to position [182, 0]
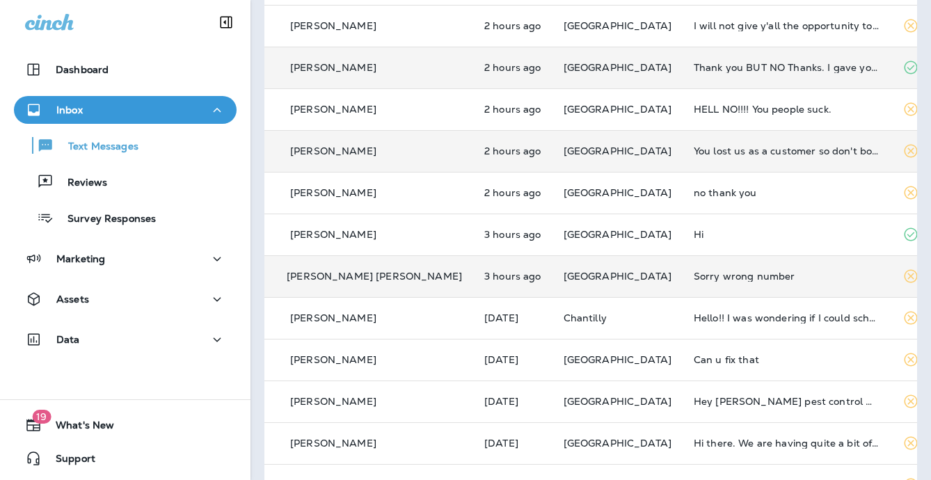
click at [714, 264] on td "Sorry wrong number" at bounding box center [787, 276] width 209 height 42
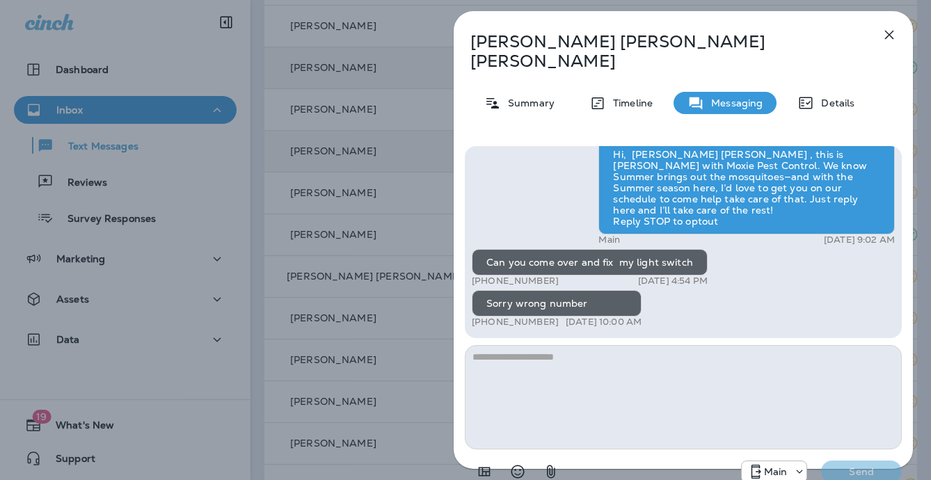
click at [393, 263] on div "Jo Ann Keeney Summary Timeline Messaging Details Exciting News! Joshua’s Pest C…" at bounding box center [465, 240] width 931 height 480
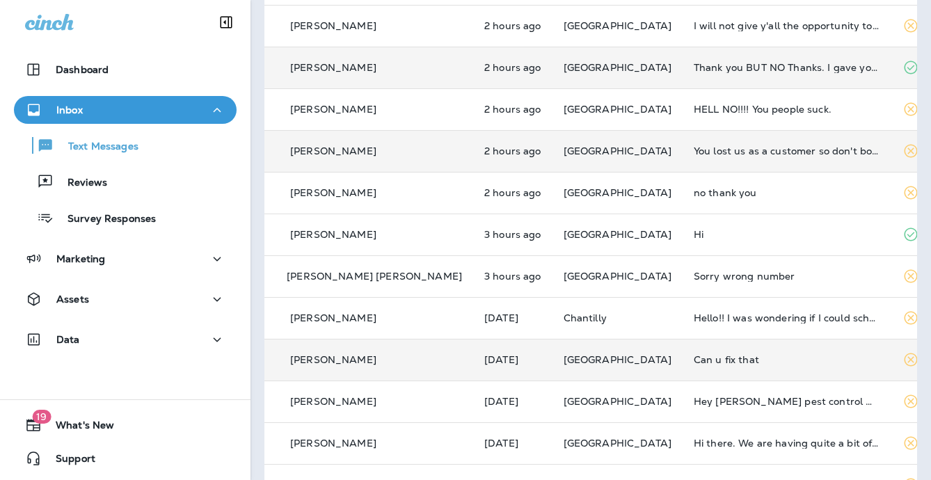
click at [683, 347] on td "Can u fix that" at bounding box center [787, 360] width 209 height 42
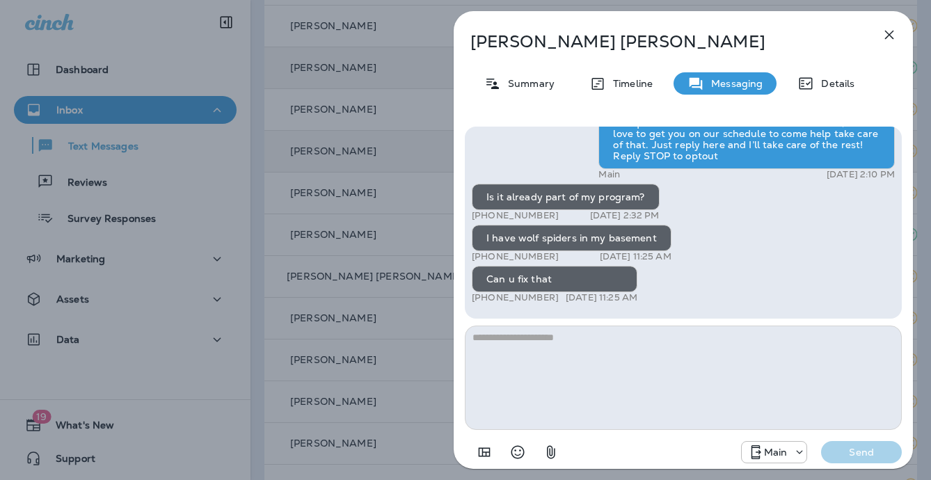
click at [393, 322] on div "Laurie Jecha Summary Timeline Messaging Details Hi, Laurie , this is Noel with …" at bounding box center [465, 240] width 931 height 480
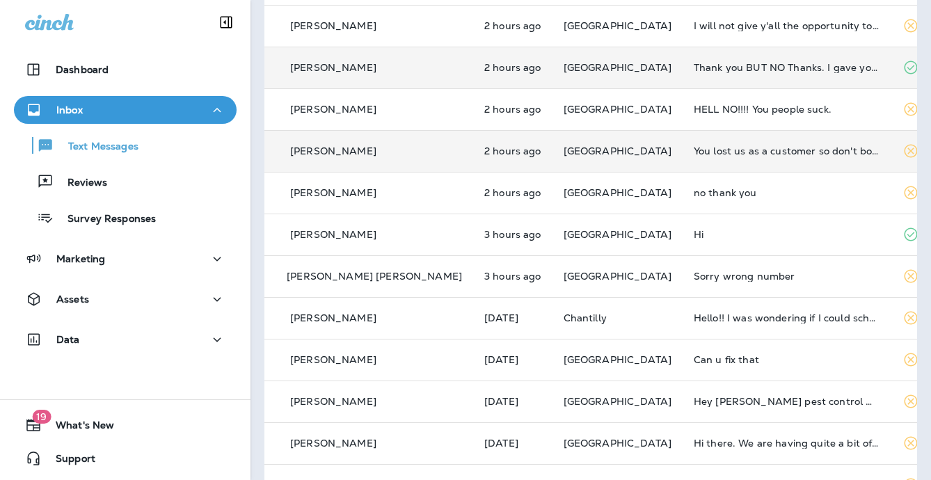
click at [694, 320] on div at bounding box center [465, 240] width 931 height 480
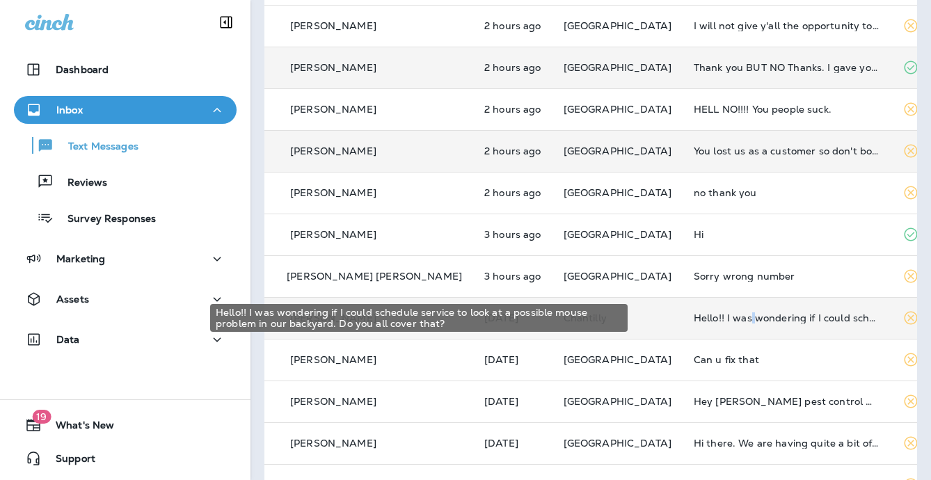
click at [694, 320] on div "Hello!! I was wondering if I could schedule service to look at a possible mouse…" at bounding box center [787, 317] width 187 height 11
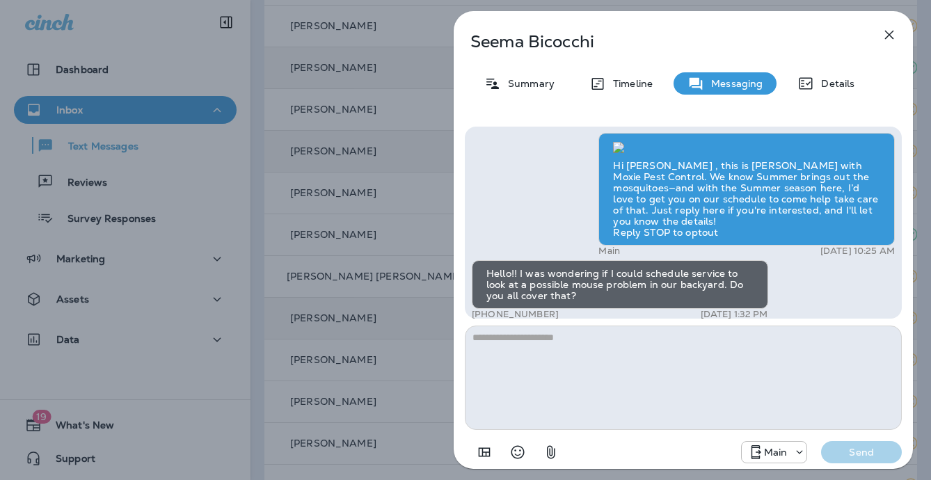
scroll to position [-459, 0]
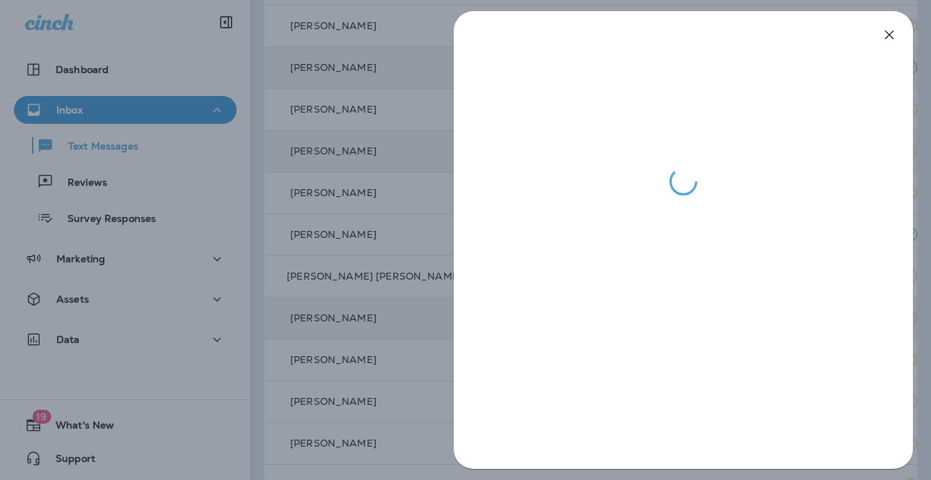
click at [424, 242] on div at bounding box center [465, 240] width 931 height 480
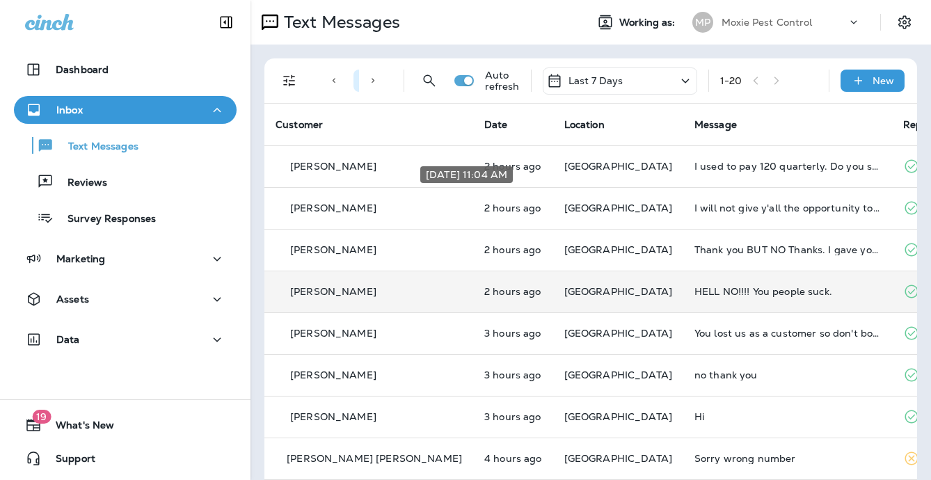
scroll to position [198, 0]
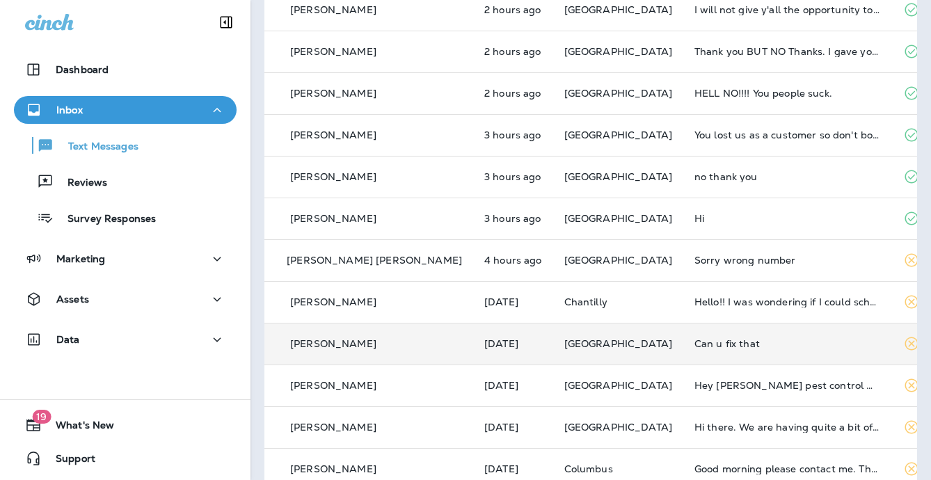
click at [683, 333] on td "Can u fix that" at bounding box center [787, 344] width 209 height 42
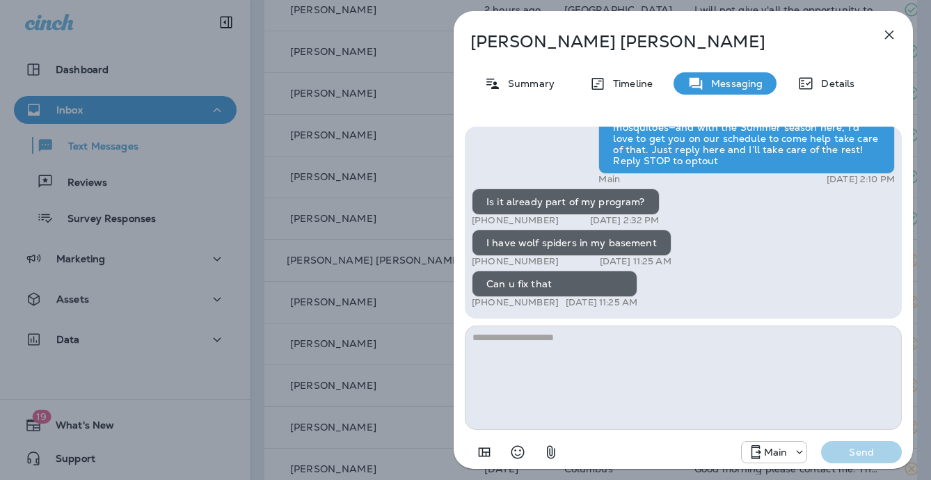
click at [341, 296] on div "Laurie Jecha Summary Timeline Messaging Details Hi, Laurie , this is Noel with …" at bounding box center [465, 240] width 931 height 480
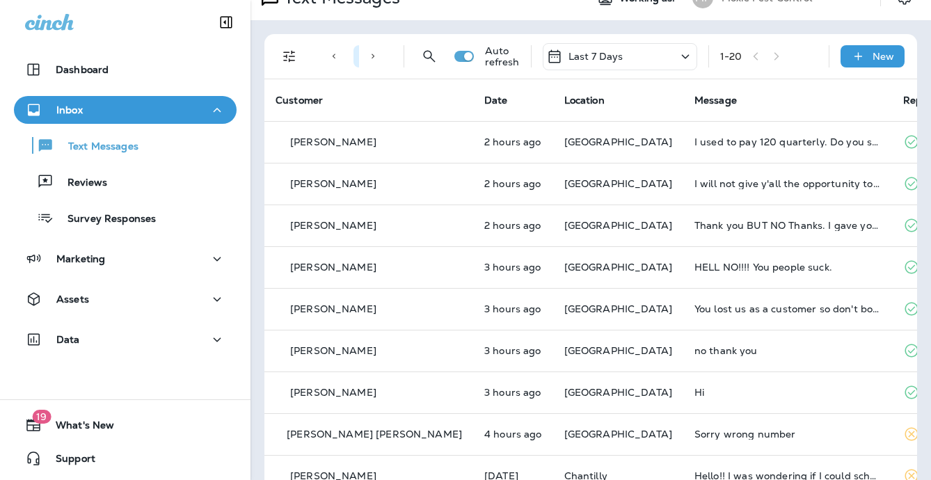
scroll to position [23, 0]
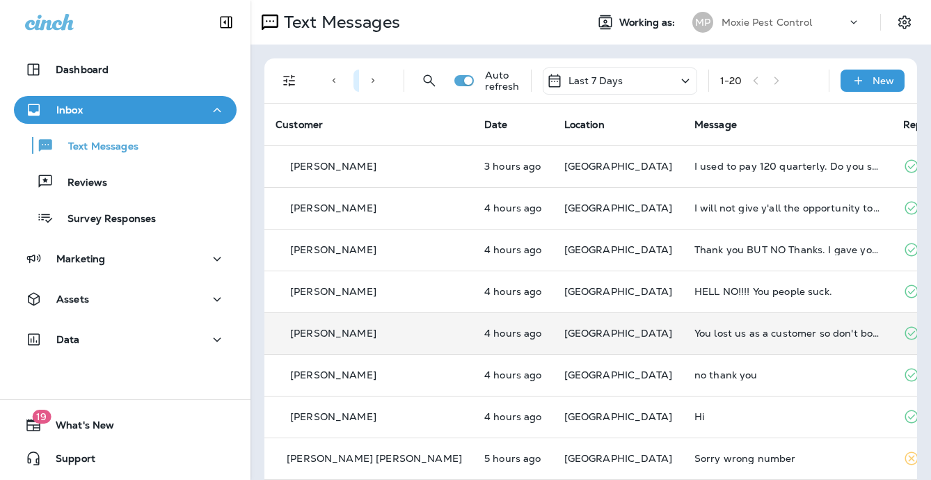
click at [324, 322] on td "[PERSON_NAME]" at bounding box center [368, 333] width 209 height 42
click at [342, 336] on p "[PERSON_NAME]" at bounding box center [333, 333] width 86 height 11
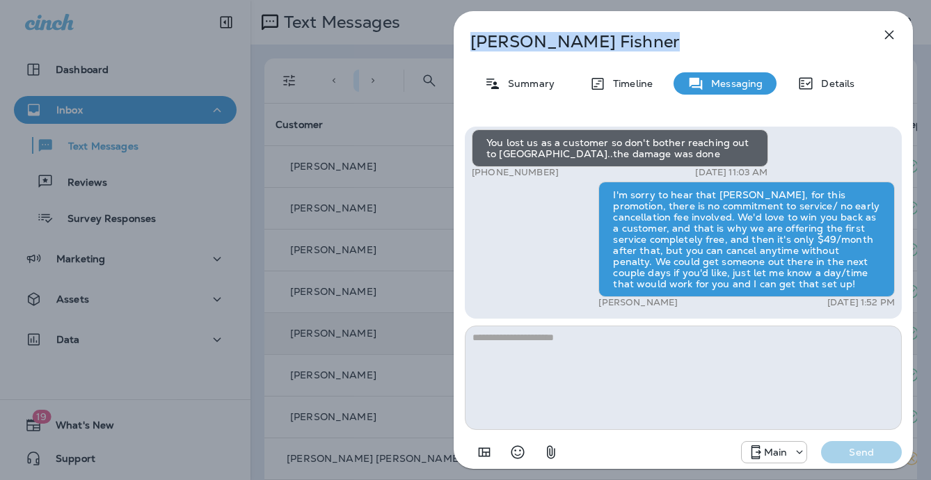
drag, startPoint x: 567, startPoint y: 45, endPoint x: 470, endPoint y: 38, distance: 96.3
click at [470, 38] on p "Dale Fishner" at bounding box center [660, 41] width 380 height 19
copy p "Dale Fishner"
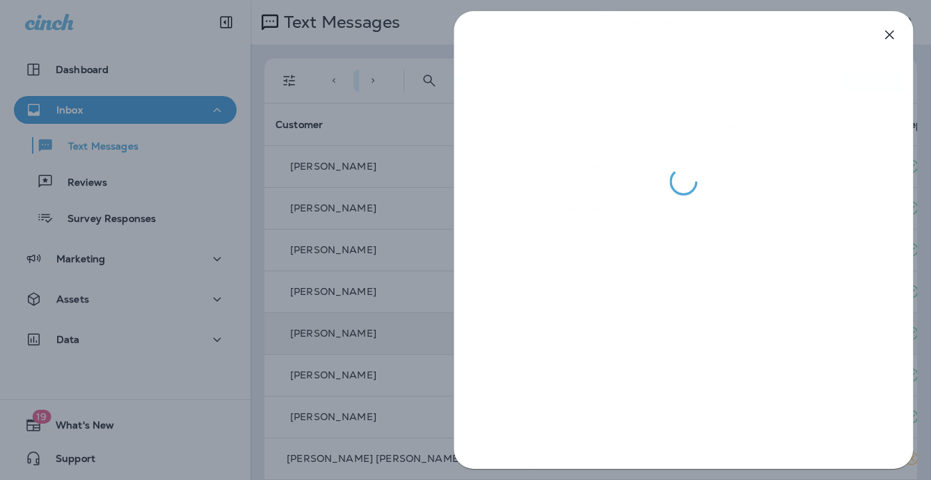
click at [397, 73] on div at bounding box center [465, 240] width 931 height 480
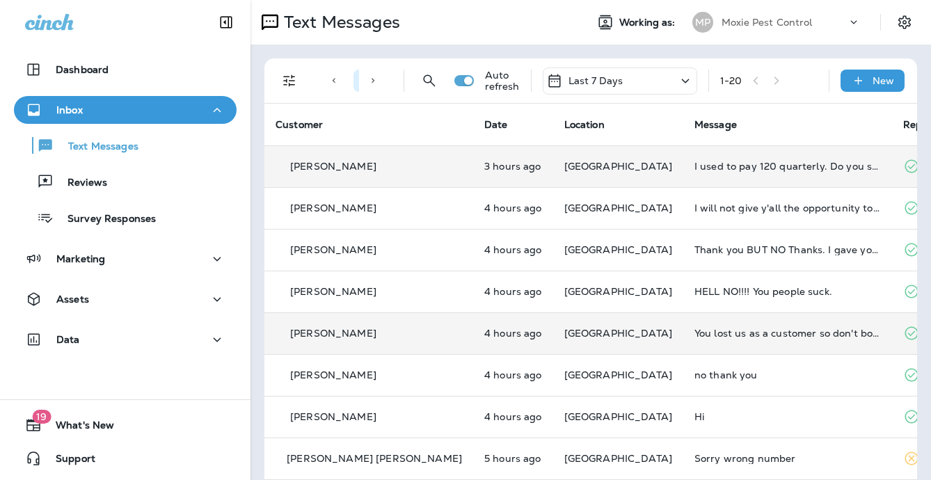
click at [498, 168] on td "3 hours ago" at bounding box center [513, 166] width 80 height 42
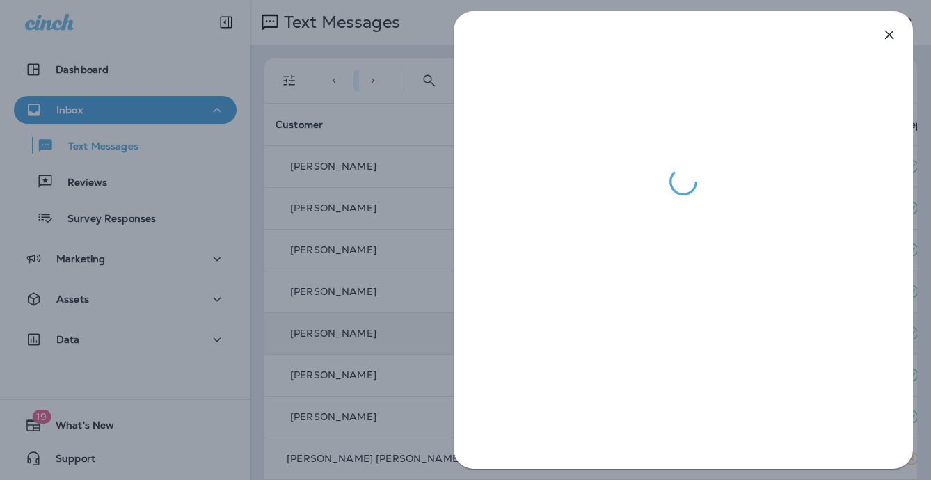
click at [437, 214] on div at bounding box center [465, 240] width 931 height 480
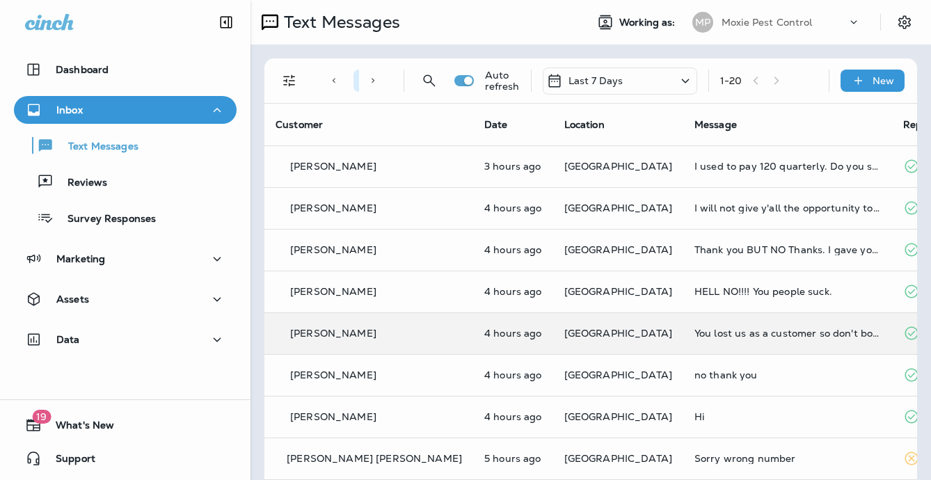
click at [553, 209] on div at bounding box center [465, 240] width 931 height 480
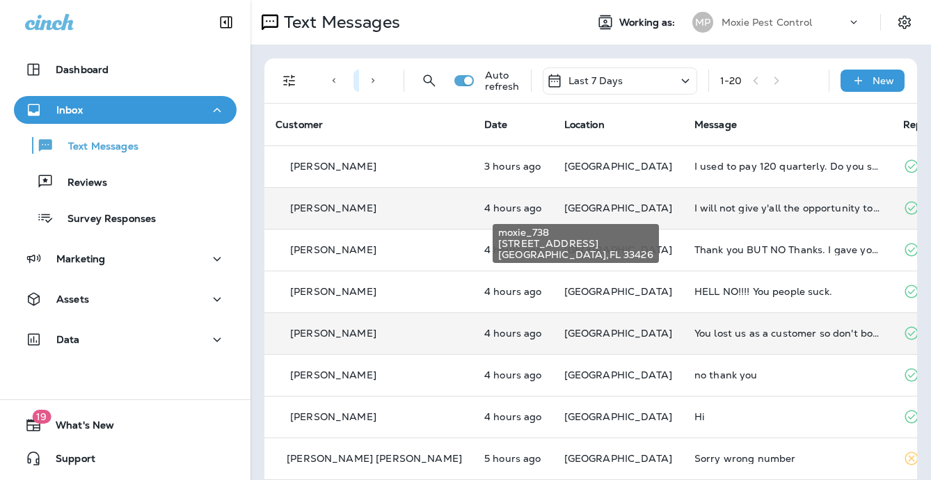
click at [564, 209] on span "[GEOGRAPHIC_DATA]" at bounding box center [618, 208] width 108 height 13
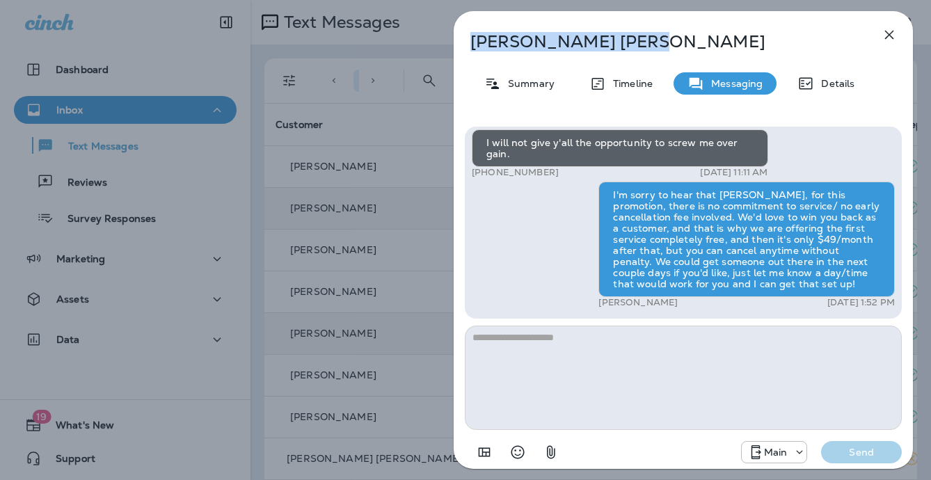
drag, startPoint x: 619, startPoint y: 41, endPoint x: 484, endPoint y: 38, distance: 135.0
click at [436, 38] on div "Charmaine Rolle Summary Timeline Messaging Details Hey Charmaine, this is Moxie…" at bounding box center [684, 240] width 496 height 480
copy p "Charmaine Rolle"
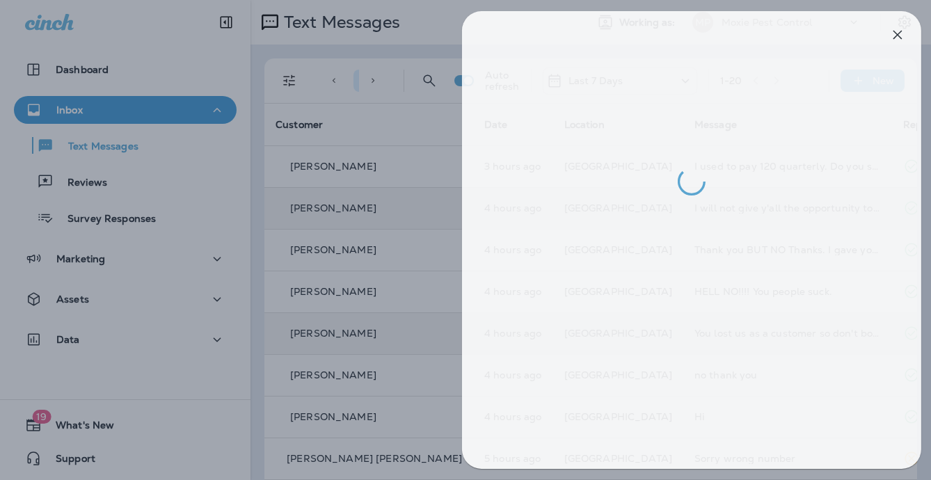
click at [403, 220] on div at bounding box center [473, 240] width 931 height 480
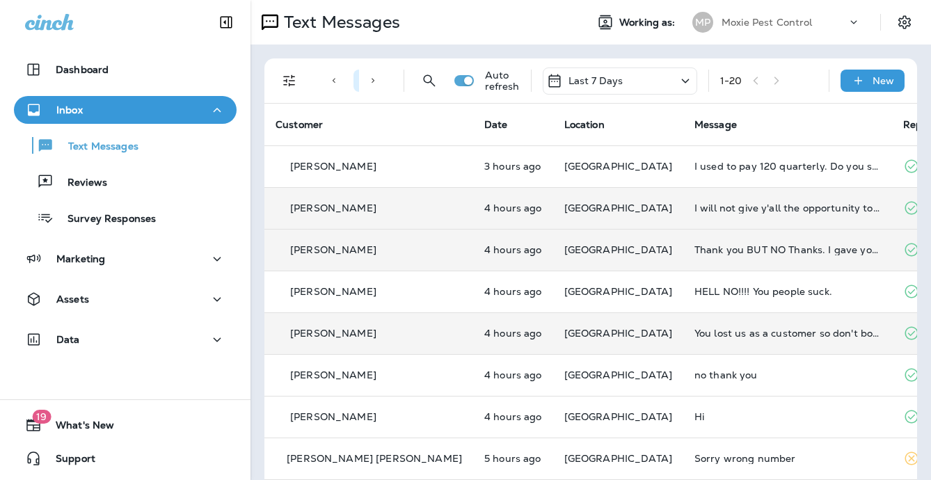
click at [695, 245] on div "Thank you BUT NO Thanks. I gave you guys my credit card number and it was almos…" at bounding box center [788, 249] width 187 height 11
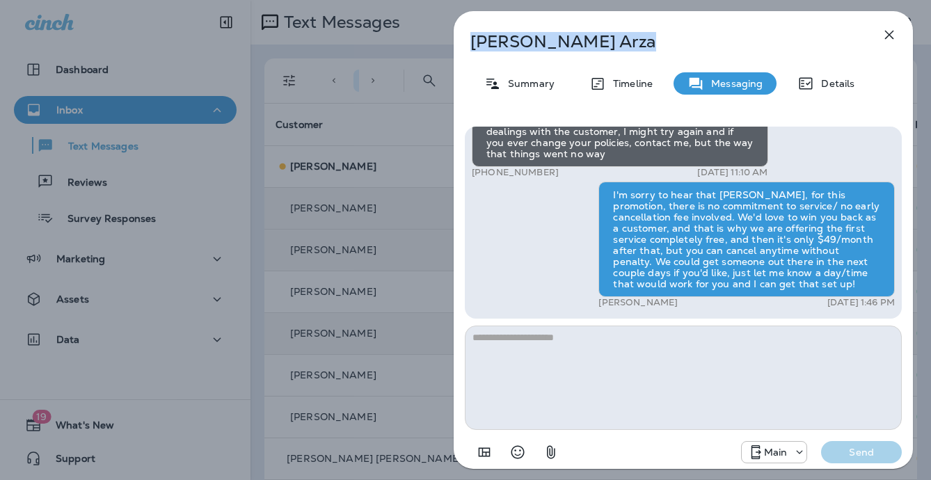
drag, startPoint x: 542, startPoint y: 44, endPoint x: 443, endPoint y: 43, distance: 98.8
click at [445, 43] on div "Vince Arza Summary Timeline Messaging Details Hey Vince, this is Moxie Pest Con…" at bounding box center [684, 240] width 496 height 480
click at [540, 48] on p "Vince Arza" at bounding box center [660, 41] width 380 height 19
click at [557, 44] on p "Vince Arza" at bounding box center [660, 41] width 380 height 19
click at [557, 43] on p "Vince Arza" at bounding box center [660, 41] width 380 height 19
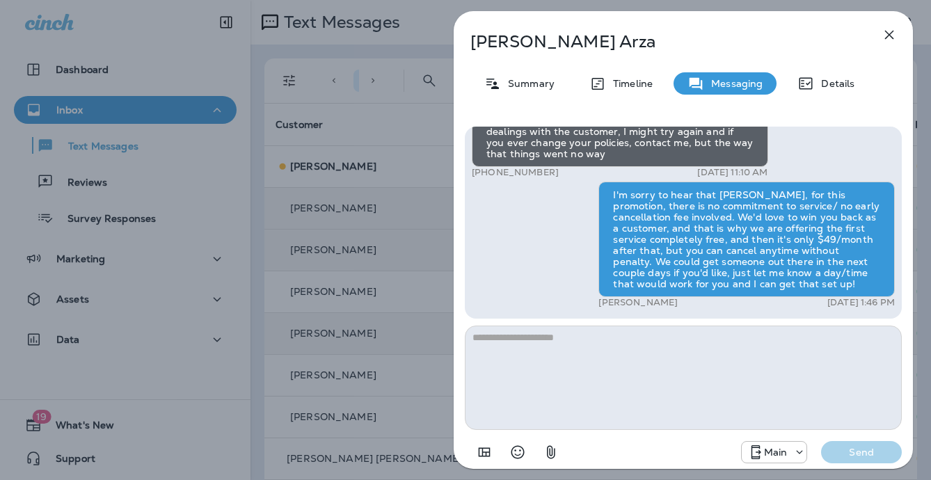
click at [523, 40] on p "Vince Arza" at bounding box center [660, 41] width 380 height 19
click at [523, 42] on p "Vince Arza" at bounding box center [660, 41] width 380 height 19
drag, startPoint x: 557, startPoint y: 40, endPoint x: 495, endPoint y: 42, distance: 62.7
click at [466, 45] on div "Vince Arza" at bounding box center [660, 41] width 413 height 19
copy p "Vince Arza"
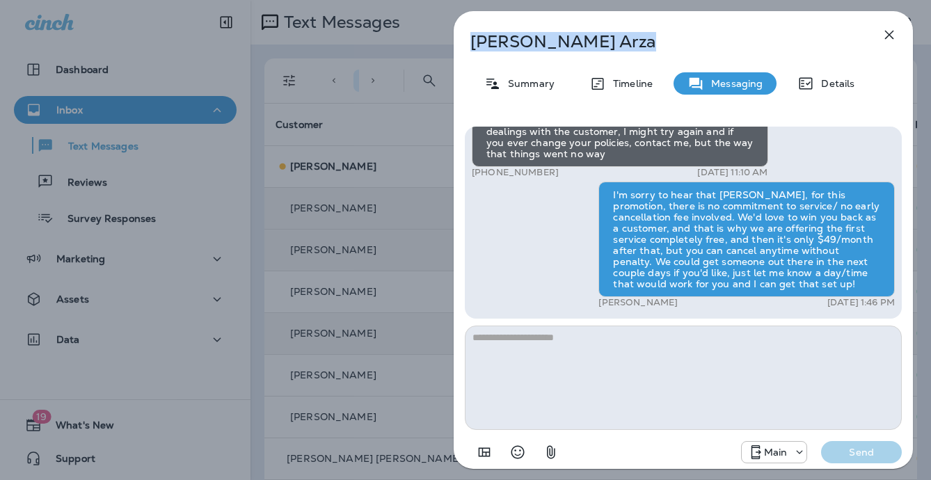
click at [338, 225] on div "Vince Arza Summary Timeline Messaging Details Hey Vince, this is Moxie Pest Con…" at bounding box center [465, 240] width 931 height 480
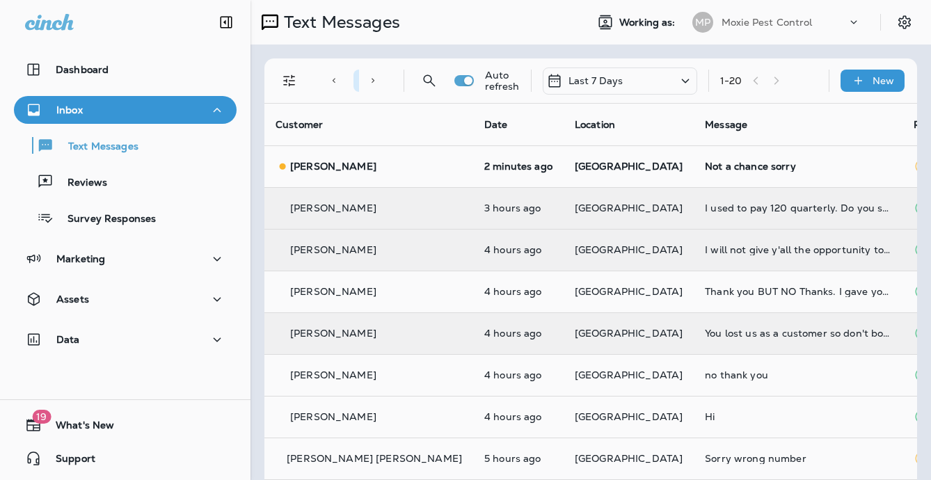
click at [608, 167] on div at bounding box center [465, 240] width 931 height 480
click at [609, 167] on p "[GEOGRAPHIC_DATA]" at bounding box center [629, 166] width 108 height 11
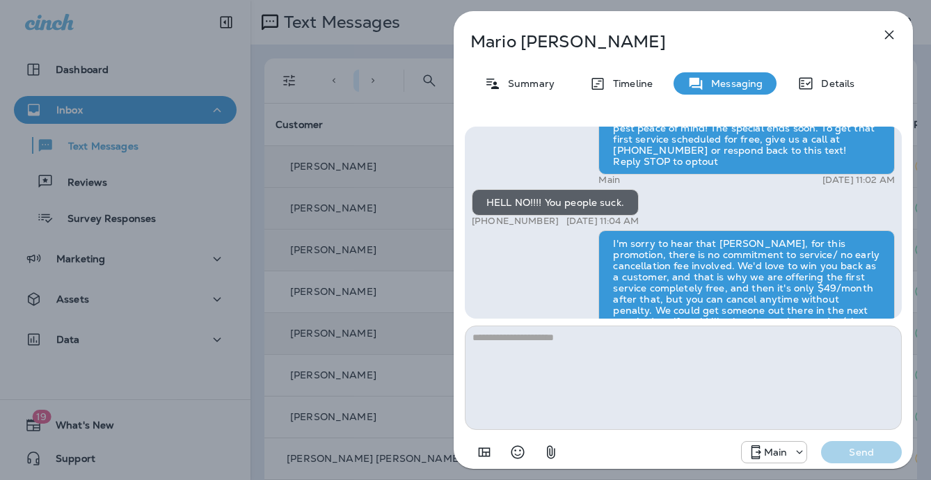
scroll to position [1, 0]
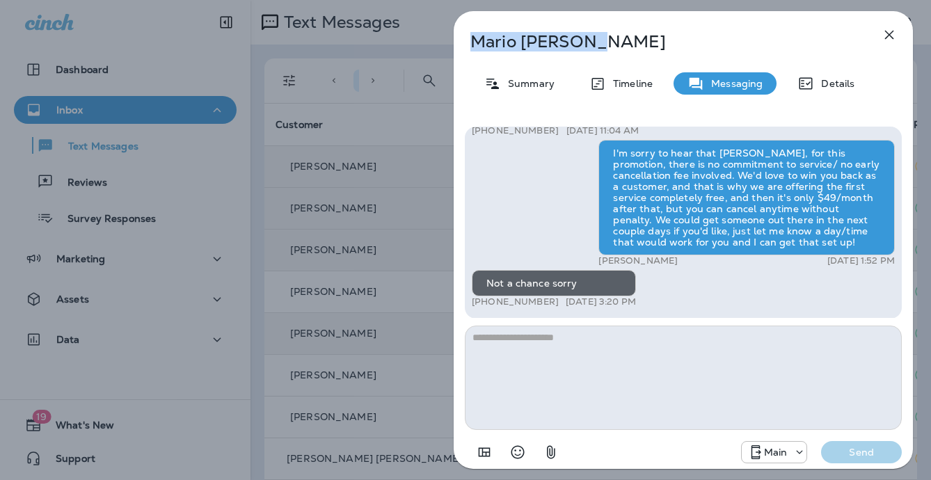
drag, startPoint x: 591, startPoint y: 36, endPoint x: 512, endPoint y: 49, distance: 79.6
click at [457, 35] on div "Mario Librizzi" at bounding box center [660, 41] width 413 height 19
copy p "Mario Librizzi"
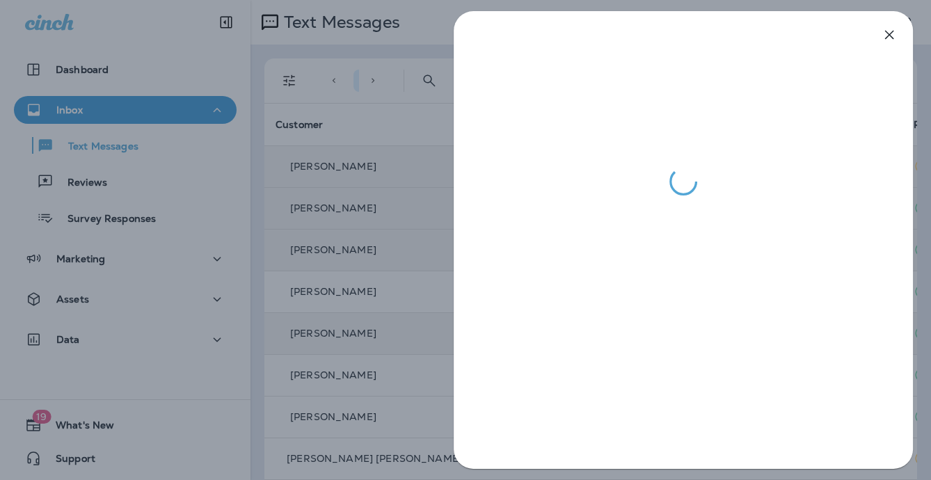
click at [411, 222] on div at bounding box center [465, 240] width 931 height 480
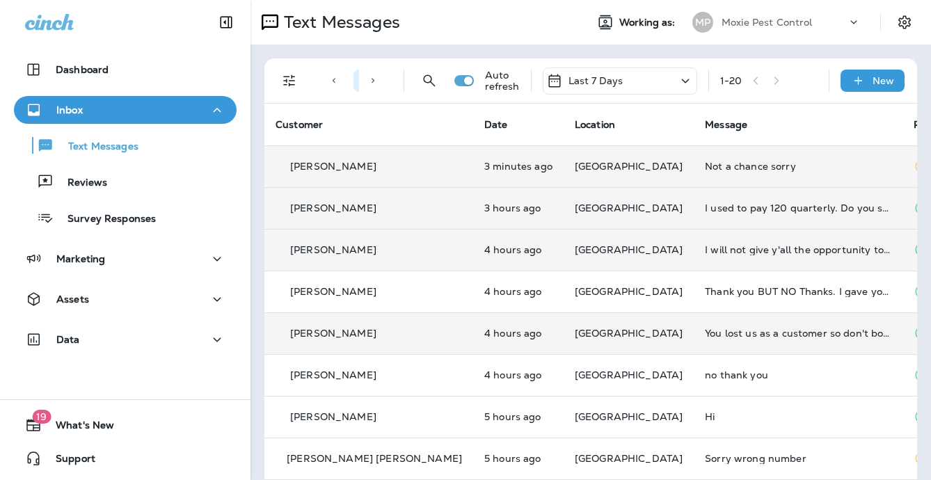
click at [705, 171] on div "Not a chance sorry" at bounding box center [798, 166] width 187 height 11
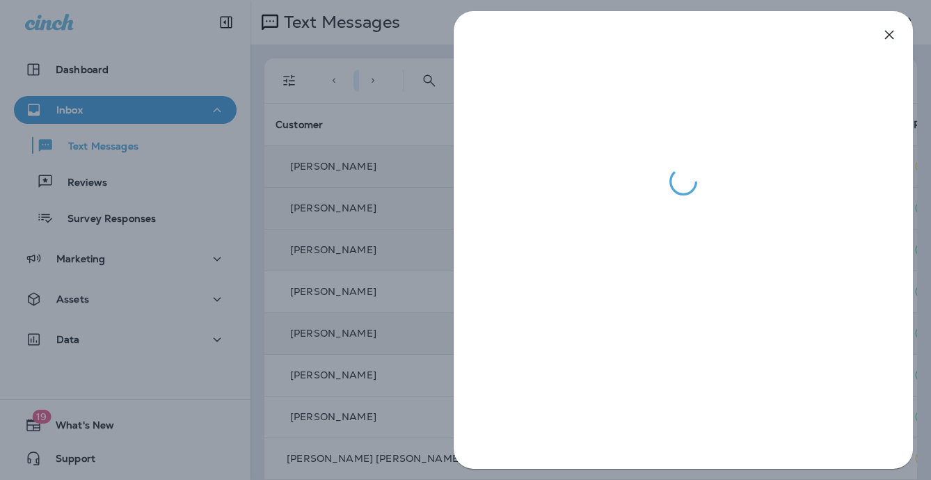
click at [365, 250] on div at bounding box center [465, 240] width 931 height 480
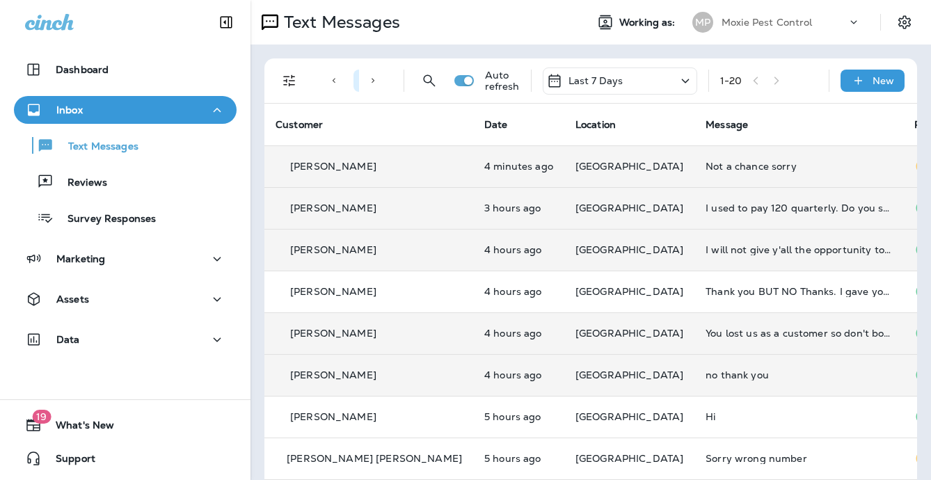
click at [491, 359] on td "4 hours ago" at bounding box center [518, 375] width 91 height 42
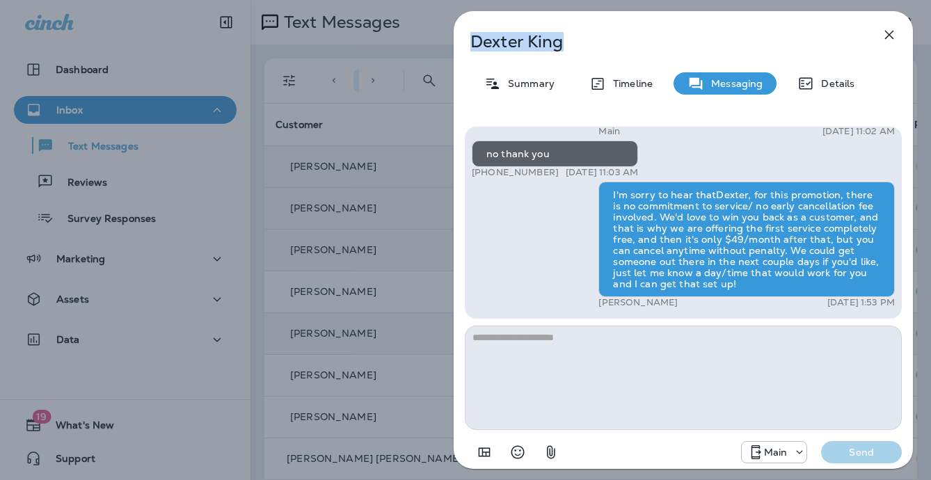
drag, startPoint x: 577, startPoint y: 45, endPoint x: 462, endPoint y: 47, distance: 114.9
click at [449, 45] on div "Dexter King Summary Timeline Messaging Details Hey Dexter, this is Moxie Pest C…" at bounding box center [684, 240] width 496 height 480
copy p "Dexter King"
click at [586, 49] on p "Dexter King" at bounding box center [660, 41] width 380 height 19
click at [368, 152] on div "Dexter King Summary Timeline Messaging Details Hey Dexter, this is Moxie Pest C…" at bounding box center [465, 240] width 931 height 480
